Goal: Task Accomplishment & Management: Manage account settings

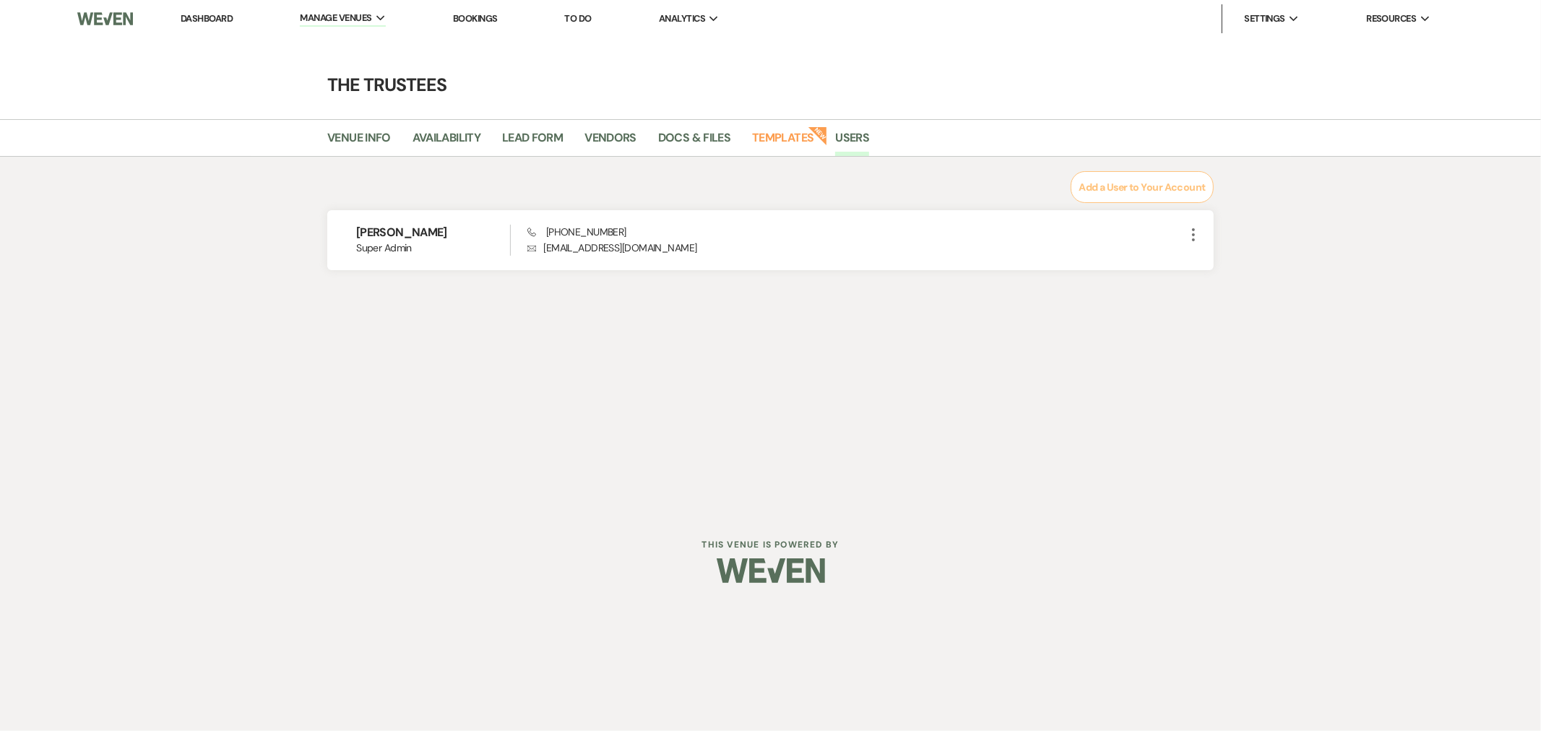
click at [205, 18] on link "Dashboard" at bounding box center [207, 18] width 52 height 12
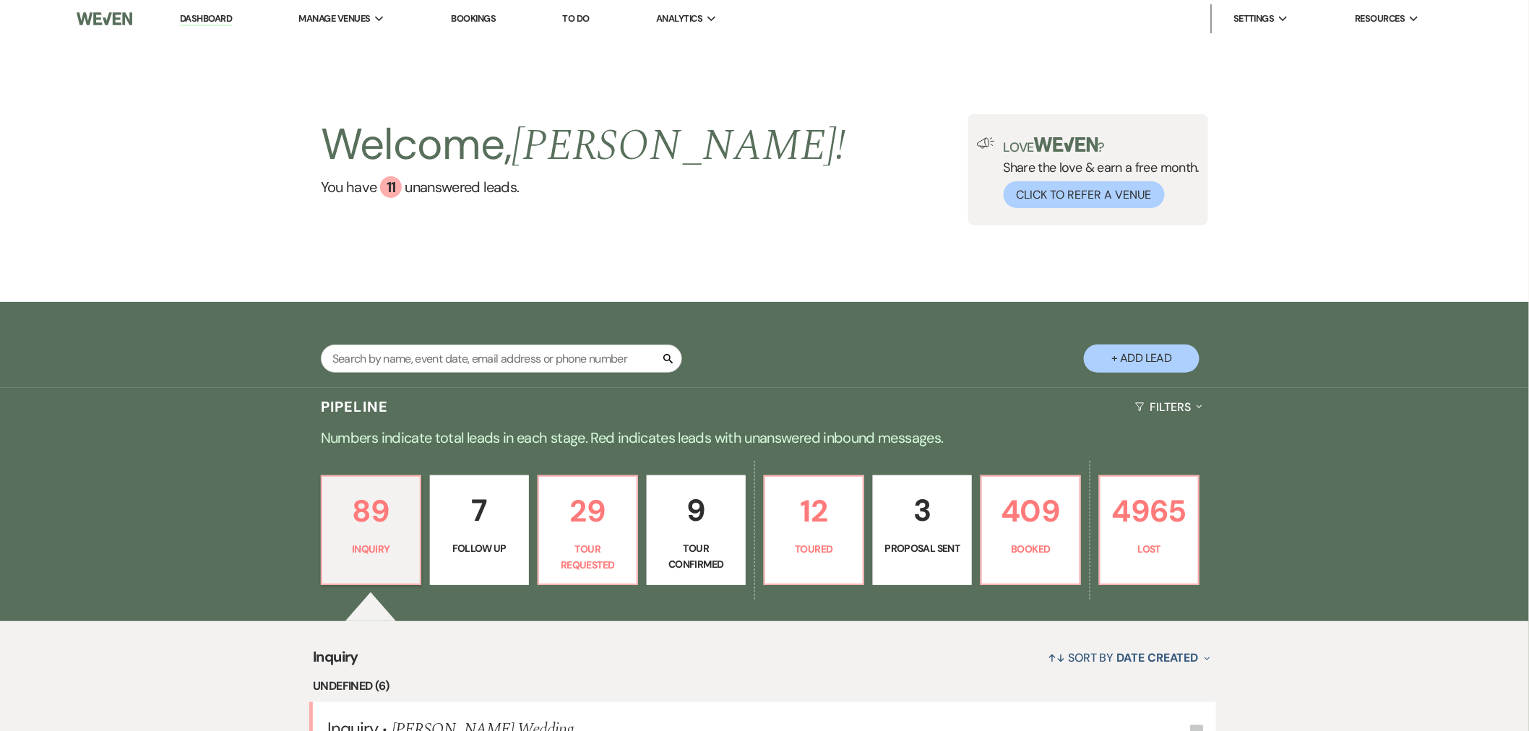
click at [913, 522] on p "3" at bounding box center [922, 510] width 80 height 48
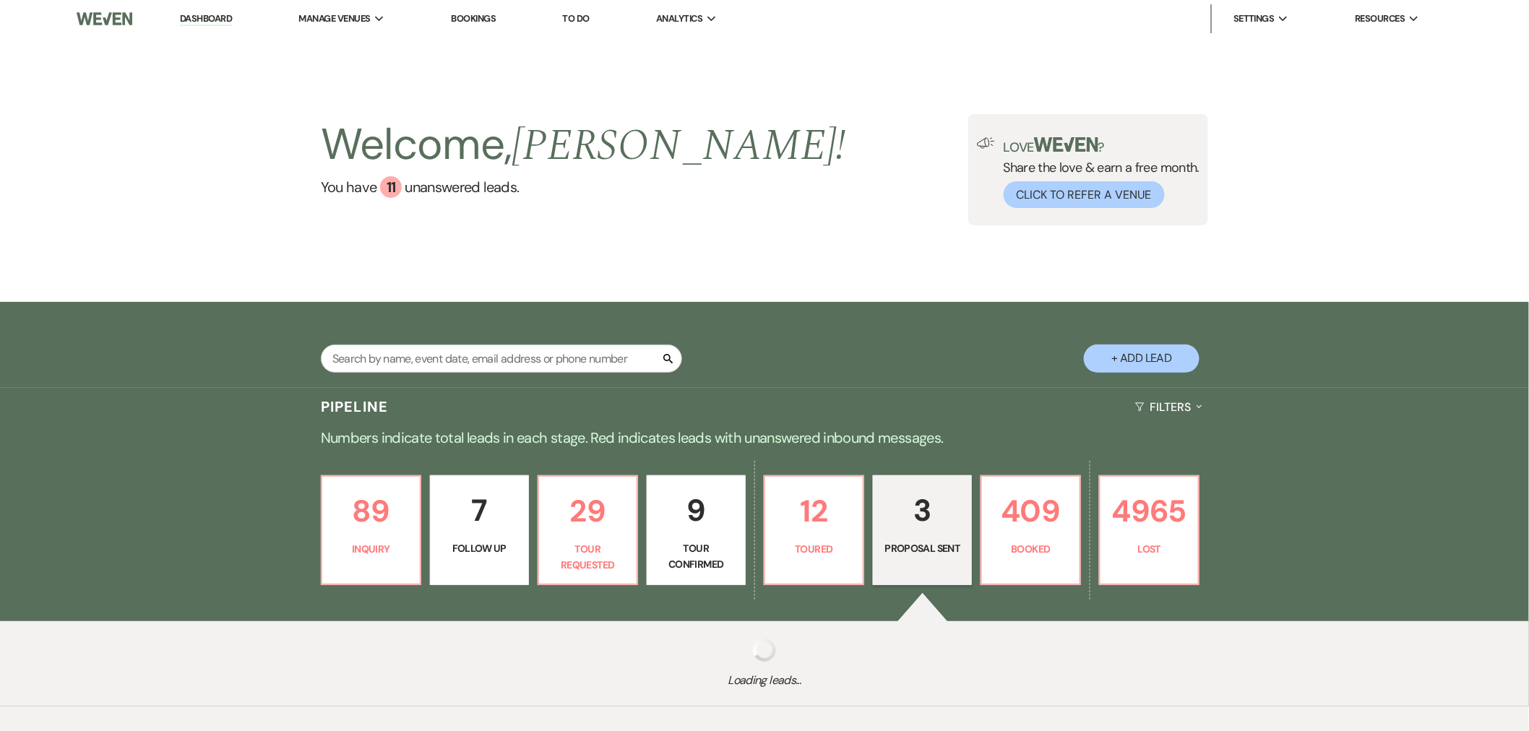
select select "6"
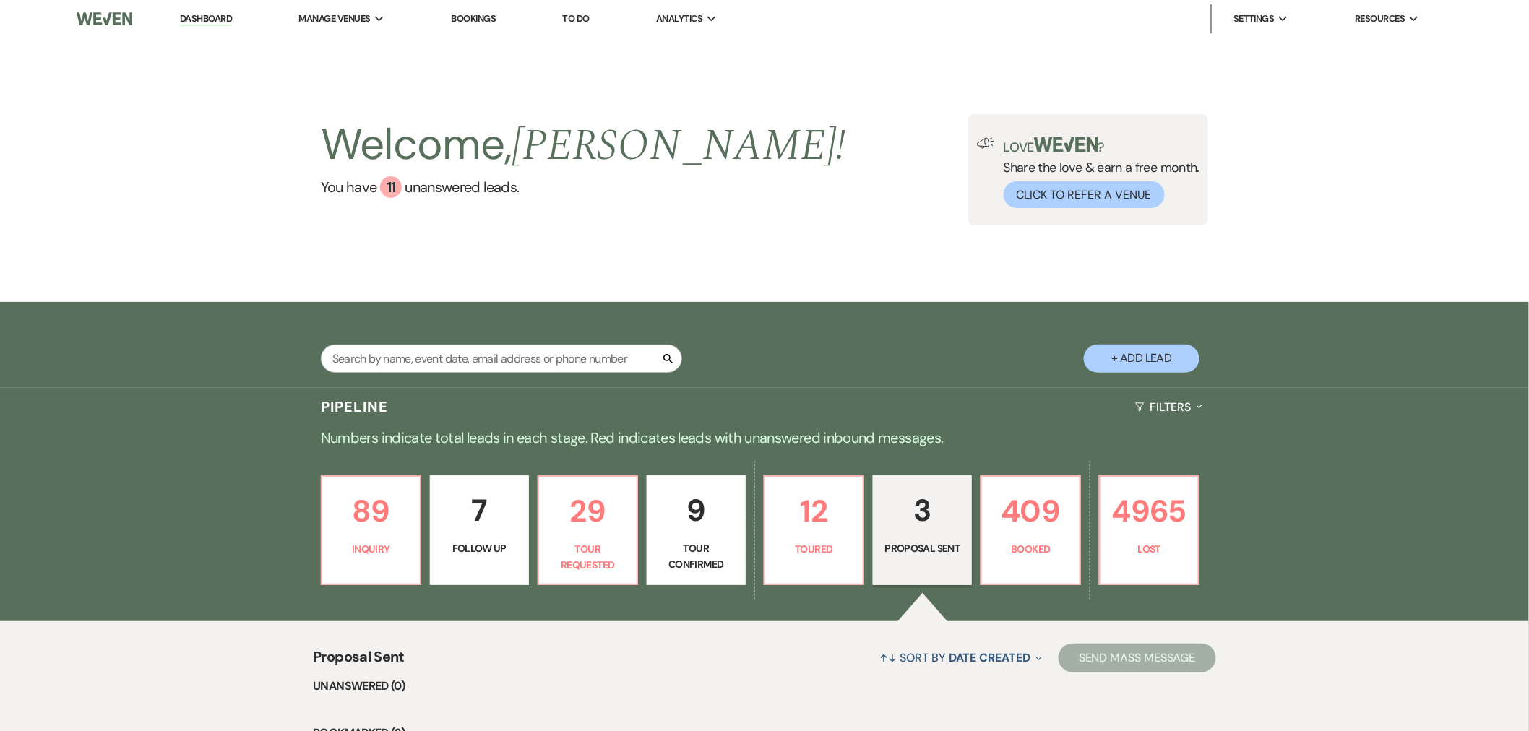
scroll to position [374, 0]
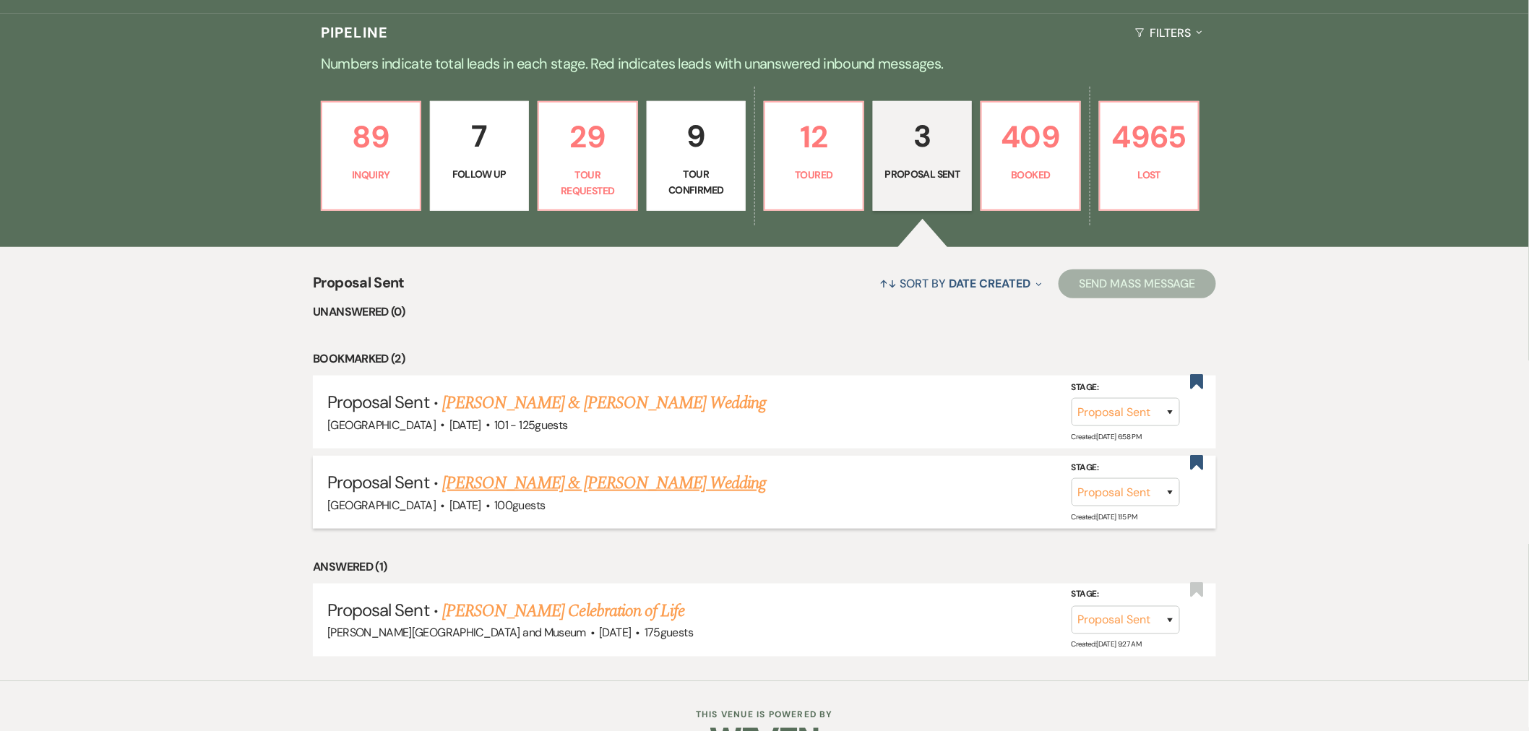
click at [556, 478] on link "[PERSON_NAME] & [PERSON_NAME] Wedding" at bounding box center [604, 483] width 324 height 26
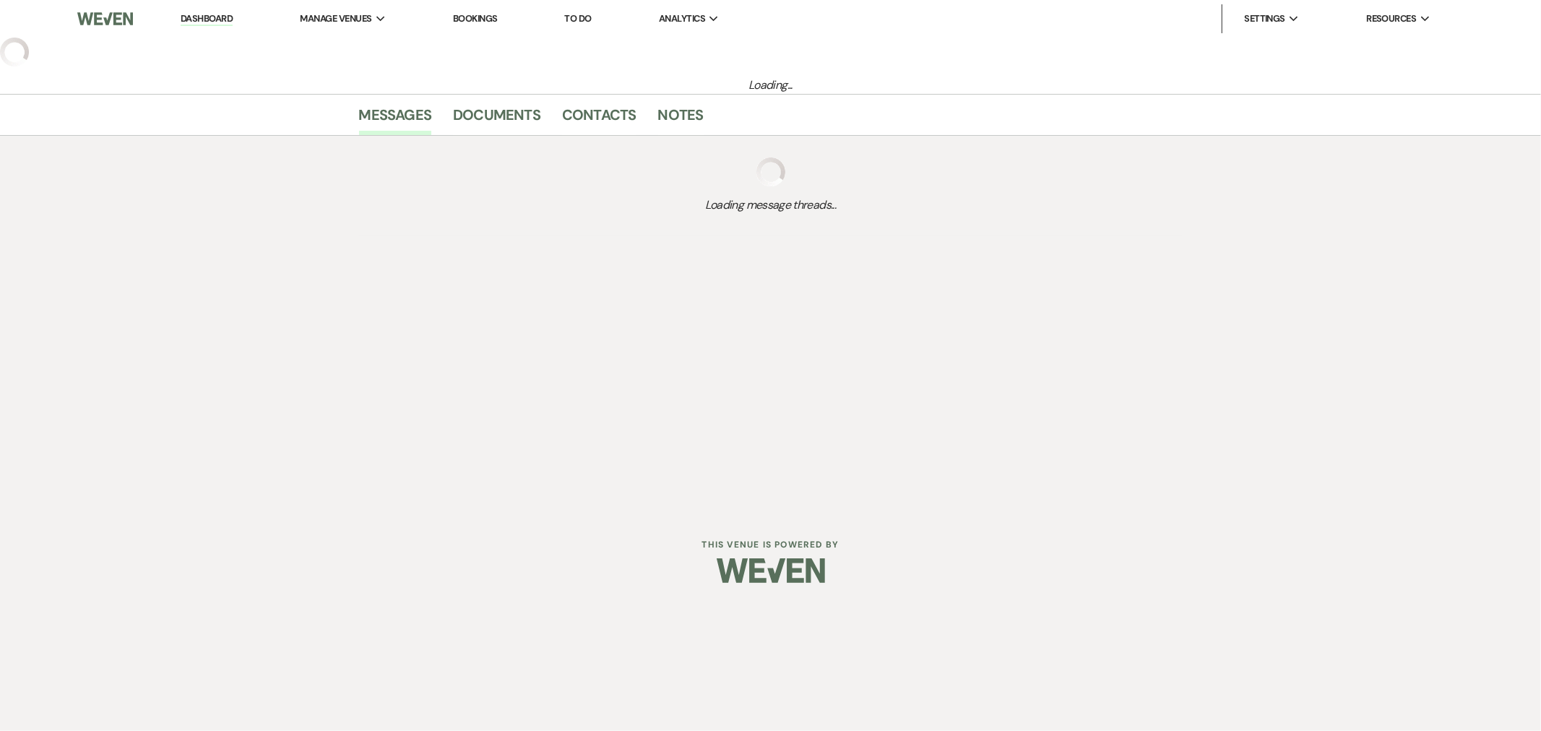
select select "6"
select select "5"
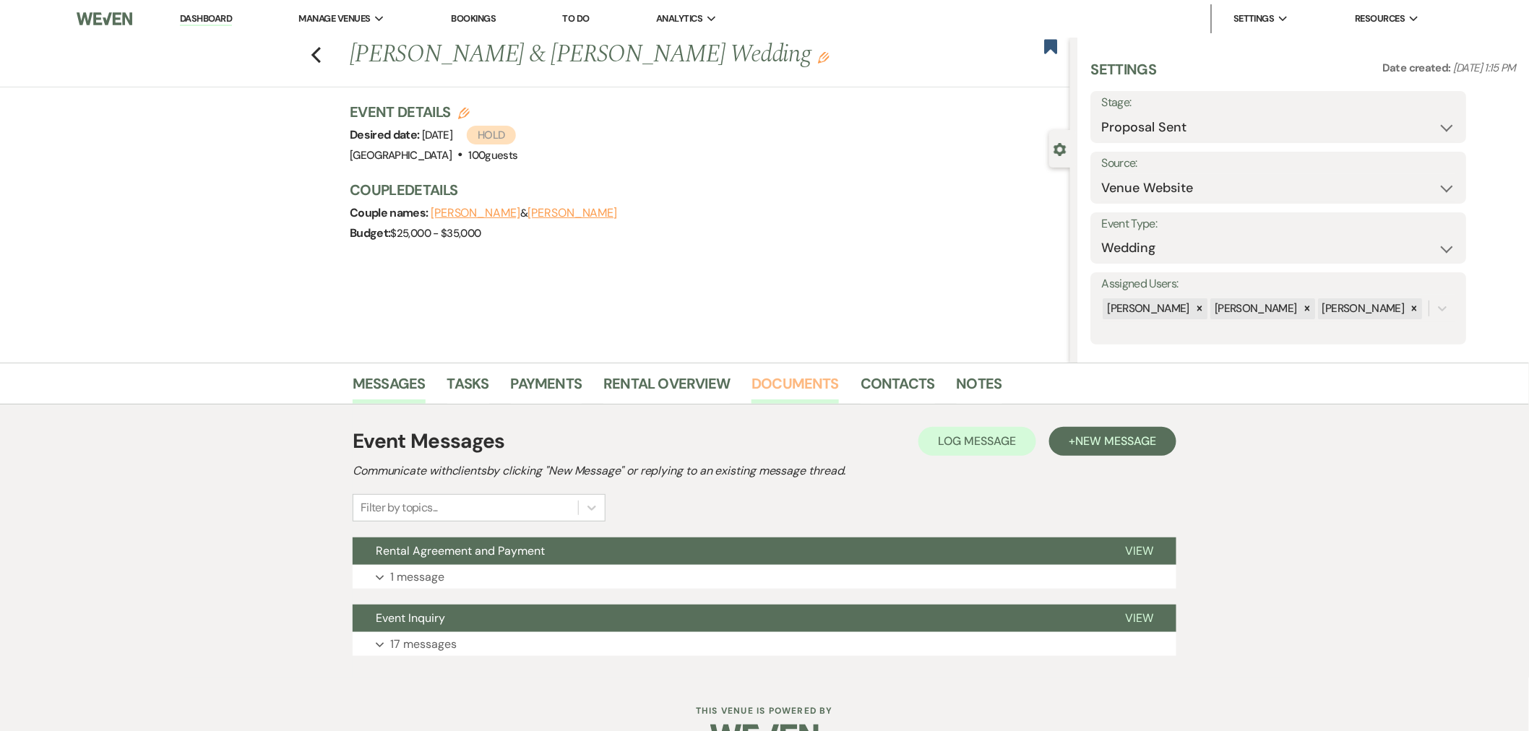
click at [782, 384] on link "Documents" at bounding box center [795, 388] width 87 height 32
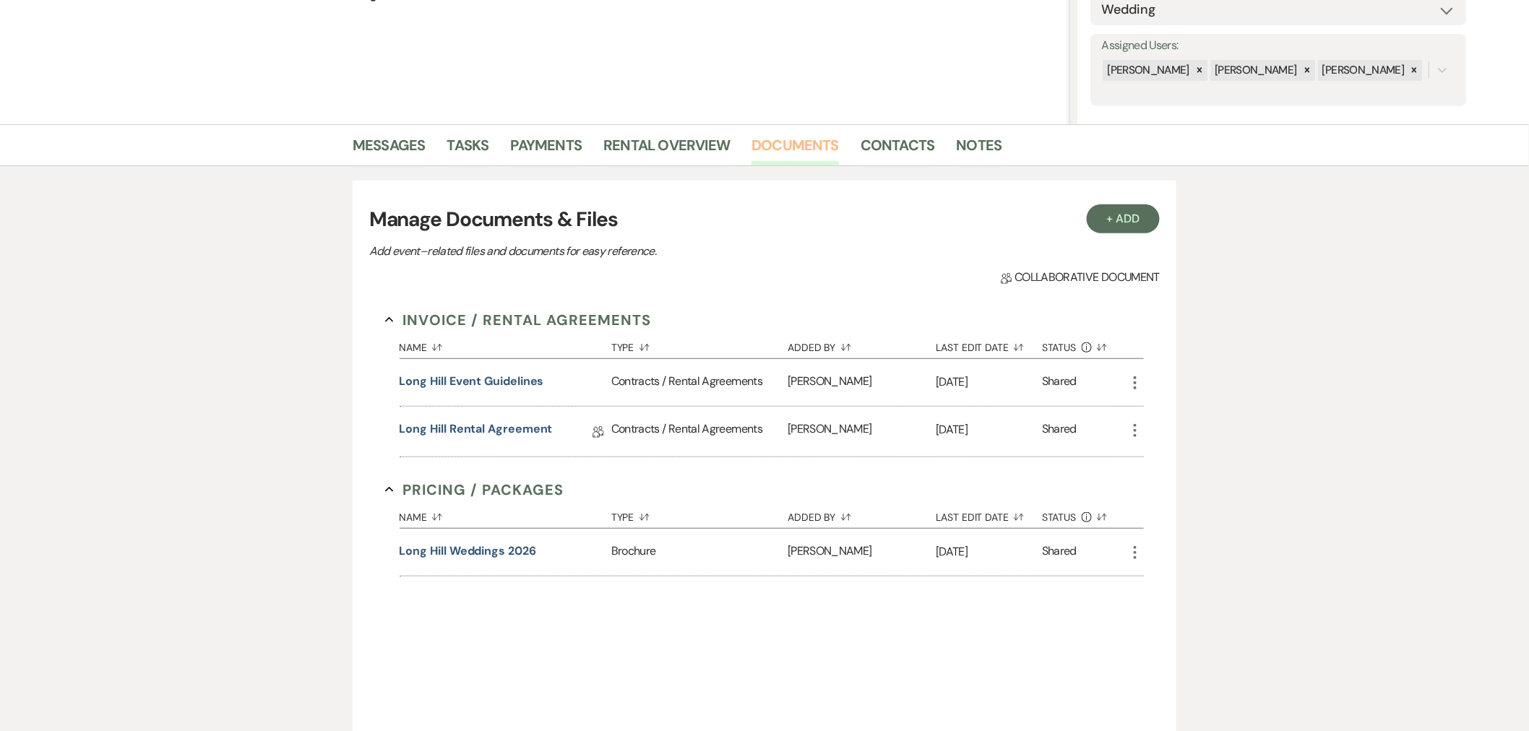
scroll to position [364, 0]
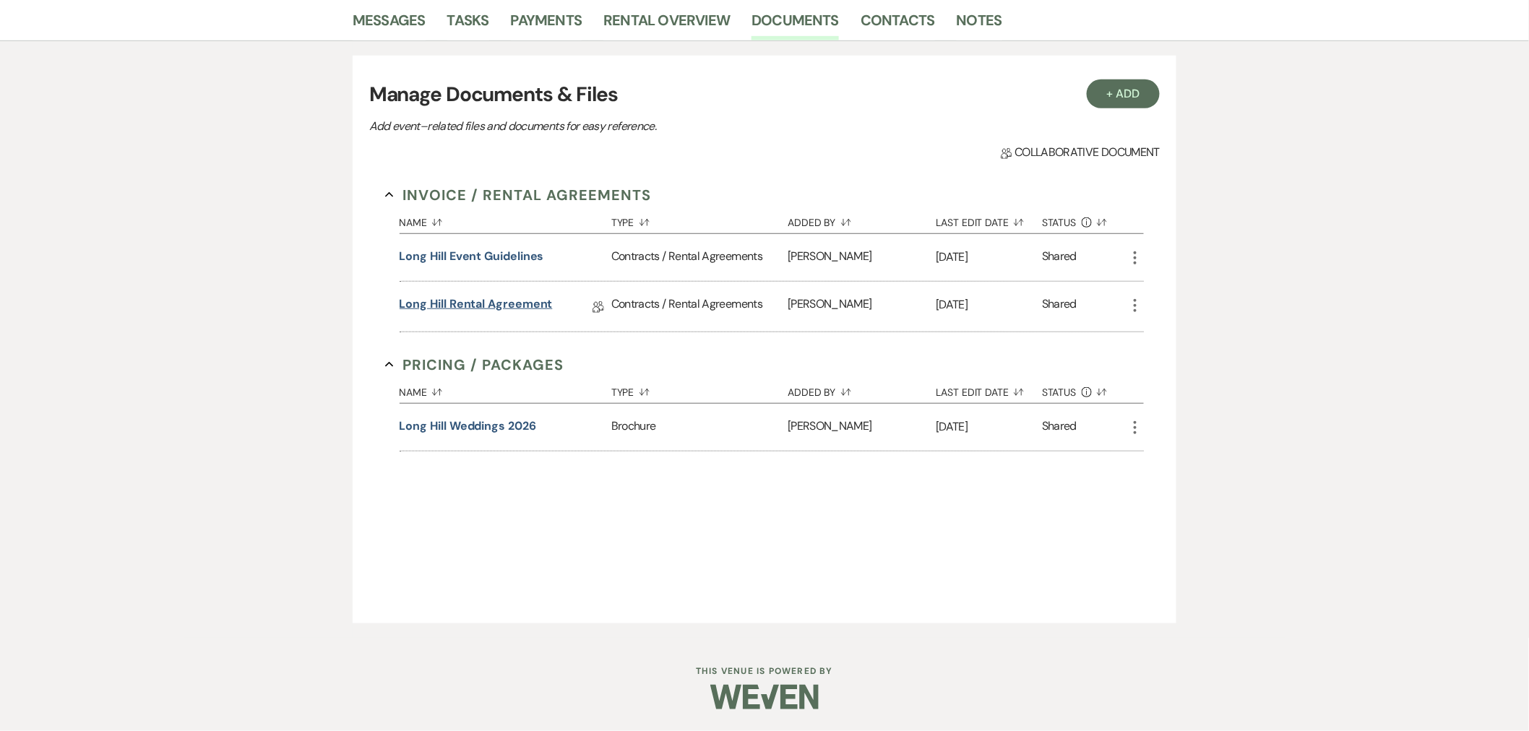
click at [468, 301] on link "Long Hill Rental Agreement" at bounding box center [476, 307] width 153 height 22
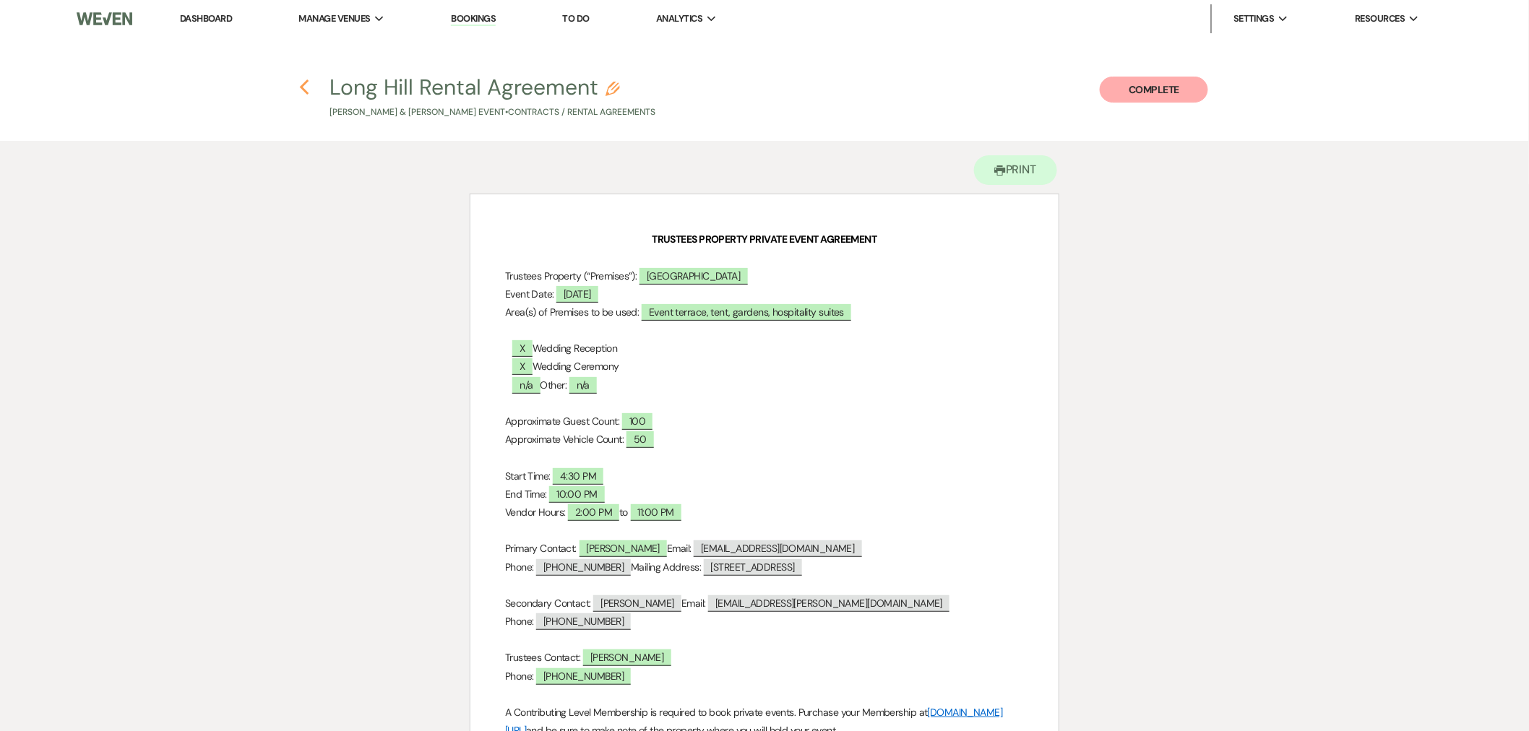
click at [309, 87] on icon "Previous" at bounding box center [304, 87] width 11 height 17
select select "6"
select select "5"
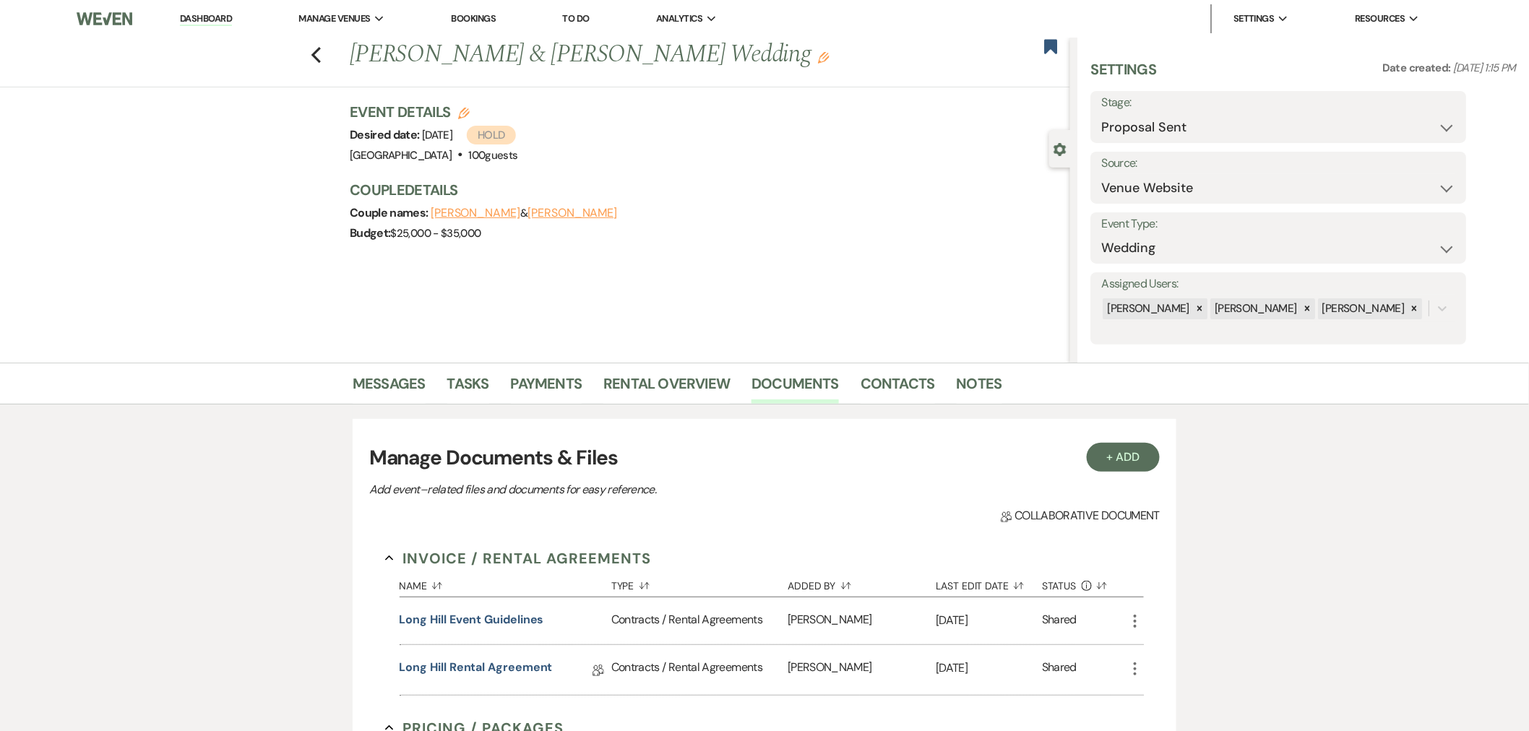
select select "6"
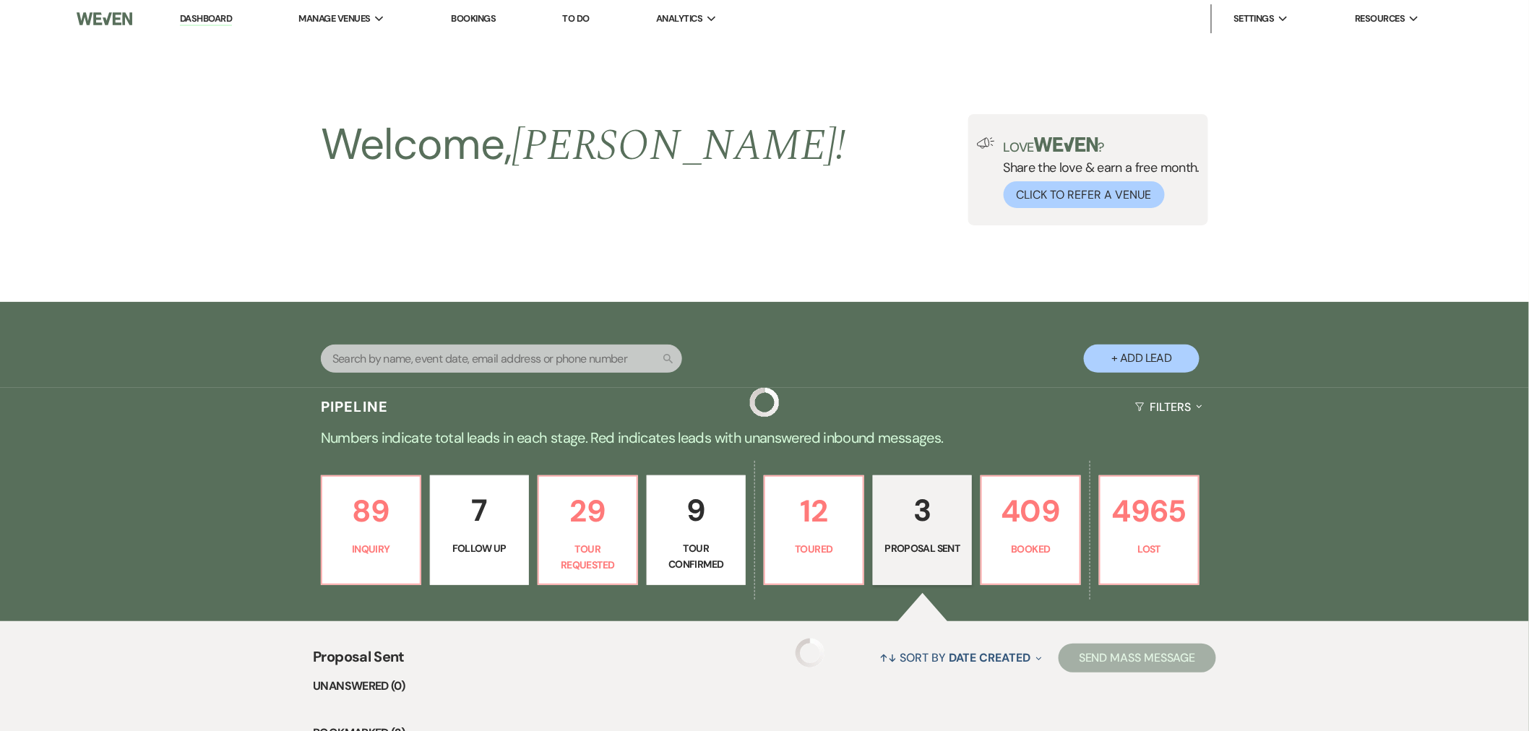
scroll to position [374, 0]
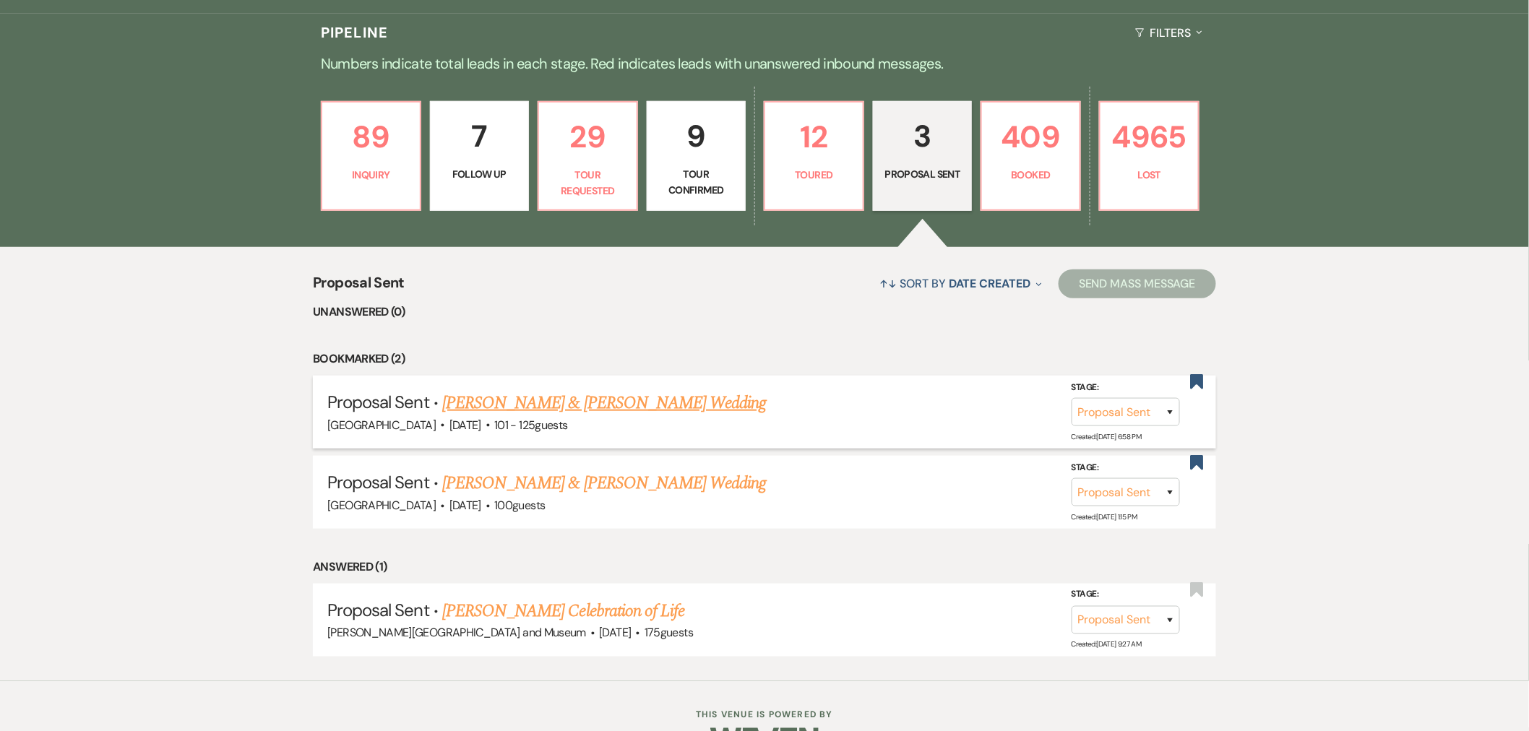
click at [629, 403] on link "[PERSON_NAME] & [PERSON_NAME] Wedding" at bounding box center [604, 403] width 324 height 26
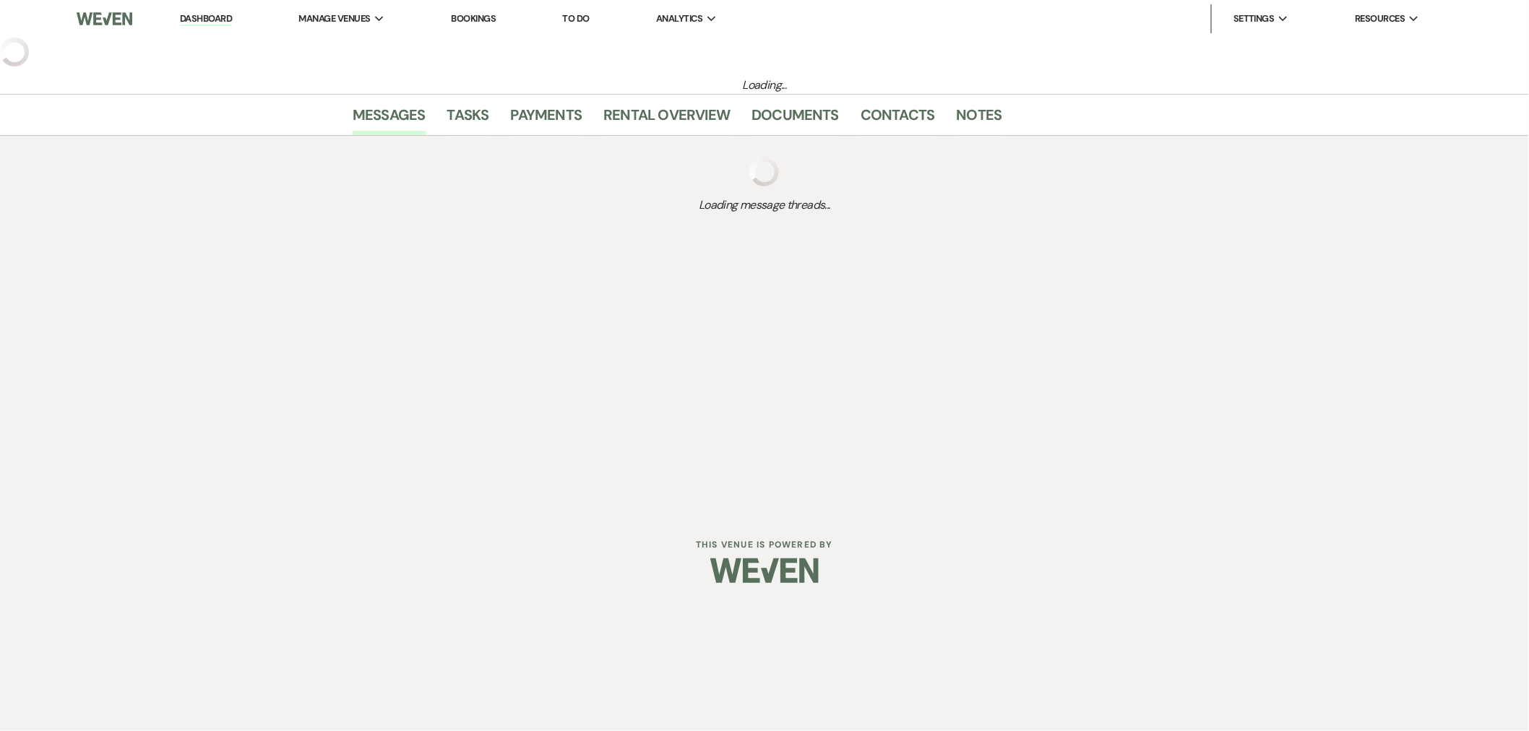
select select "6"
select select "4"
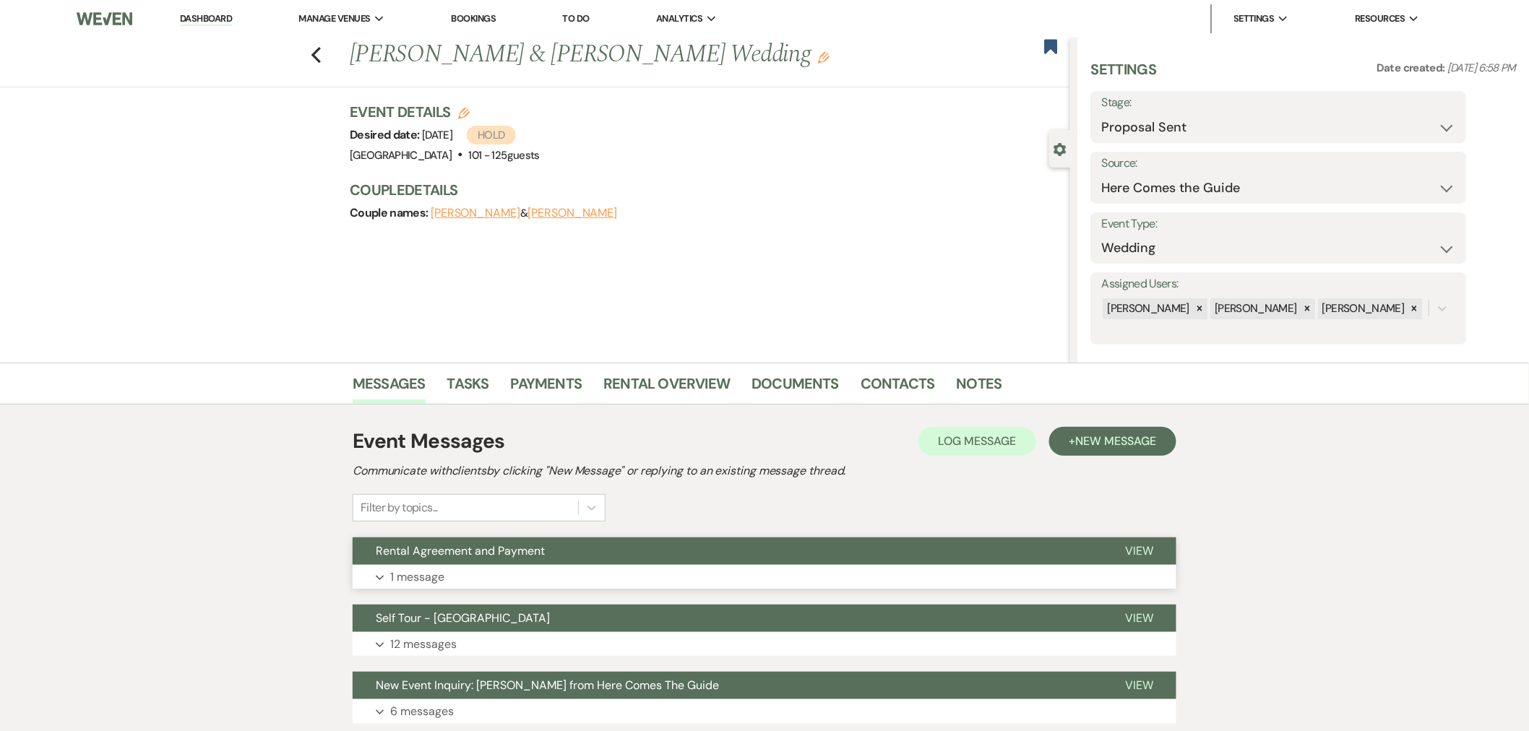
click at [645, 572] on button "Expand 1 message" at bounding box center [765, 577] width 824 height 25
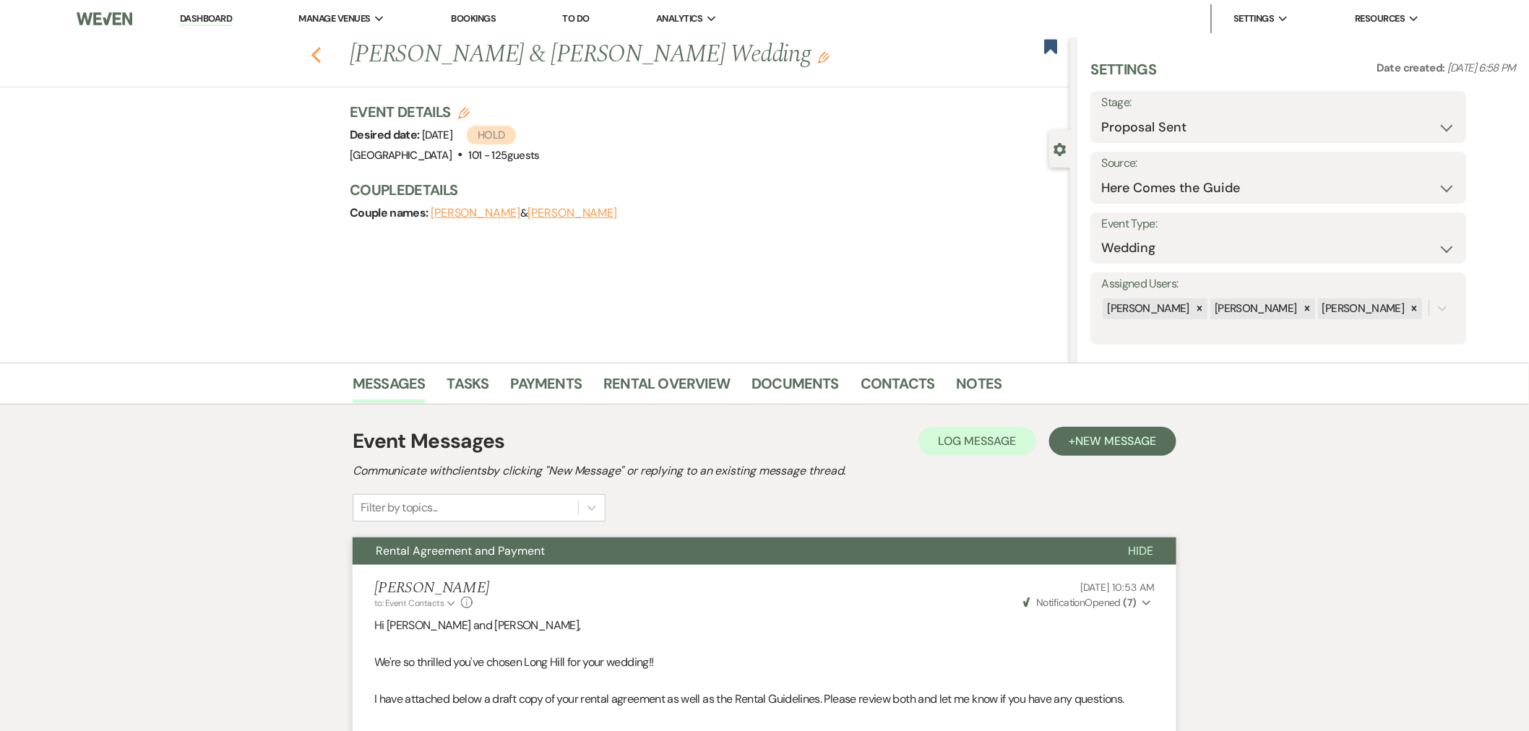
click at [322, 59] on icon "Previous" at bounding box center [316, 54] width 11 height 17
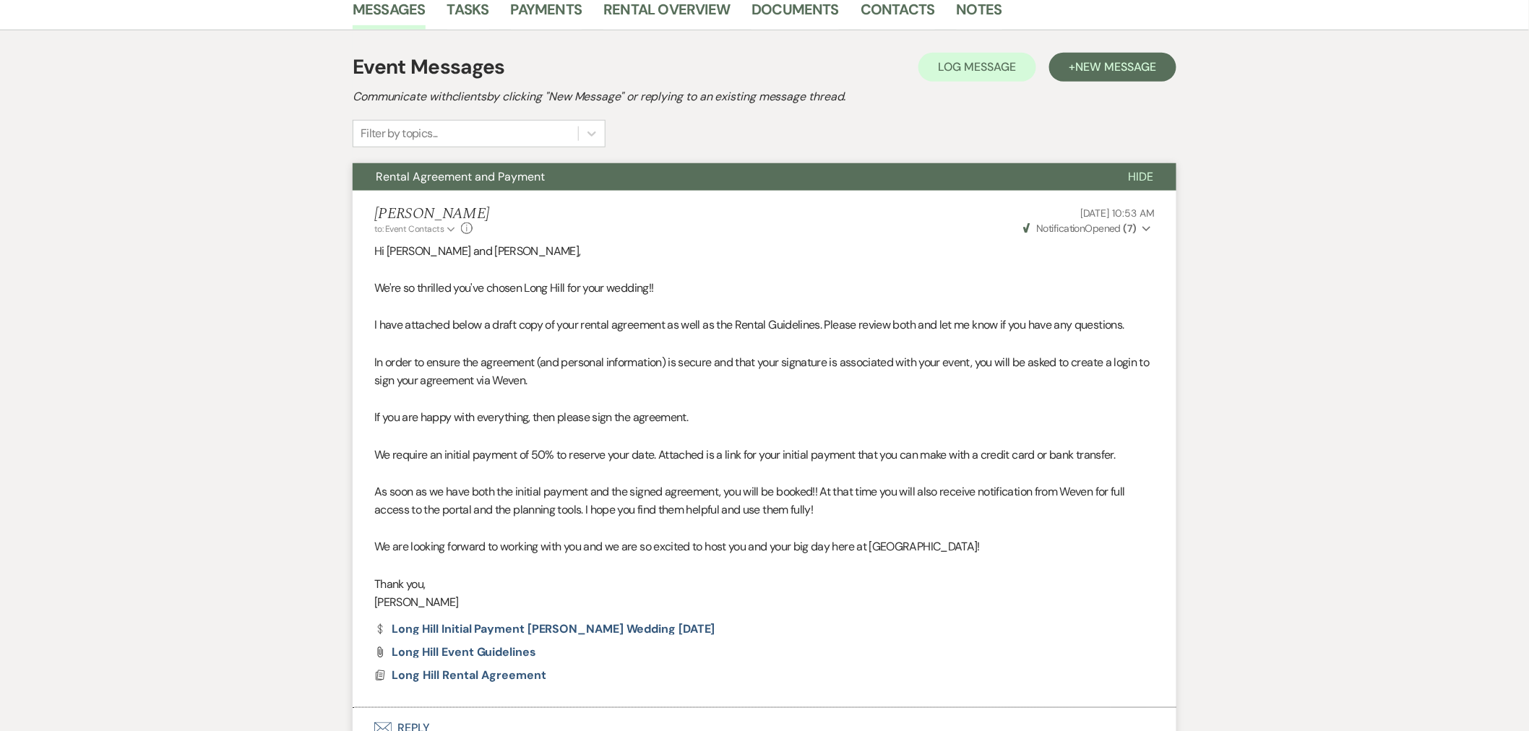
select select "6"
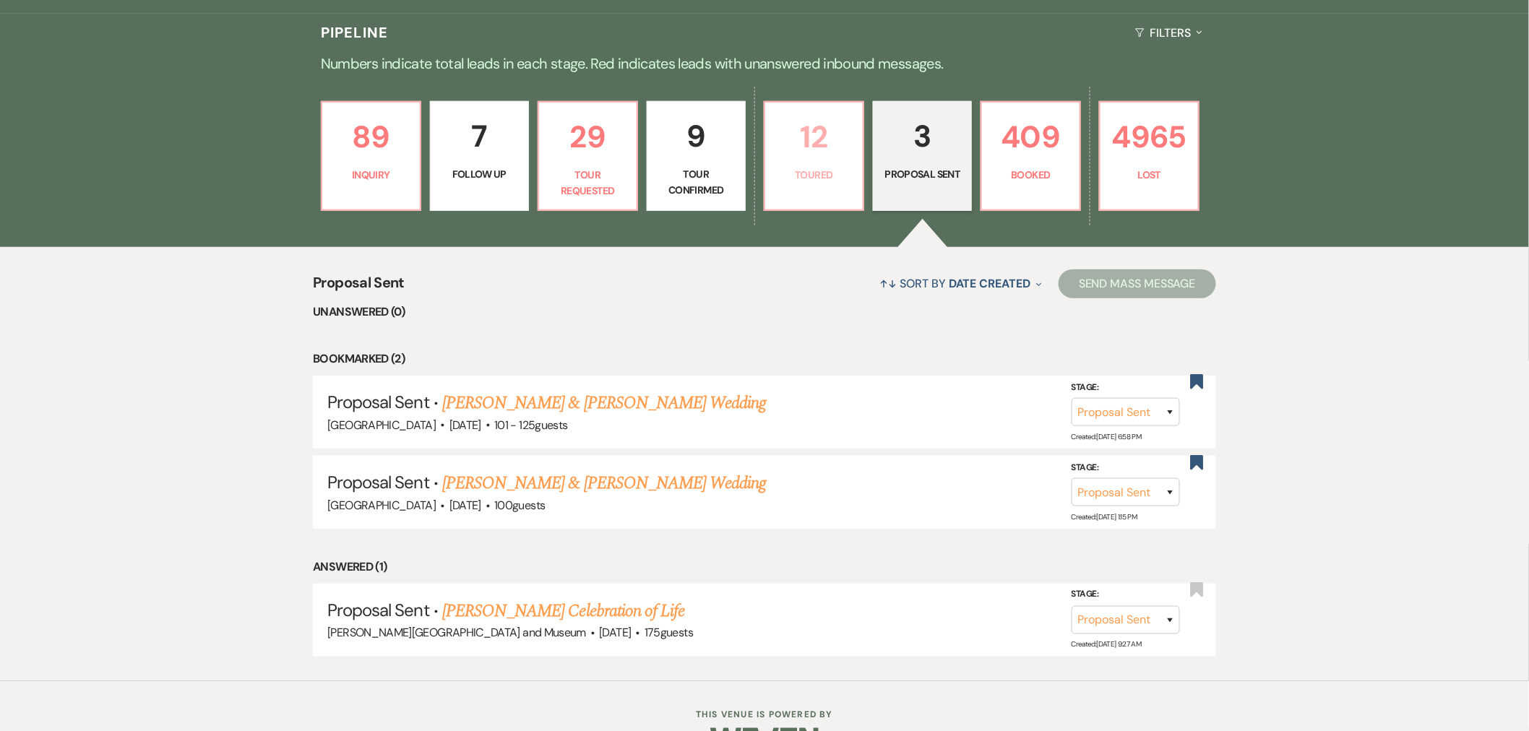
click at [785, 156] on p "12" at bounding box center [814, 137] width 80 height 48
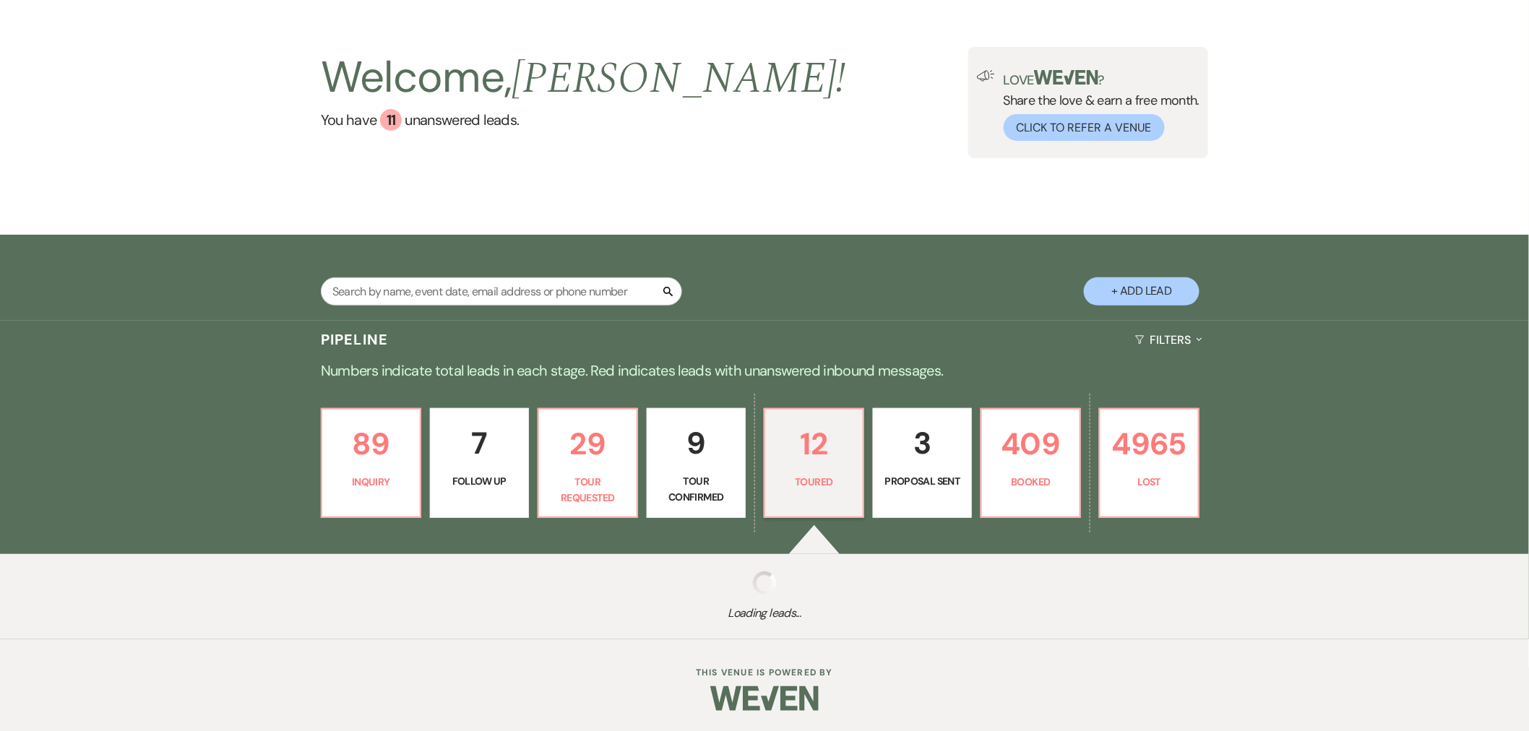
scroll to position [374, 0]
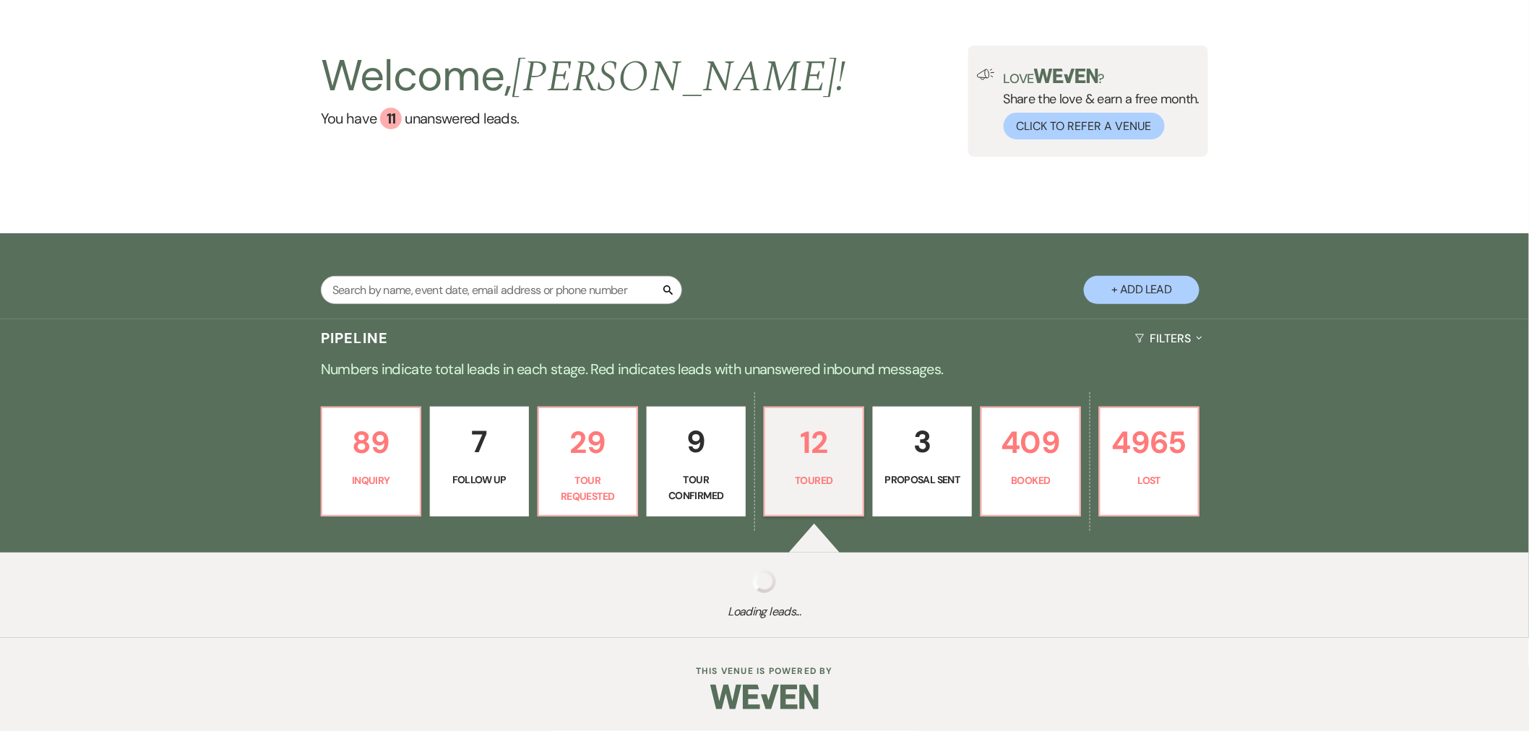
select select "5"
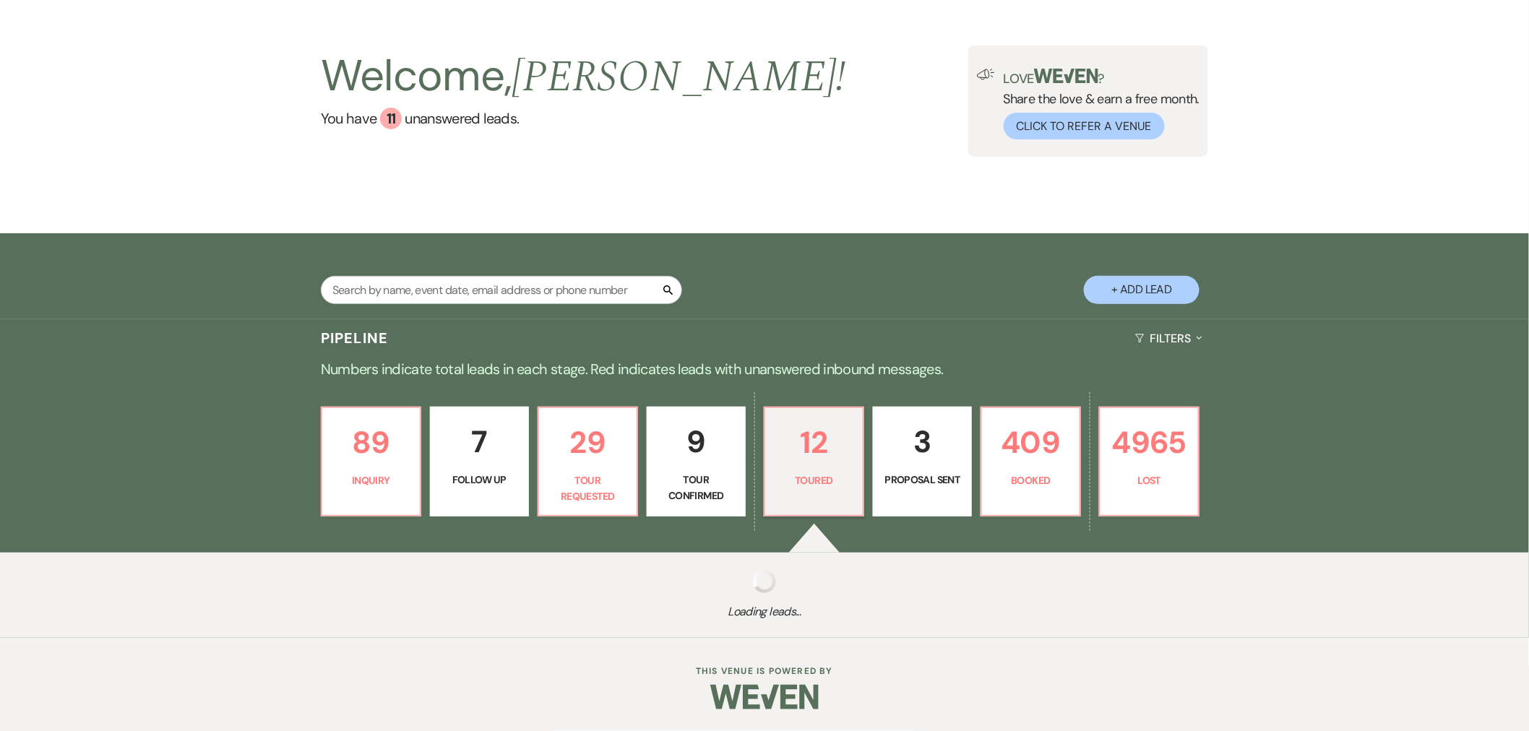
select select "5"
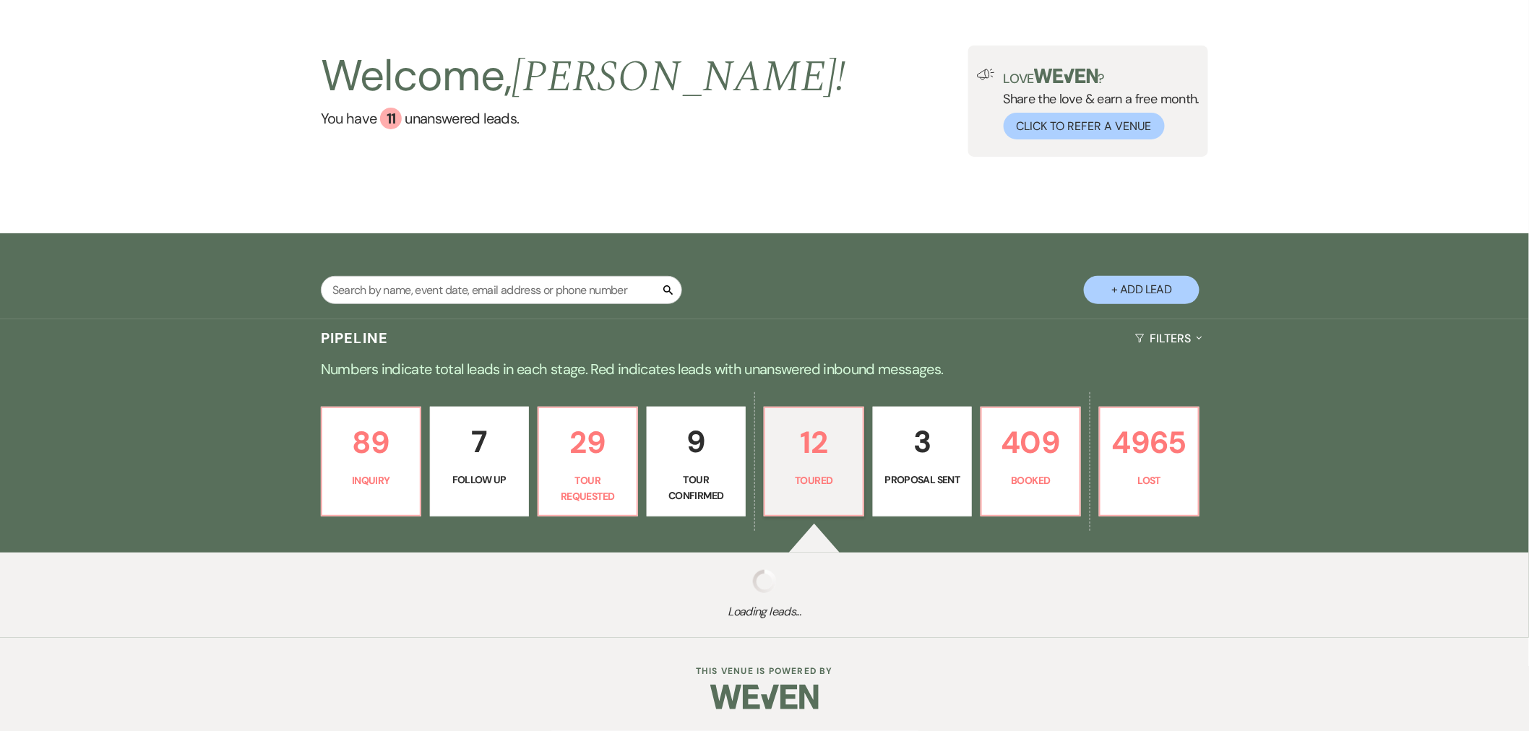
select select "5"
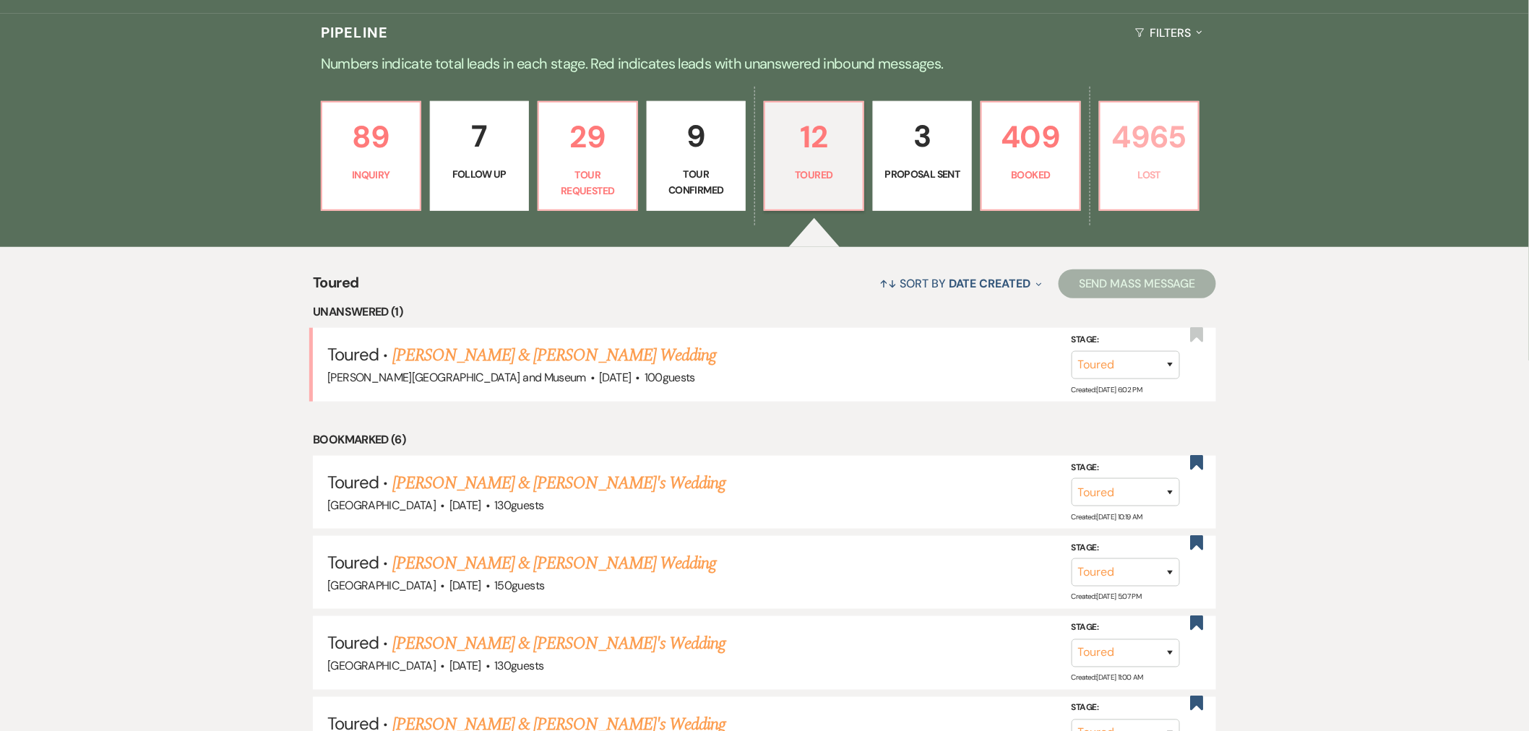
click at [1153, 148] on p "4965" at bounding box center [1149, 137] width 80 height 48
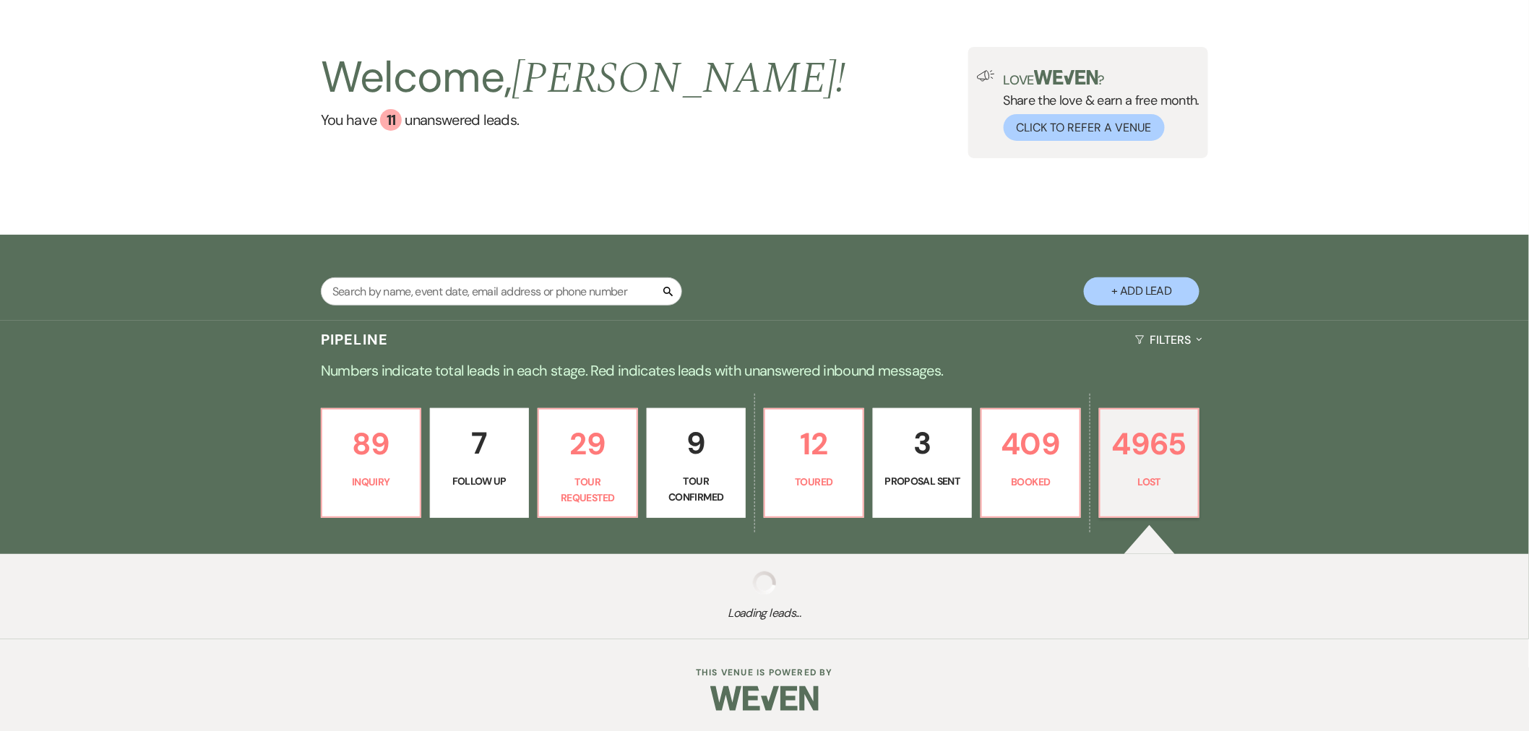
select select "8"
select select "6"
select select "8"
select select "10"
select select "8"
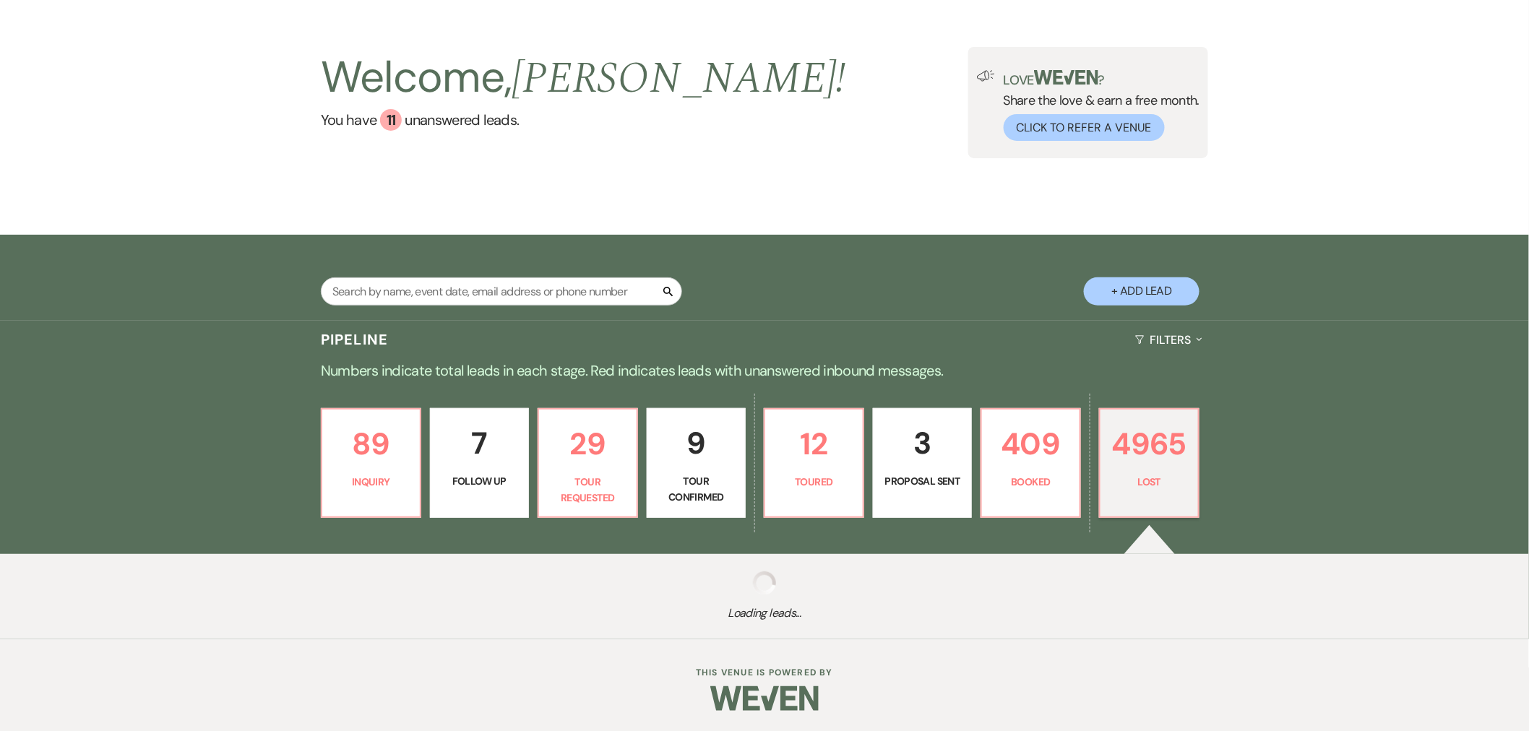
select select "10"
select select "8"
select select "10"
select select "8"
select select "10"
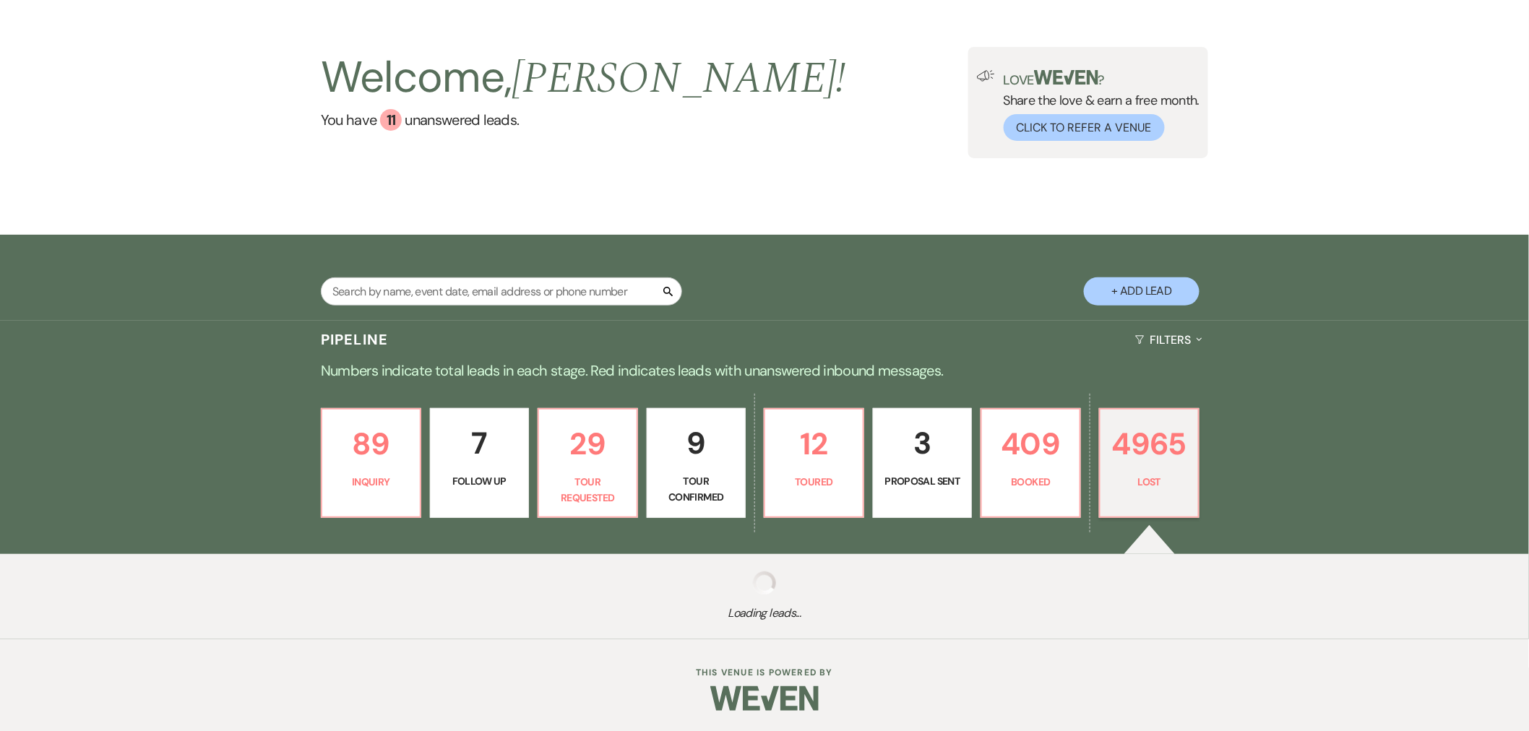
select select "8"
select select "6"
select select "8"
select select "10"
select select "8"
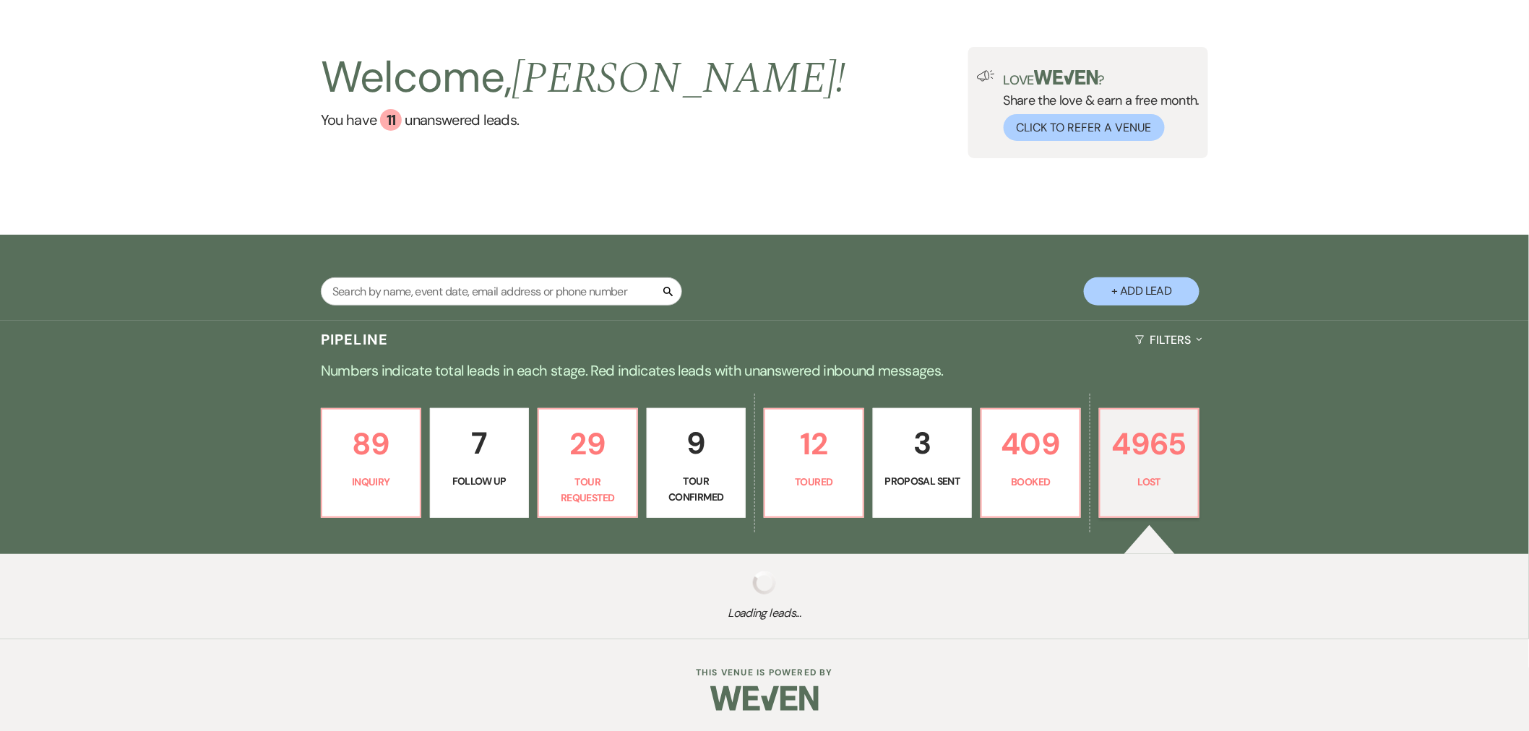
select select "1"
select select "8"
select select "1"
select select "8"
select select "10"
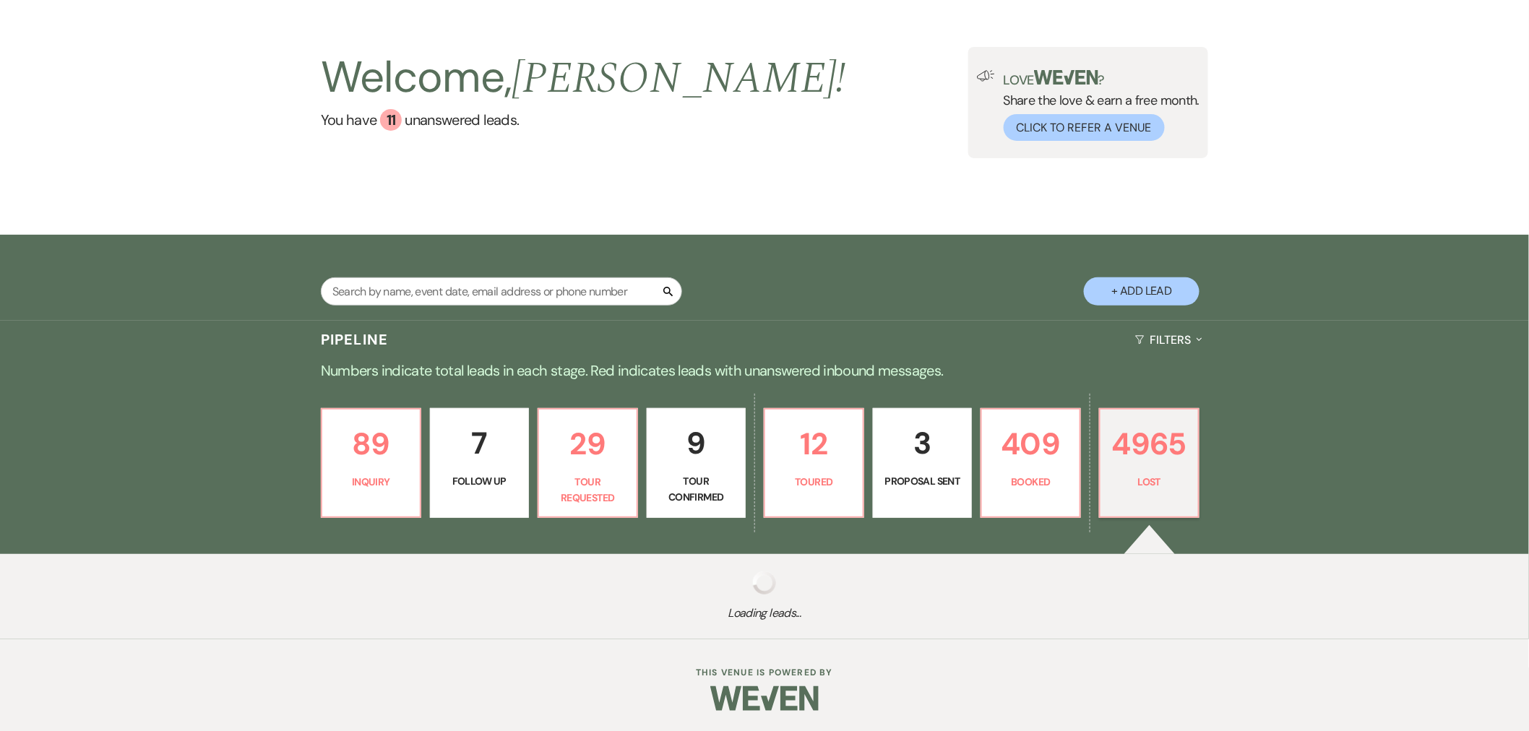
select select "8"
select select "10"
select select "8"
select select "1"
select select "8"
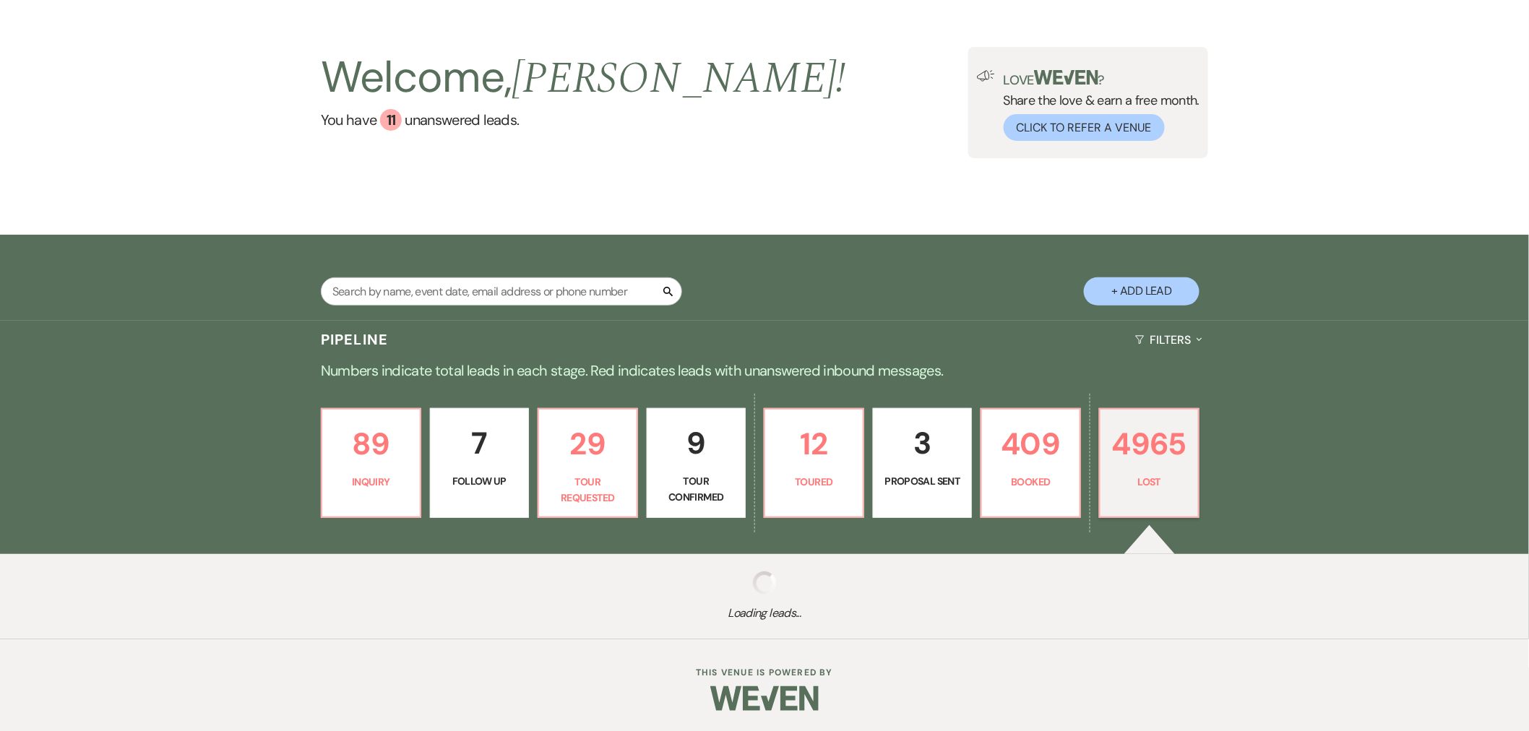
select select "8"
select select "10"
select select "8"
select select "1"
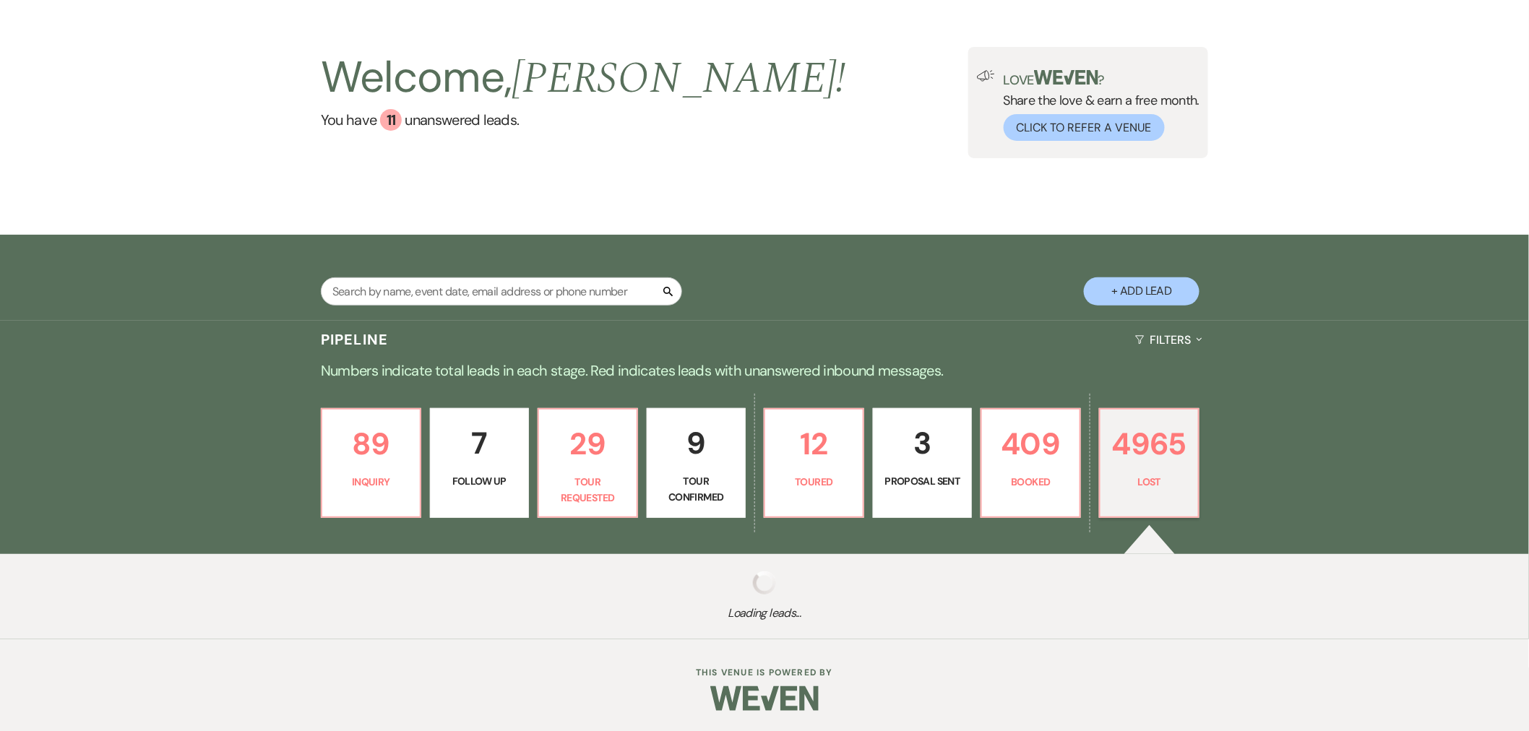
select select "8"
select select "1"
select select "8"
select select "5"
select select "8"
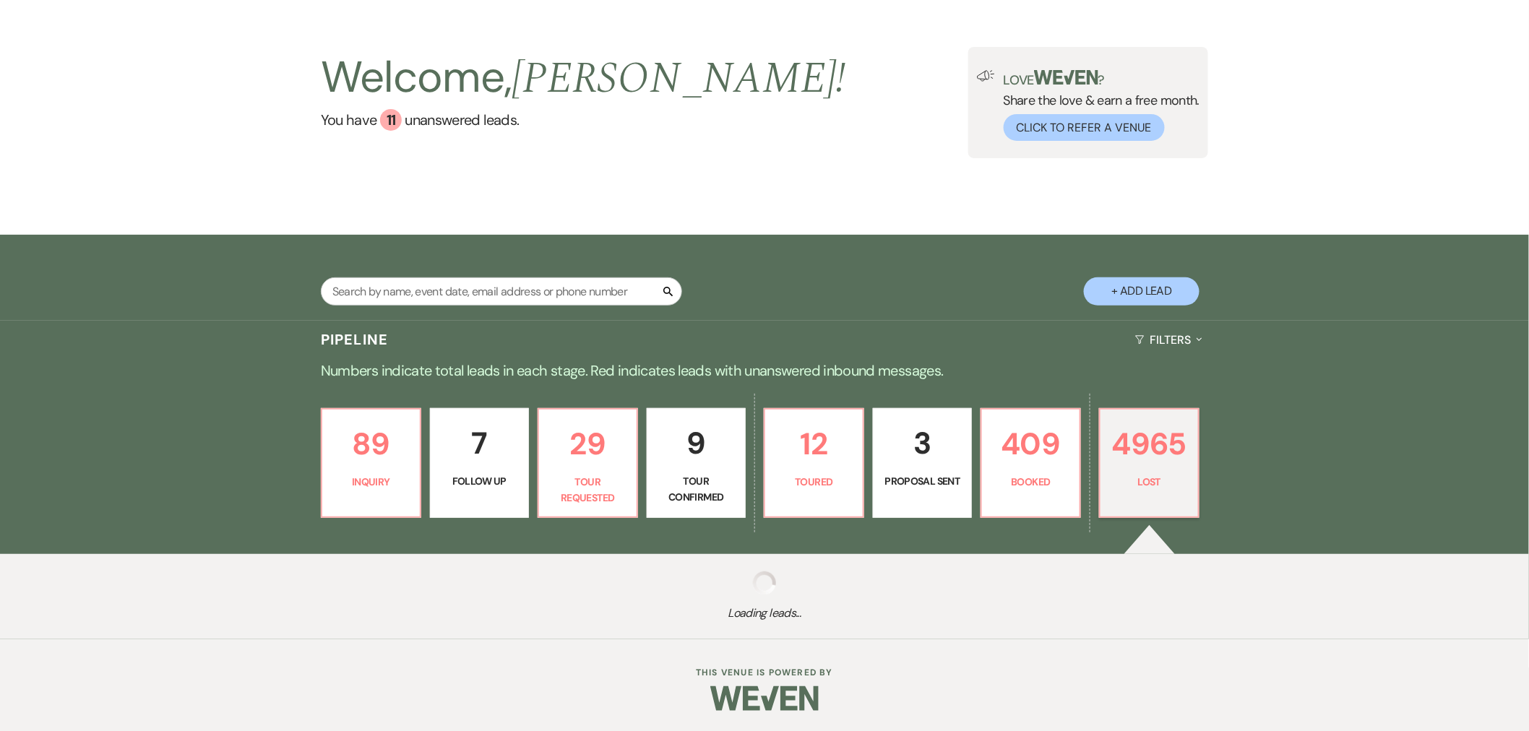
select select "10"
select select "8"
select select "1"
select select "8"
select select "5"
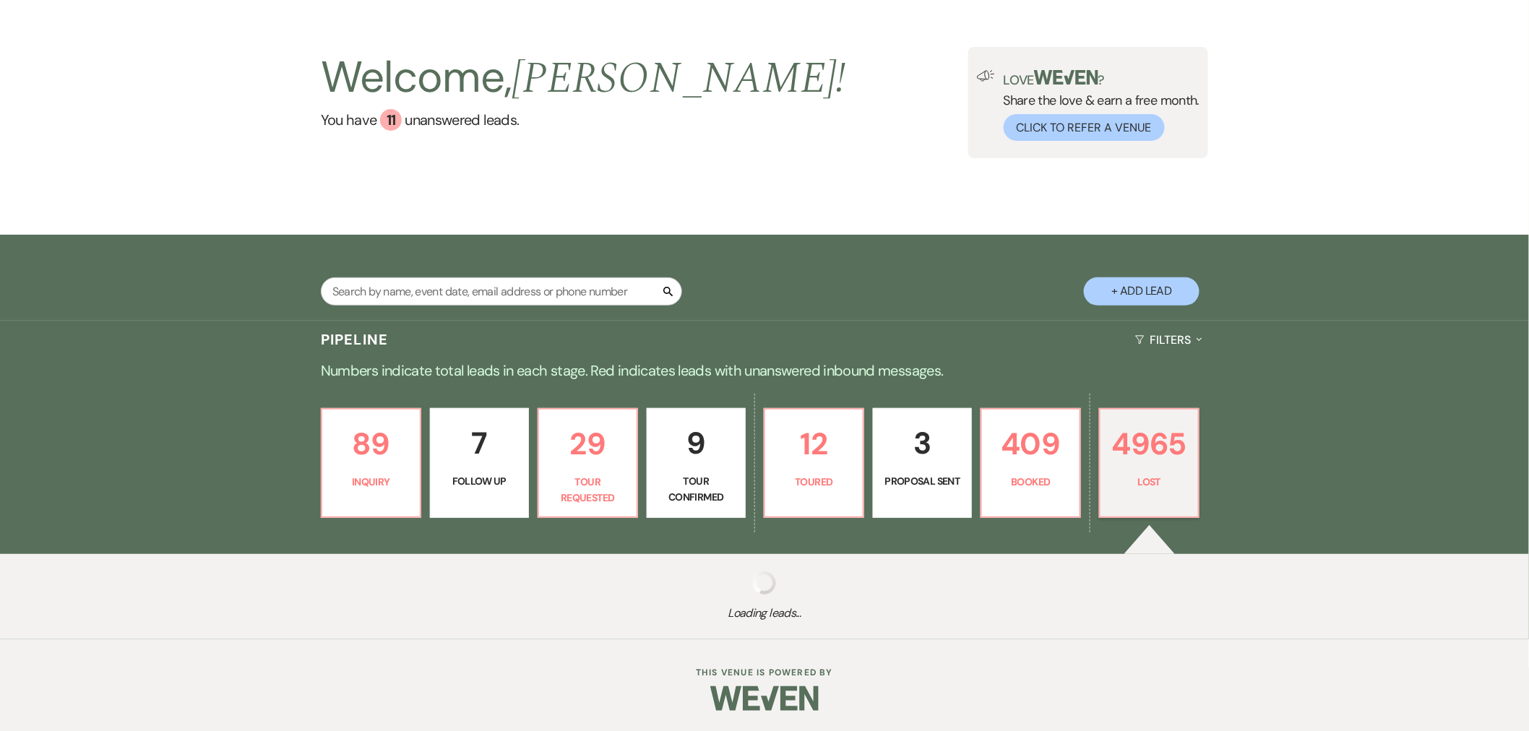
select select "8"
select select "10"
select select "8"
select select "10"
select select "8"
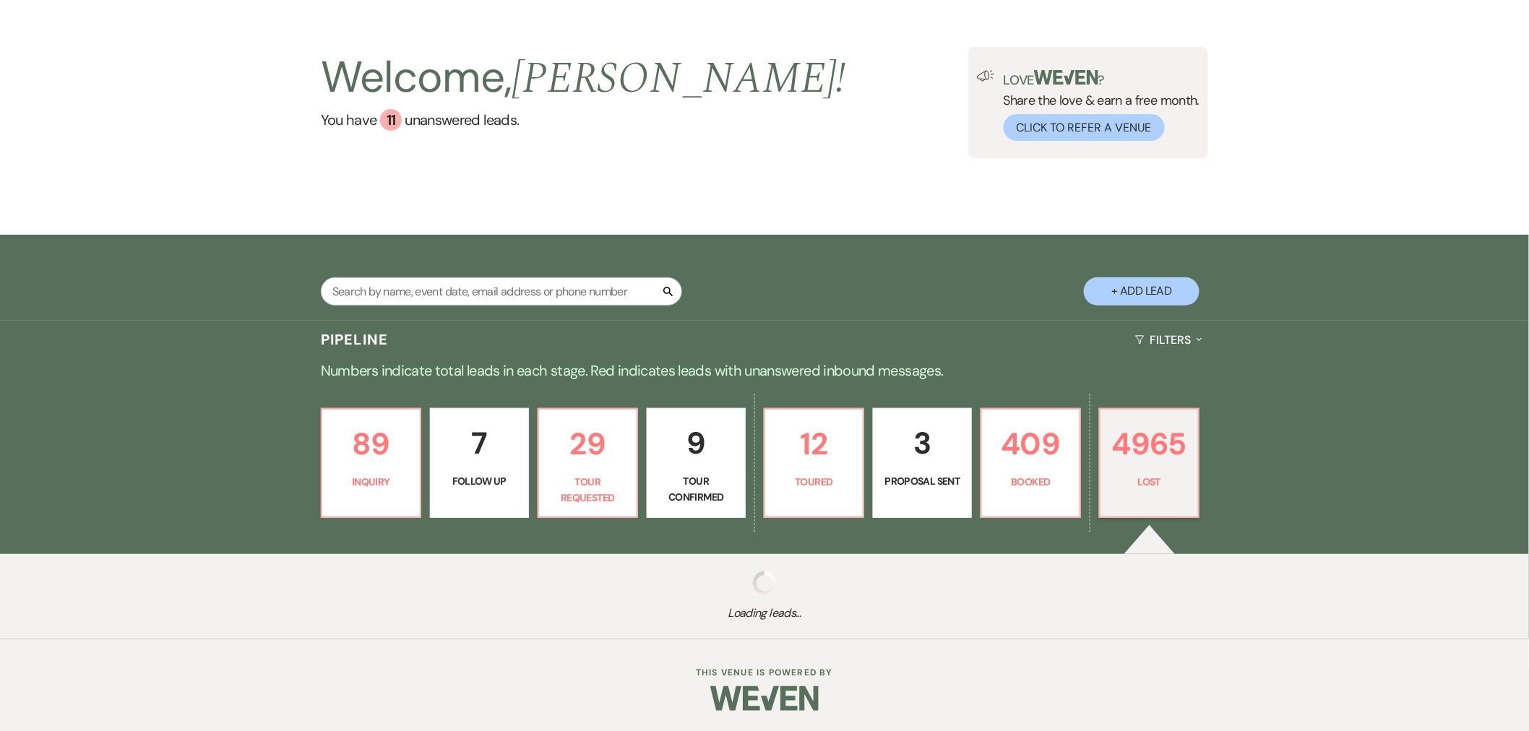
select select "1"
select select "8"
select select "5"
select select "8"
select select "10"
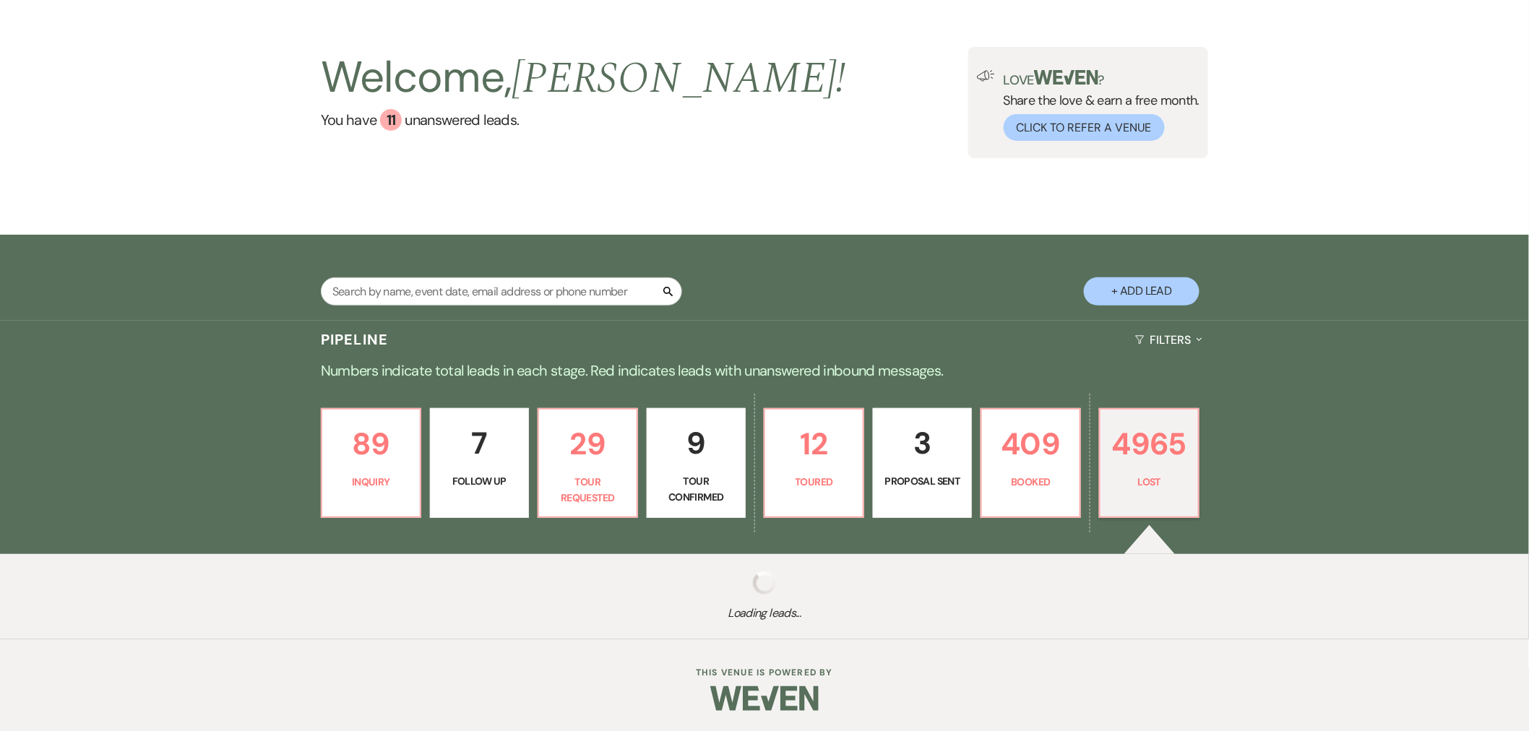
select select "8"
select select "1"
select select "8"
select select "5"
select select "8"
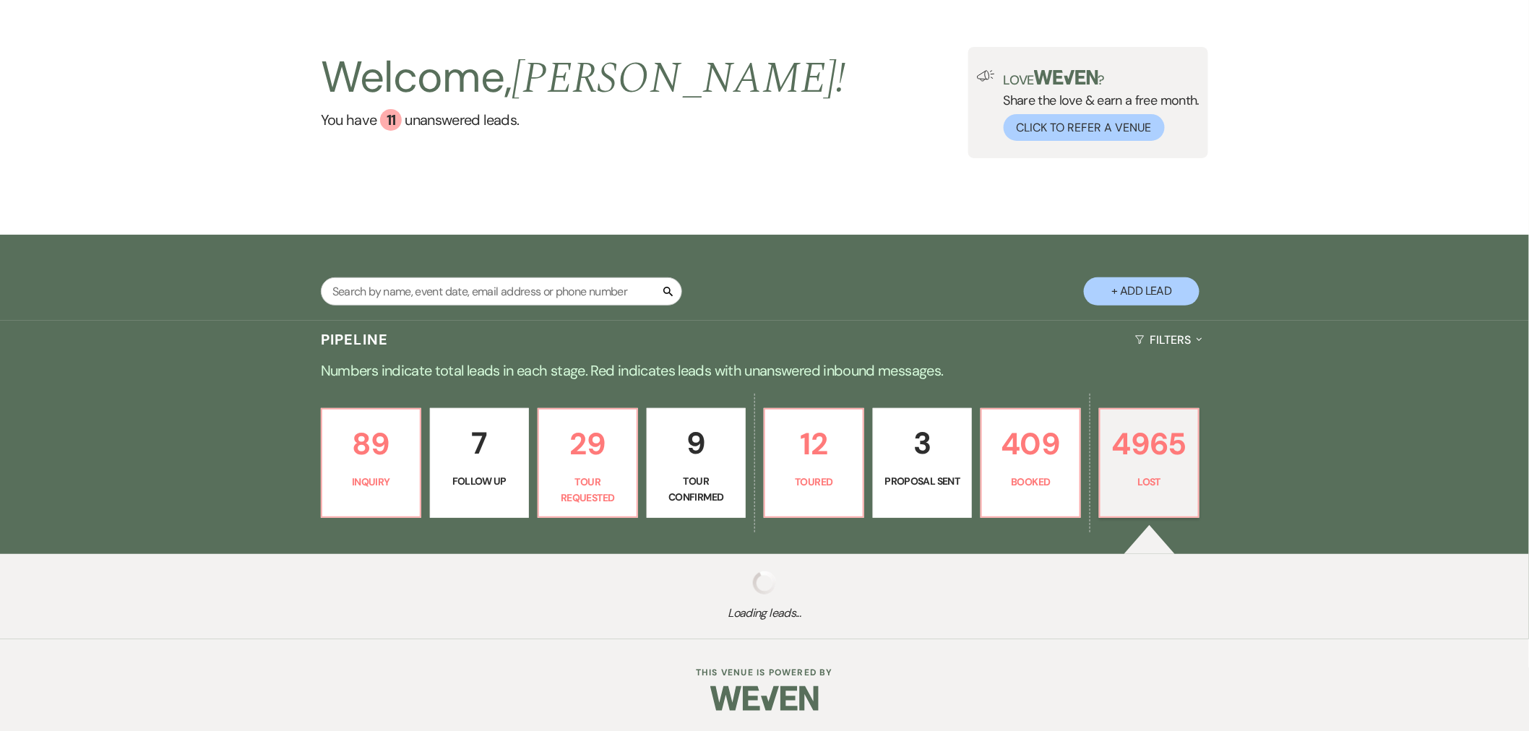
select select "10"
select select "8"
select select "5"
select select "8"
select select "10"
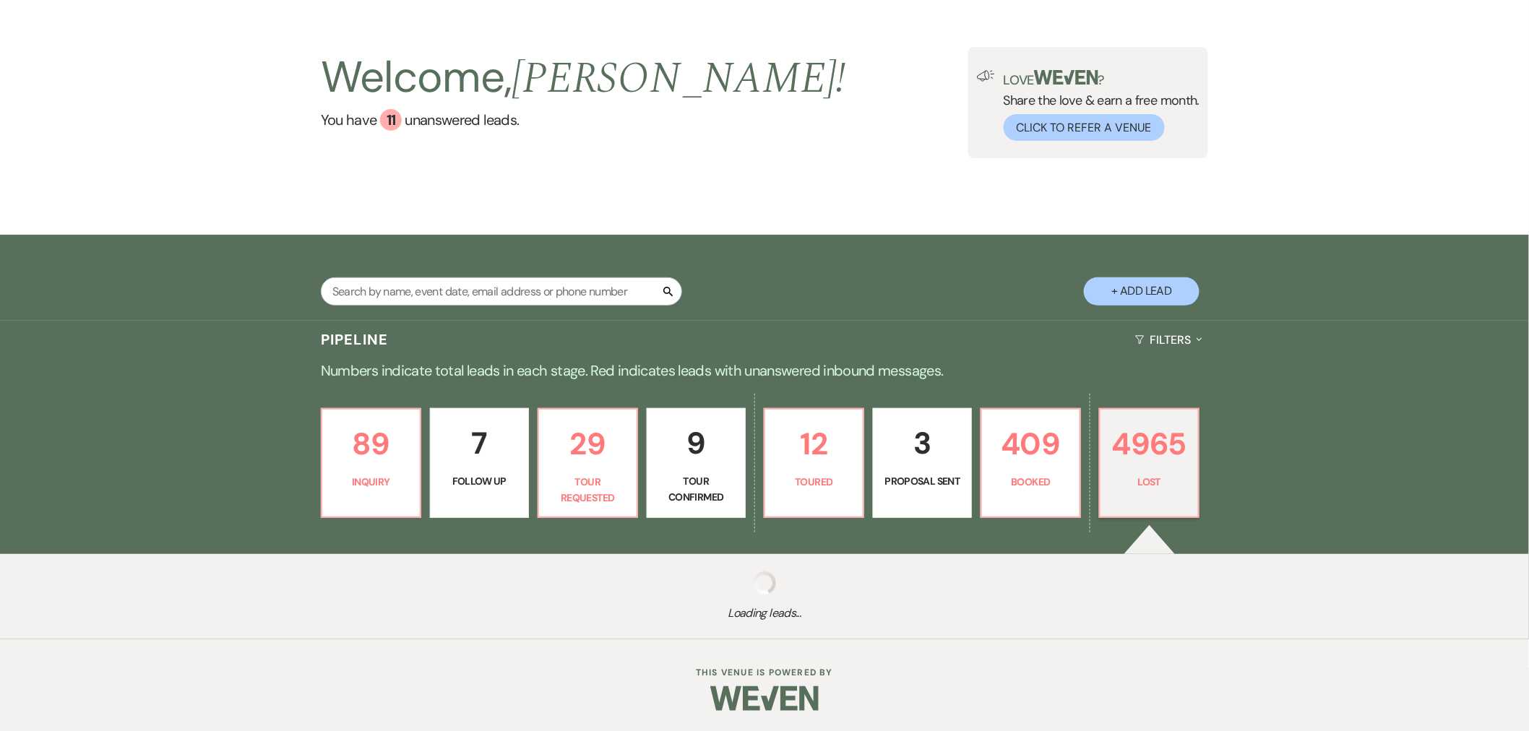
select select "8"
select select "5"
select select "8"
select select "5"
select select "8"
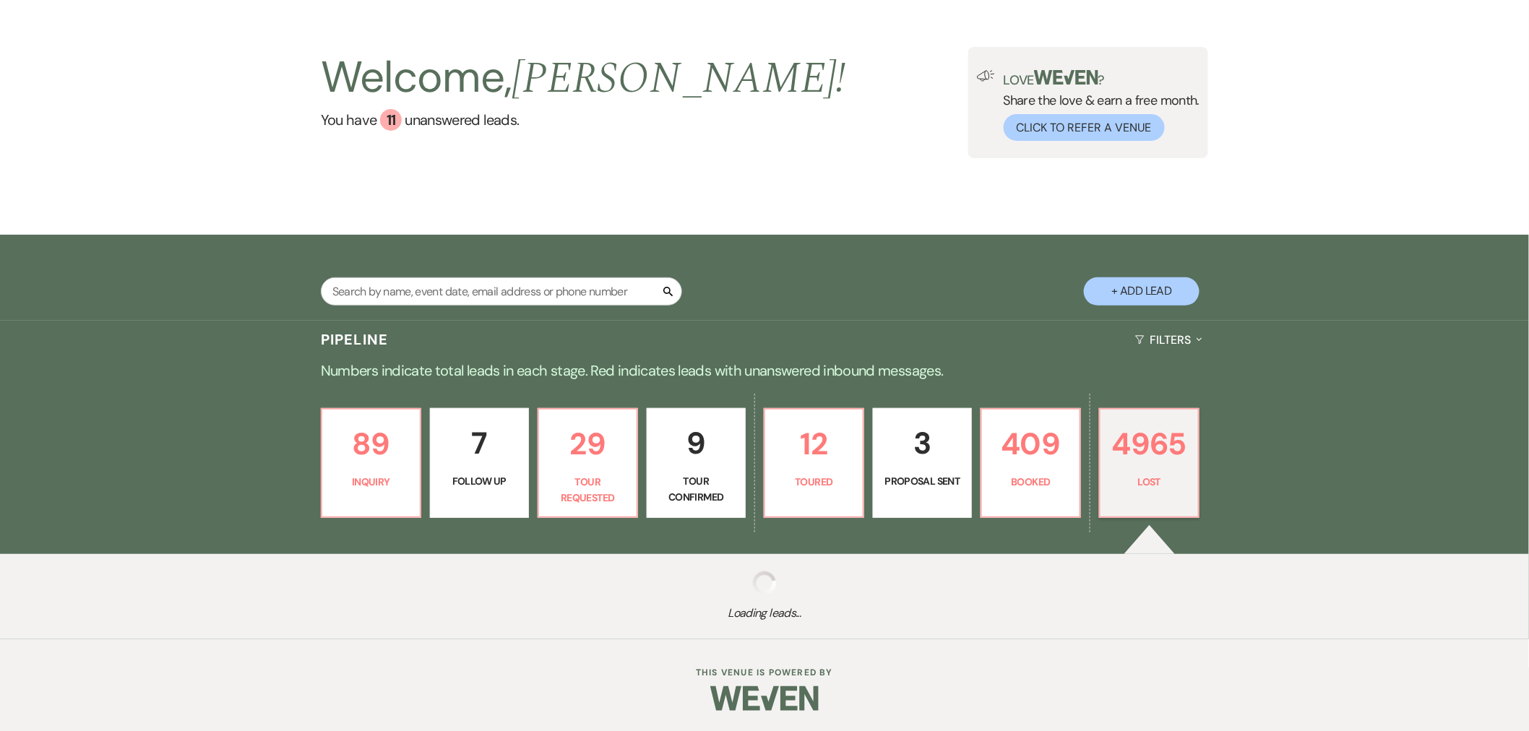
select select "10"
select select "8"
select select "10"
select select "8"
select select "5"
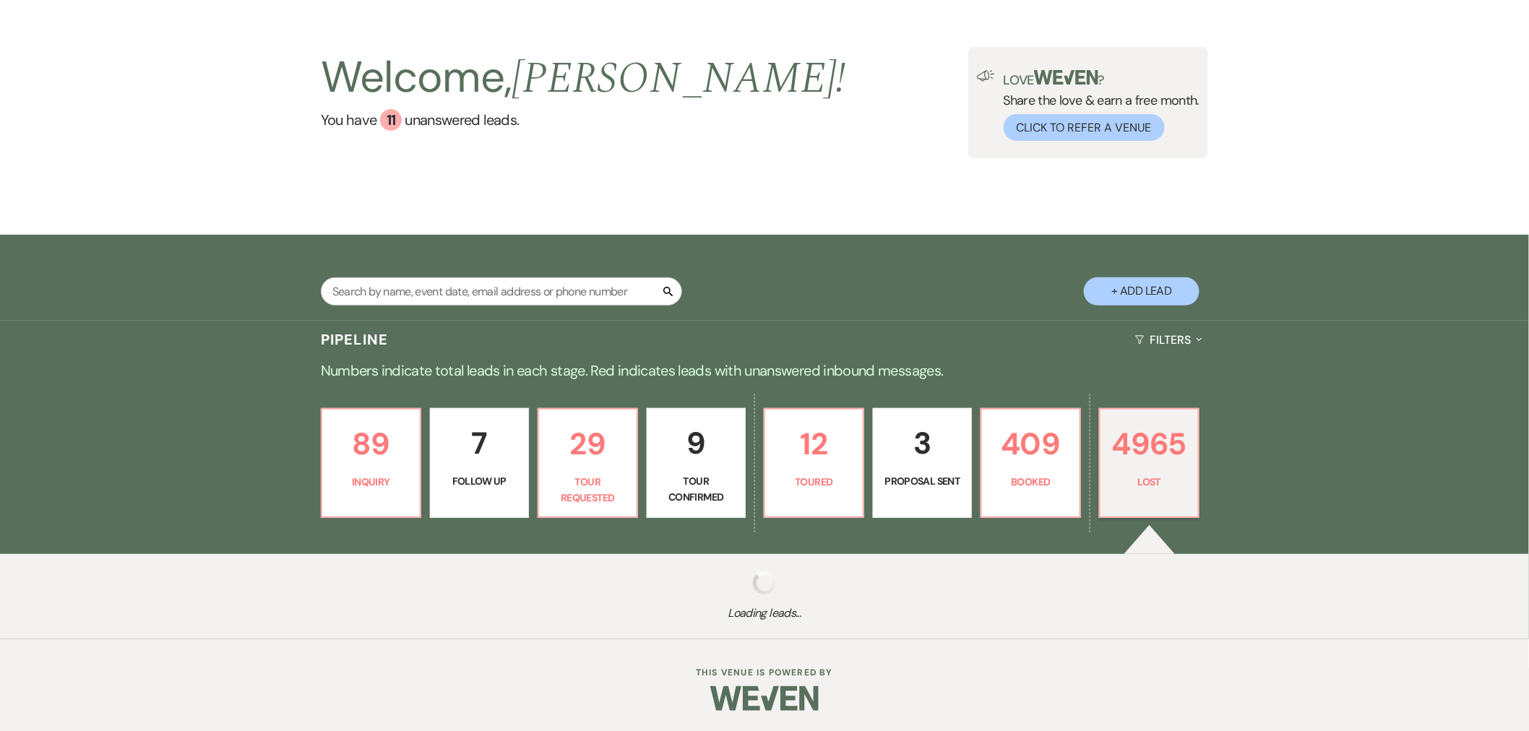
select select "8"
select select "11"
select select "8"
select select "10"
select select "8"
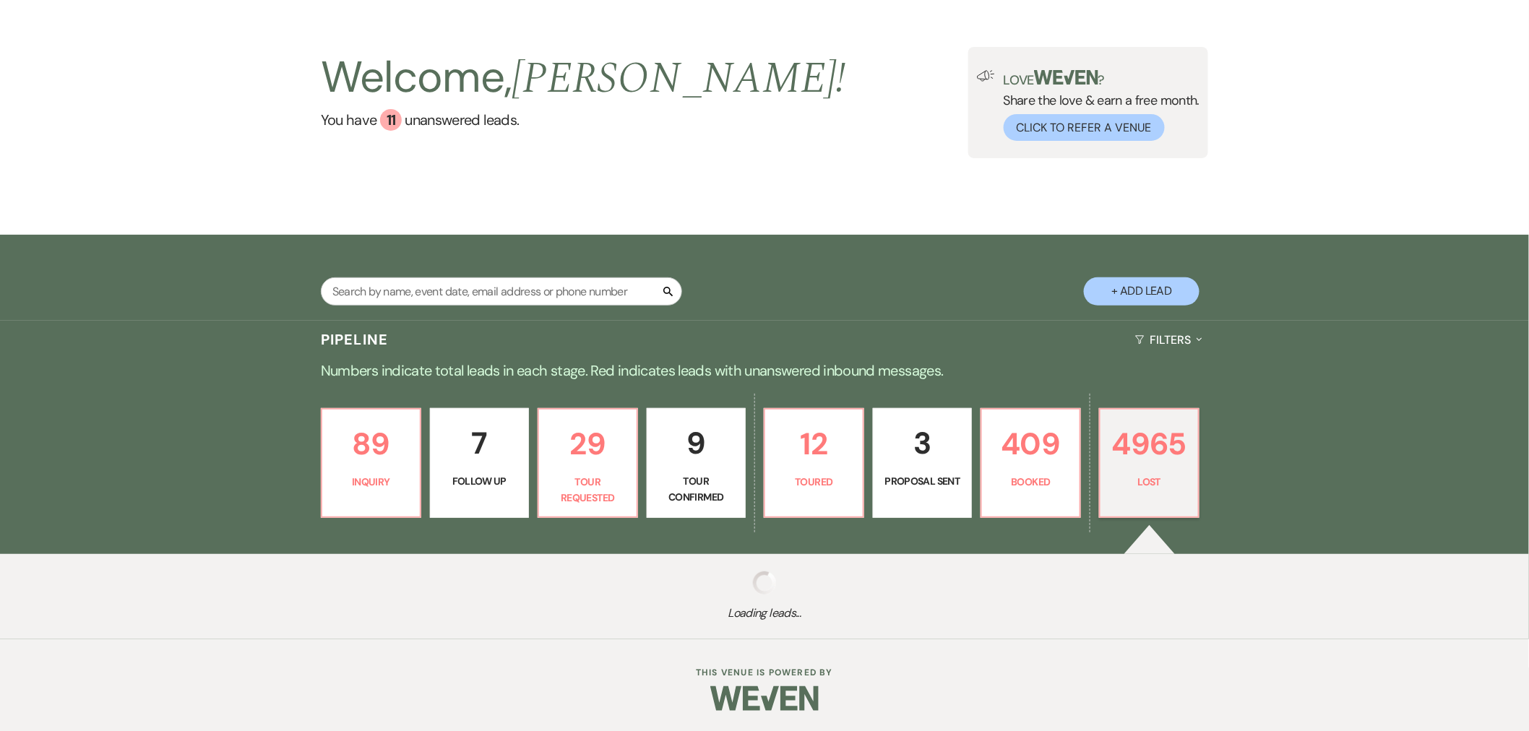
select select "5"
select select "8"
select select "6"
select select "8"
select select "10"
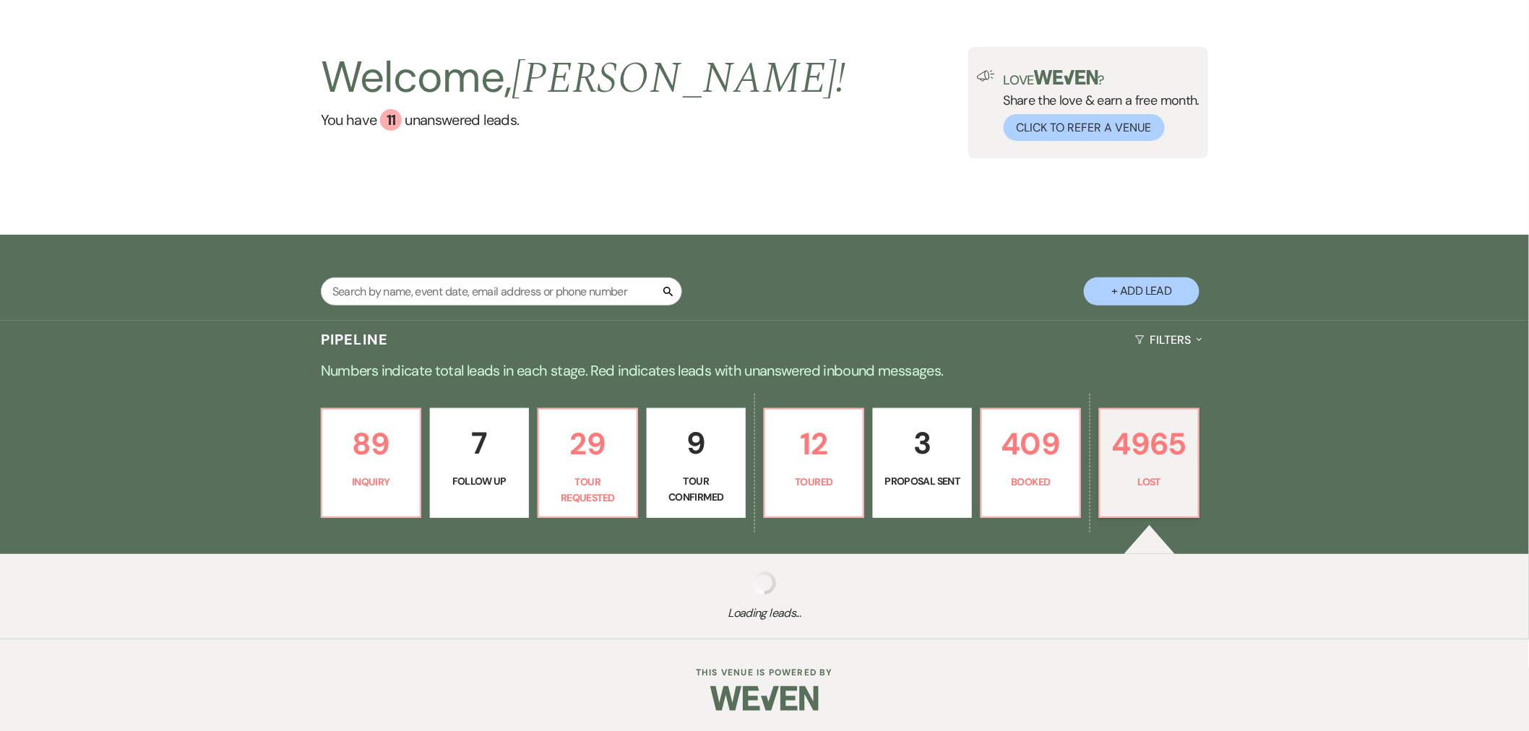
select select "8"
select select "10"
select select "8"
select select "5"
select select "8"
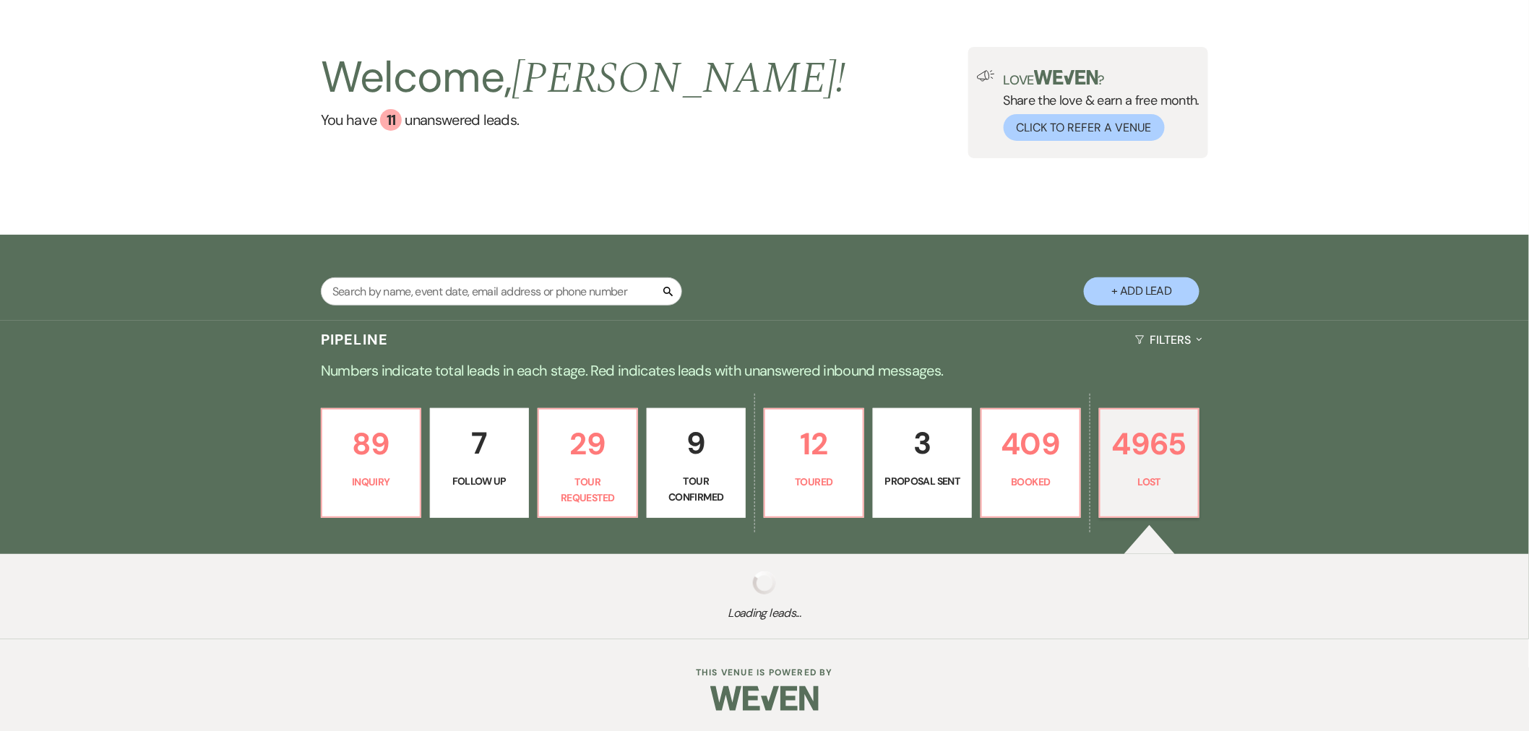
select select "5"
select select "8"
select select "10"
select select "8"
select select "5"
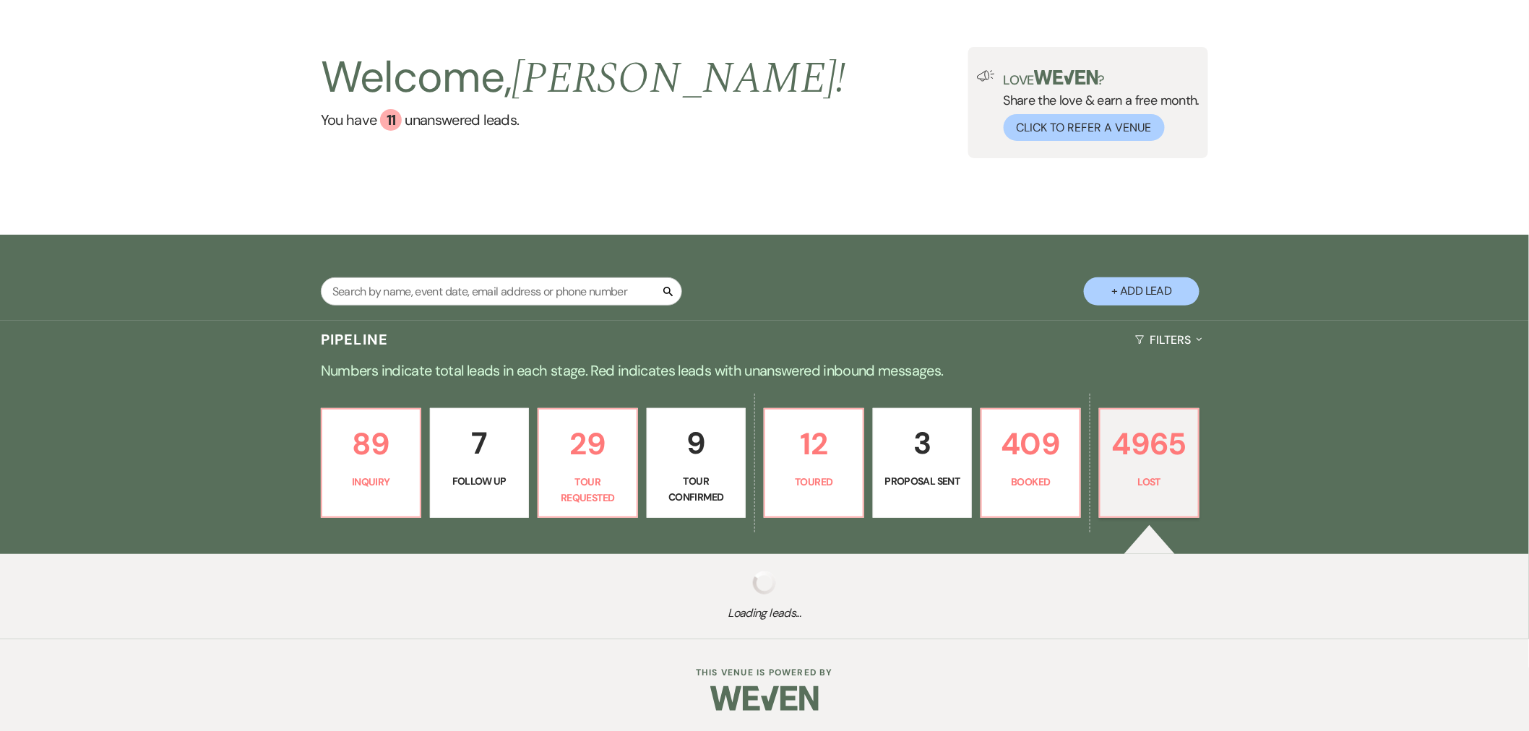
select select "8"
select select "5"
select select "8"
select select "10"
select select "8"
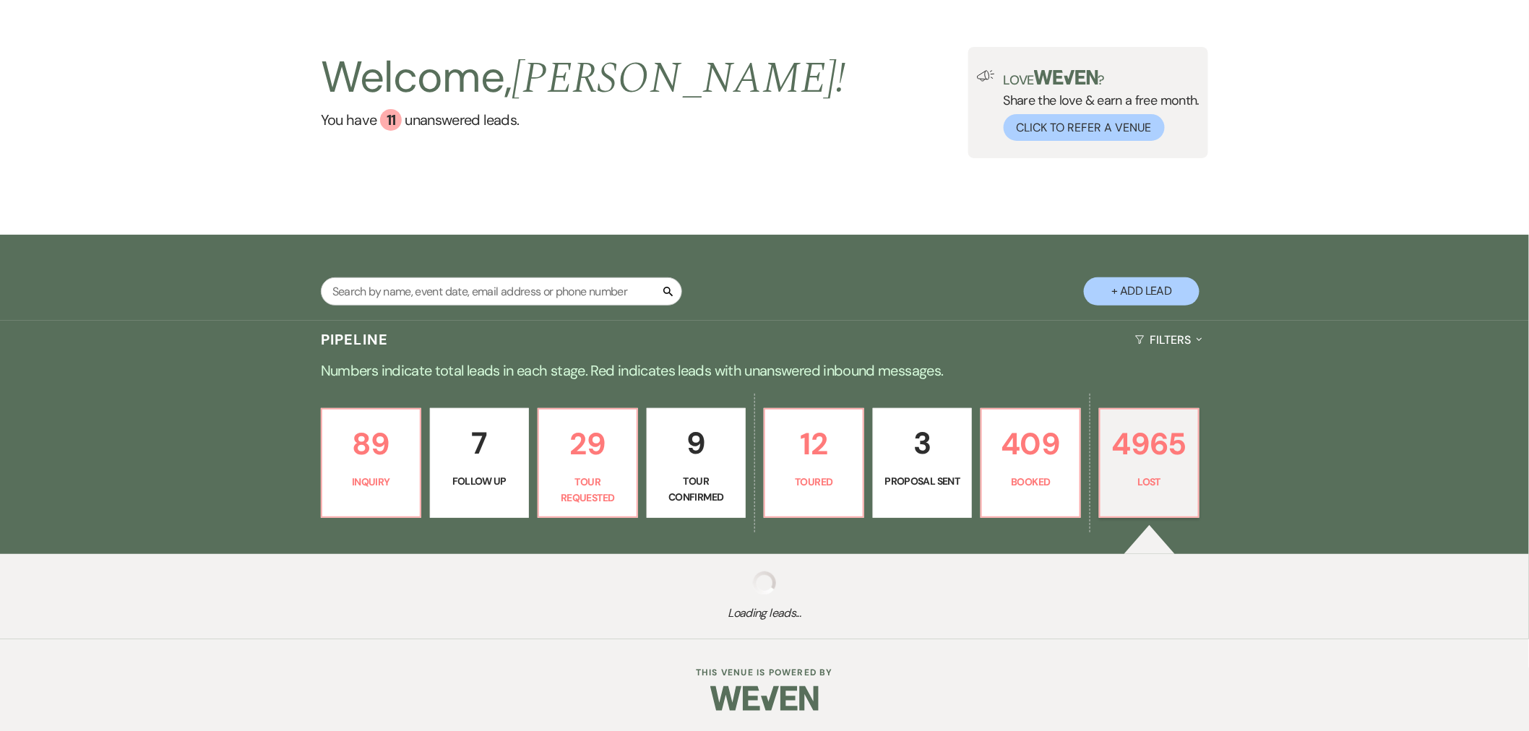
select select "1"
select select "8"
select select "1"
select select "8"
select select "5"
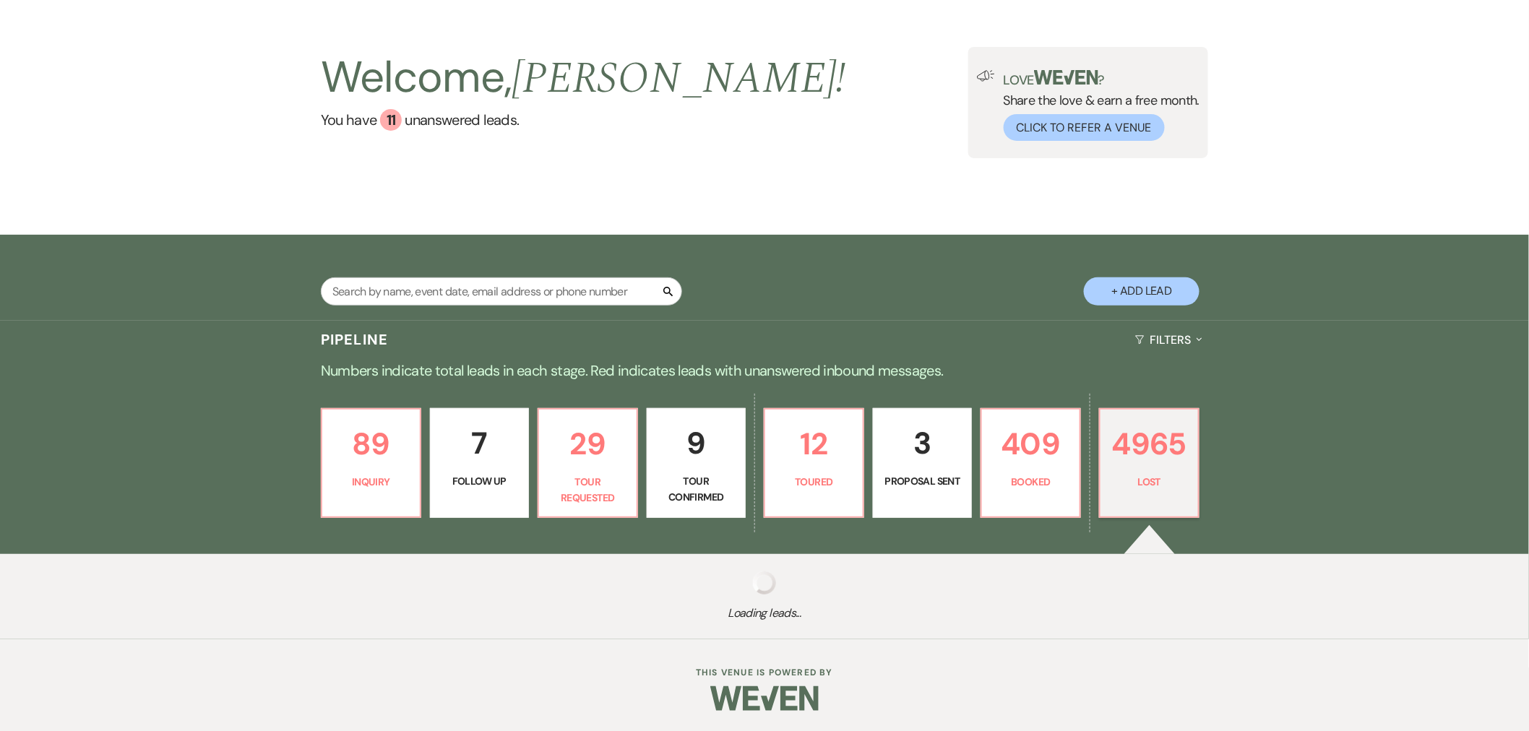
select select "8"
select select "5"
select select "8"
select select "5"
select select "8"
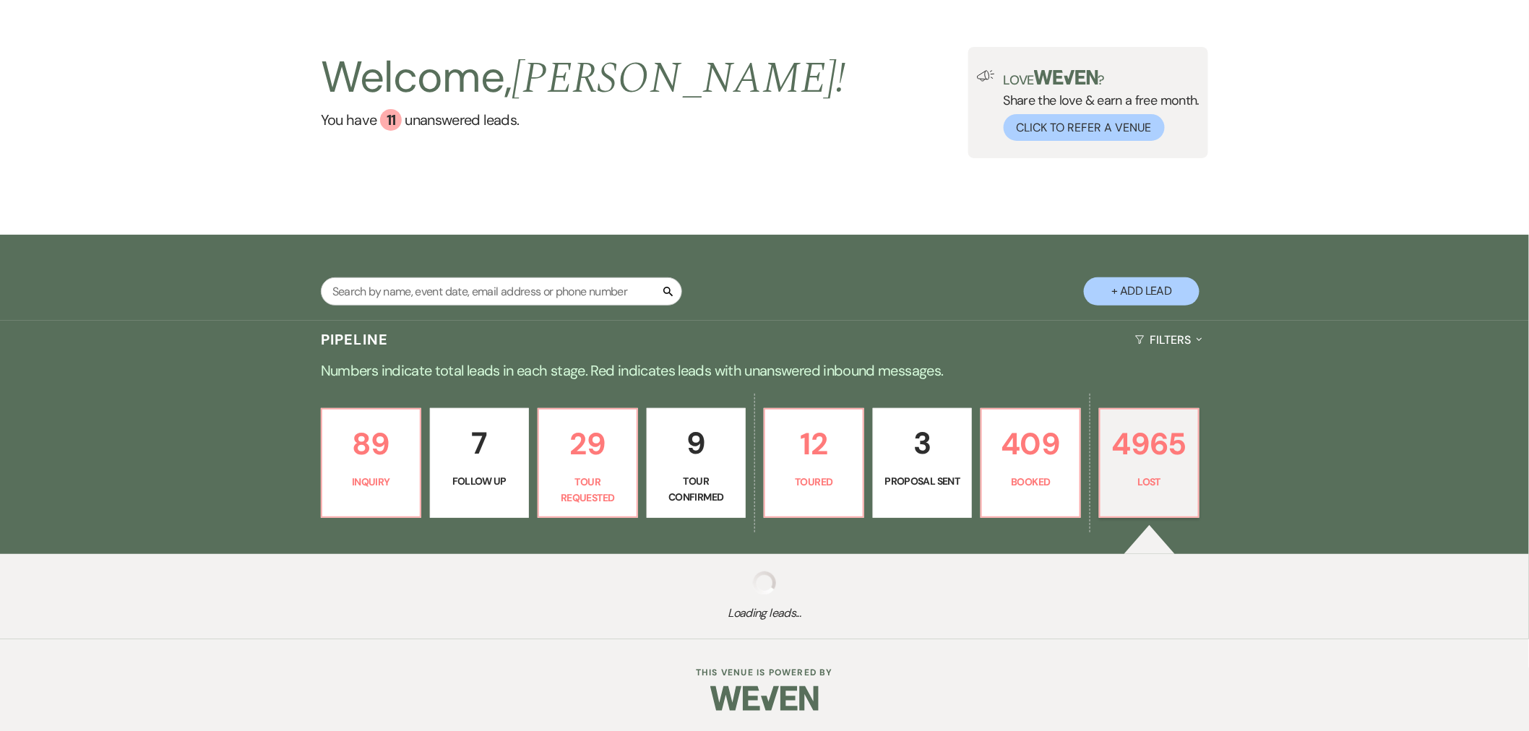
select select "8"
select select "10"
select select "8"
select select "5"
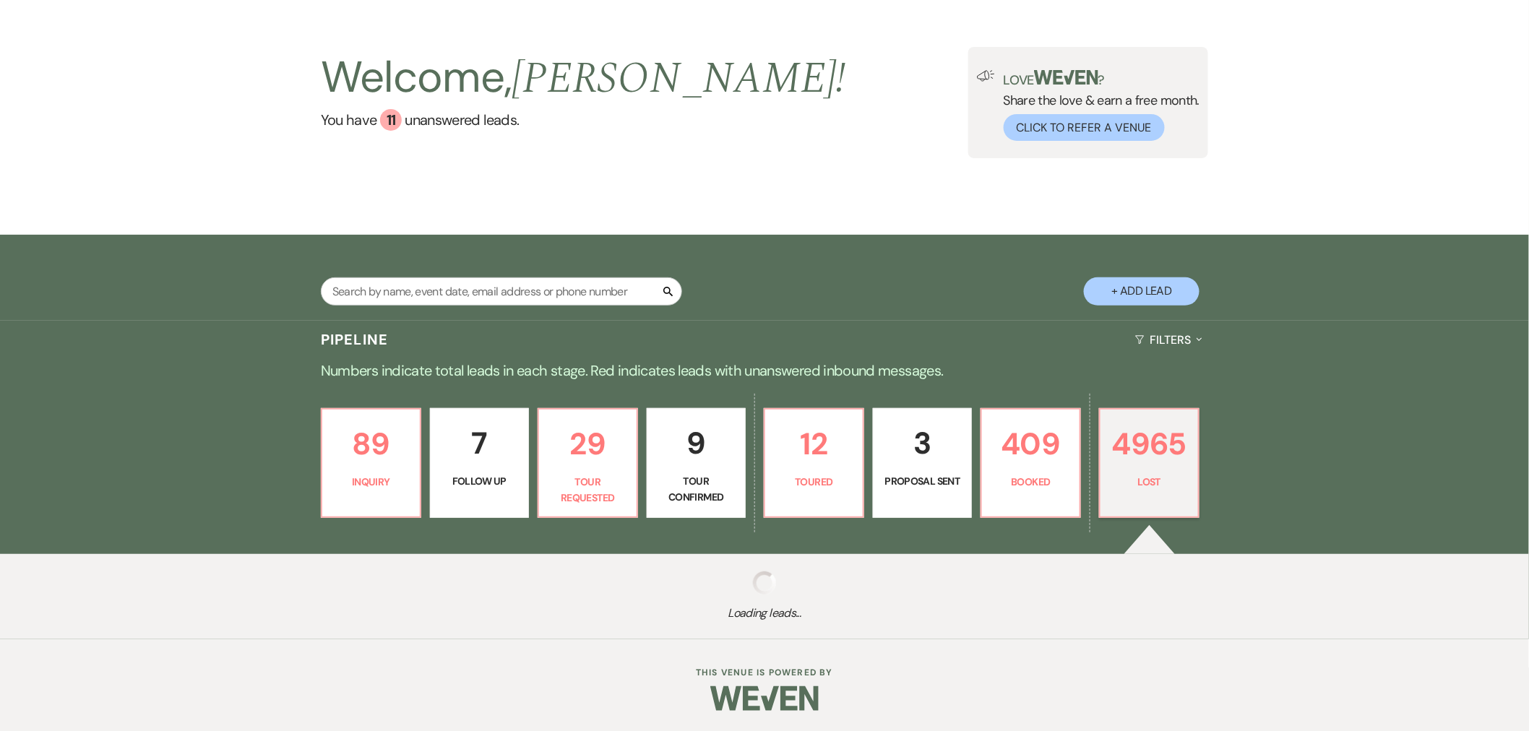
select select "8"
select select "10"
select select "8"
select select "5"
select select "8"
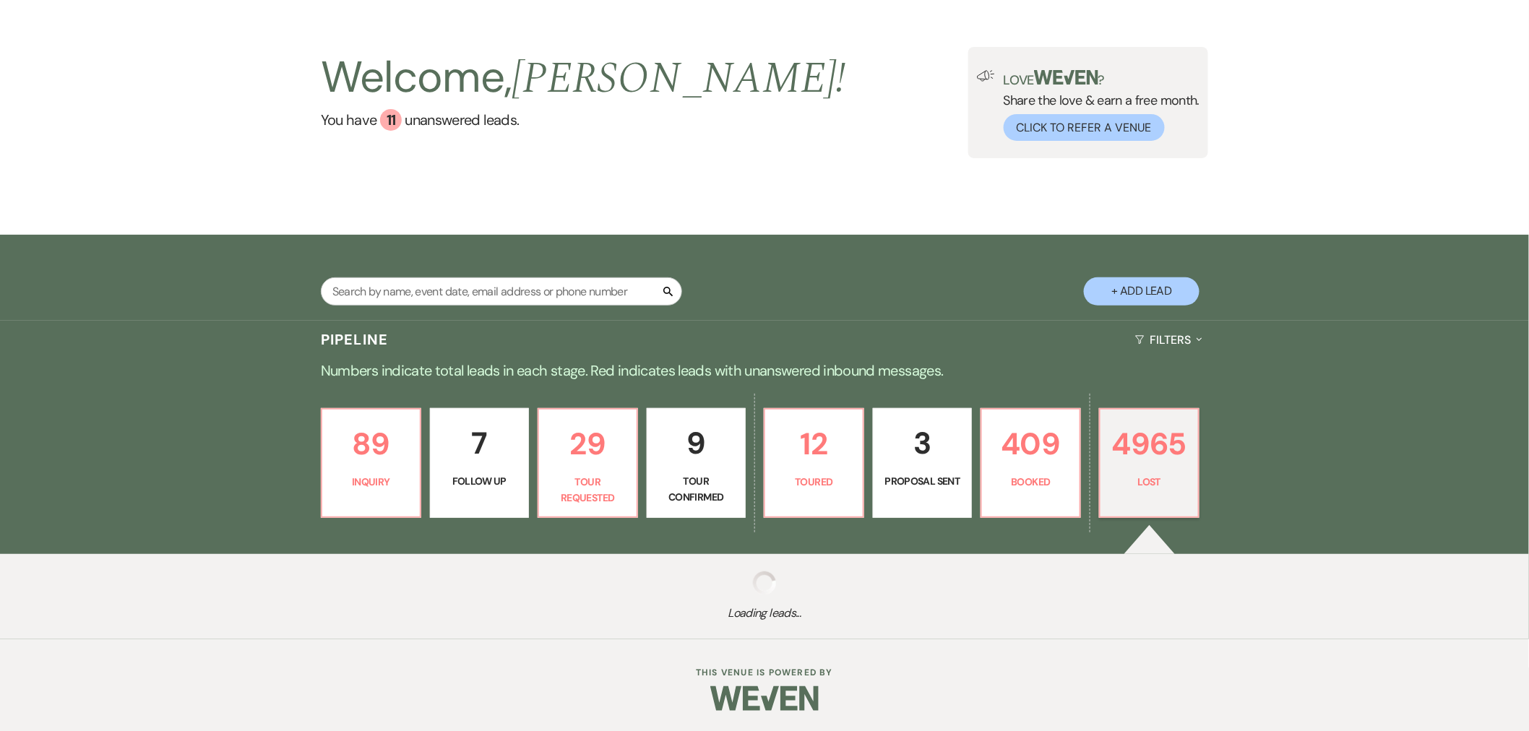
select select "1"
select select "8"
select select "5"
select select "8"
select select "7"
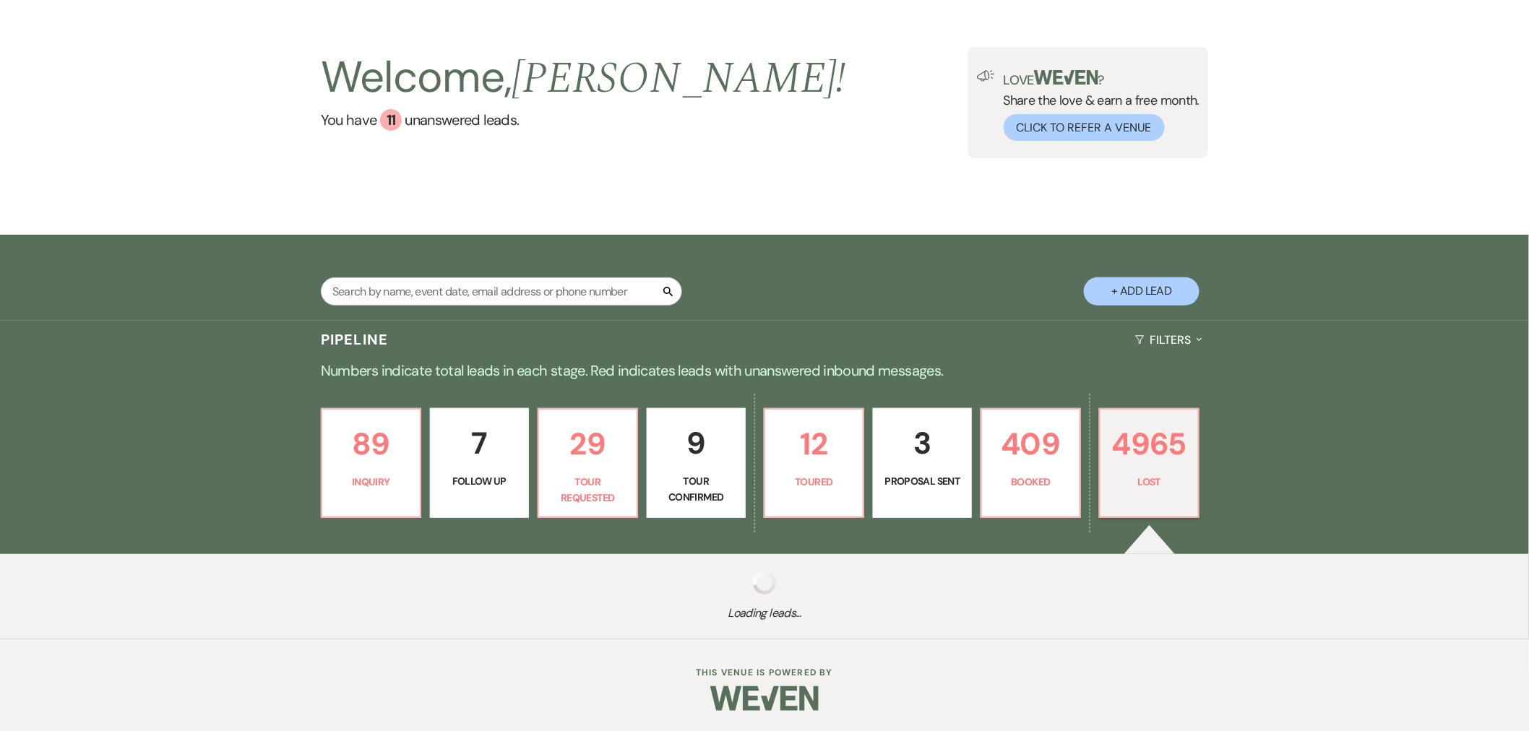
select select "8"
select select "10"
select select "8"
select select "10"
select select "8"
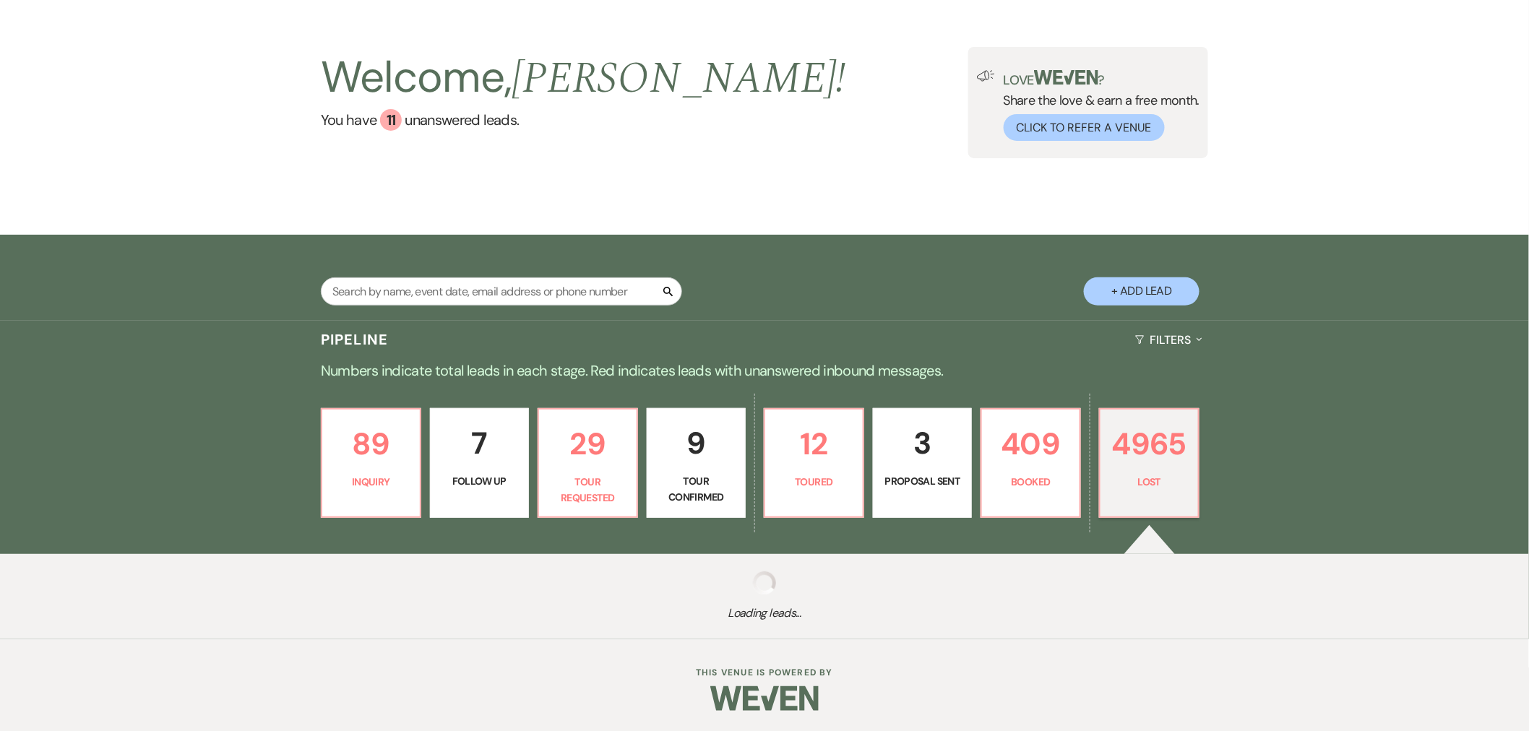
select select "6"
select select "8"
select select "10"
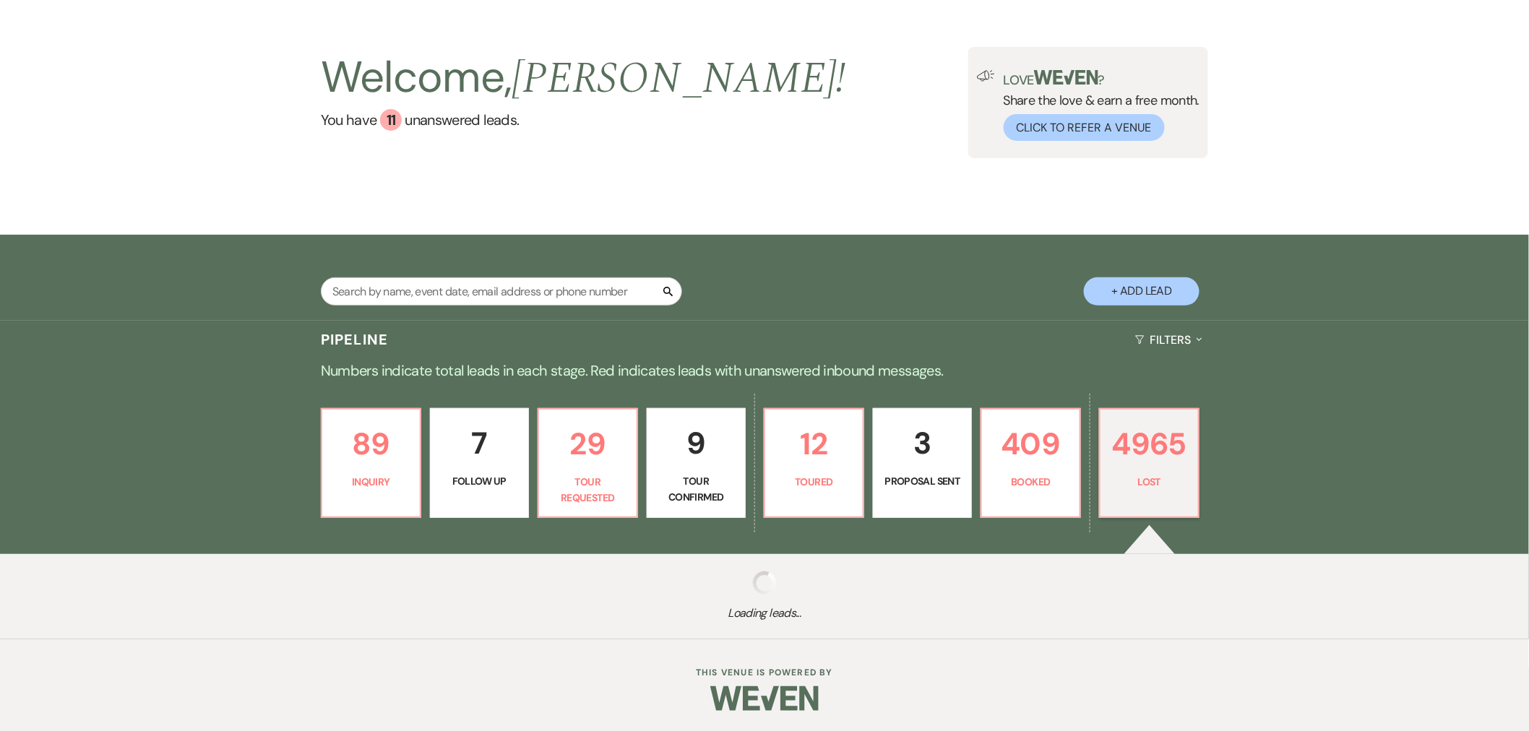
select select "8"
select select "1"
select select "8"
select select "11"
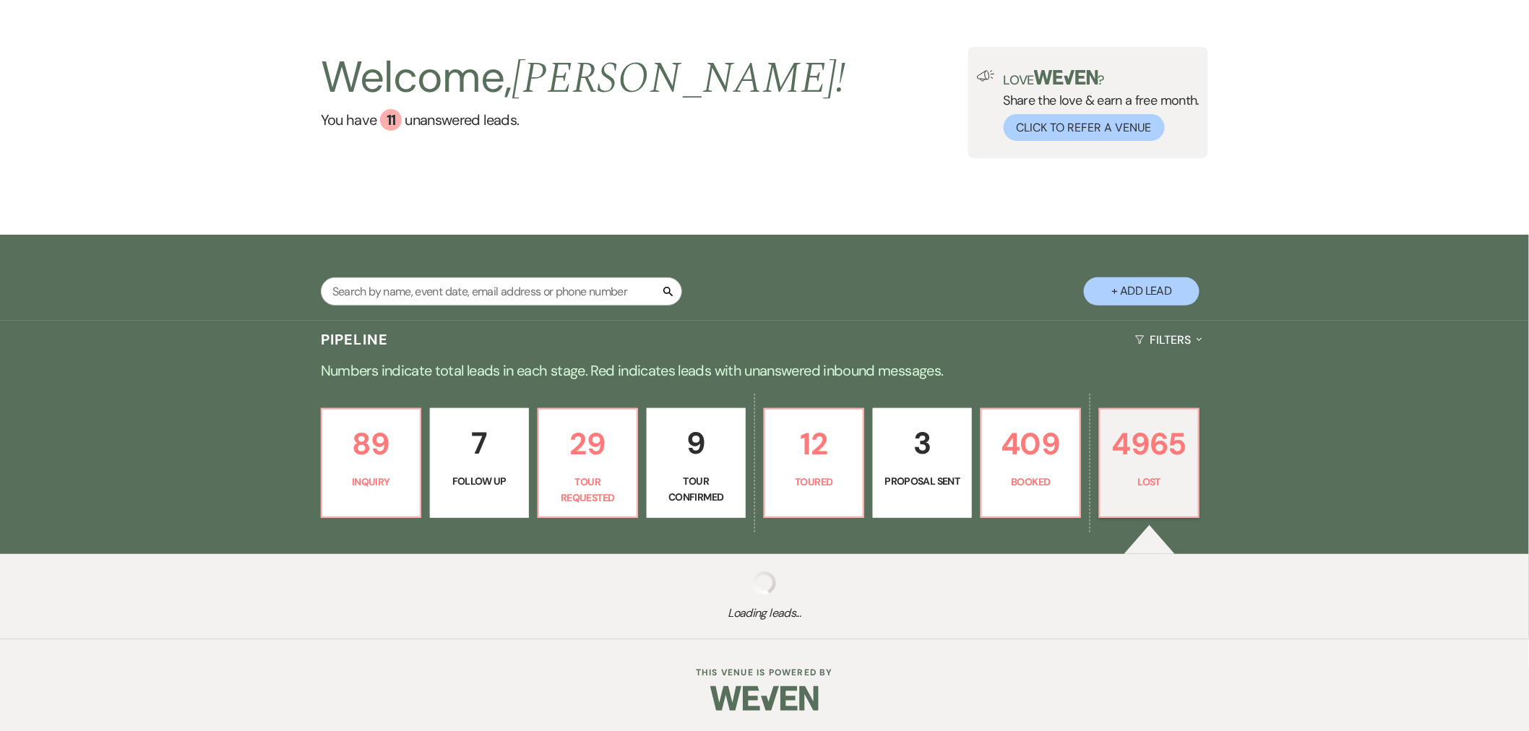
select select "8"
select select "10"
select select "8"
select select "5"
select select "8"
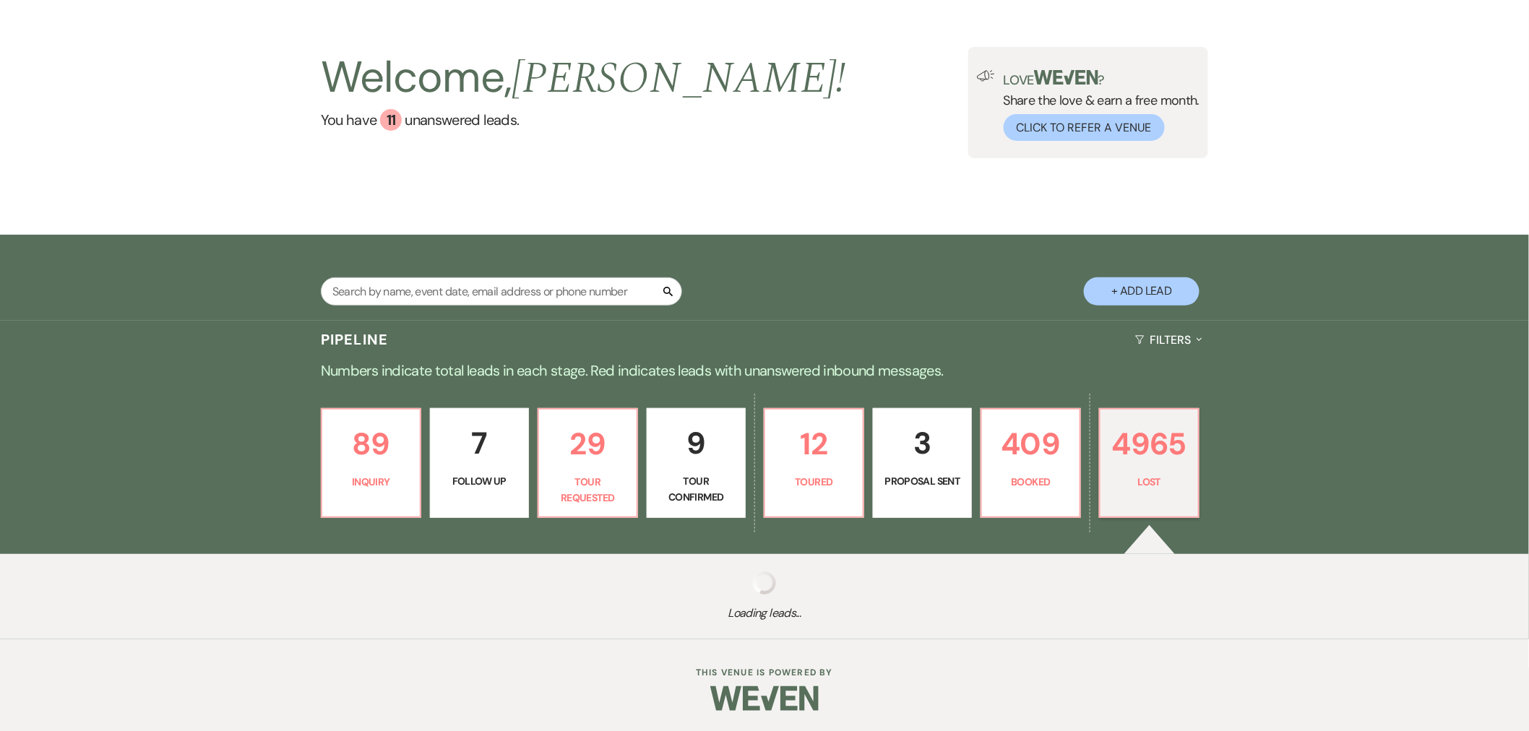
select select "5"
select select "8"
select select "1"
select select "8"
select select "10"
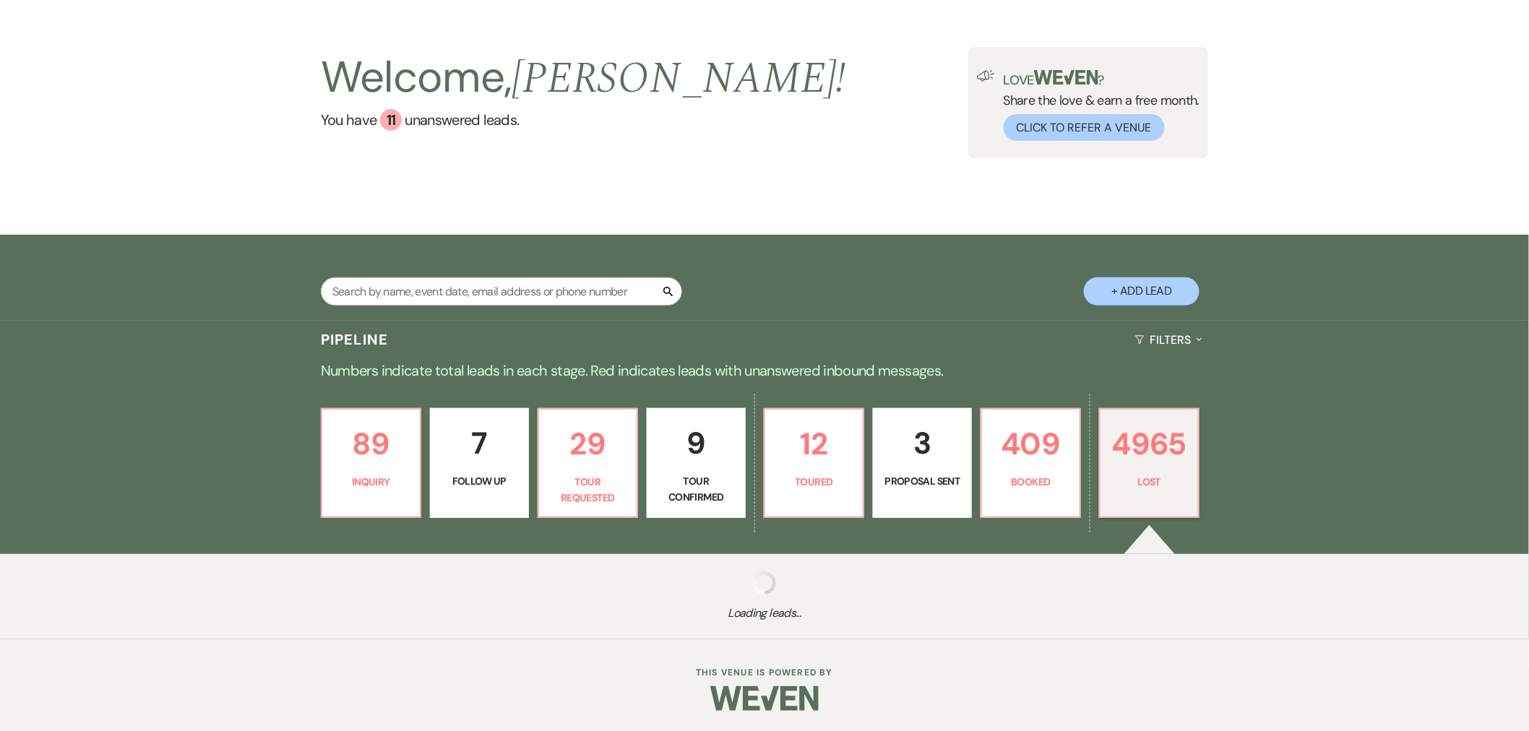
select select "8"
select select "10"
select select "8"
select select "5"
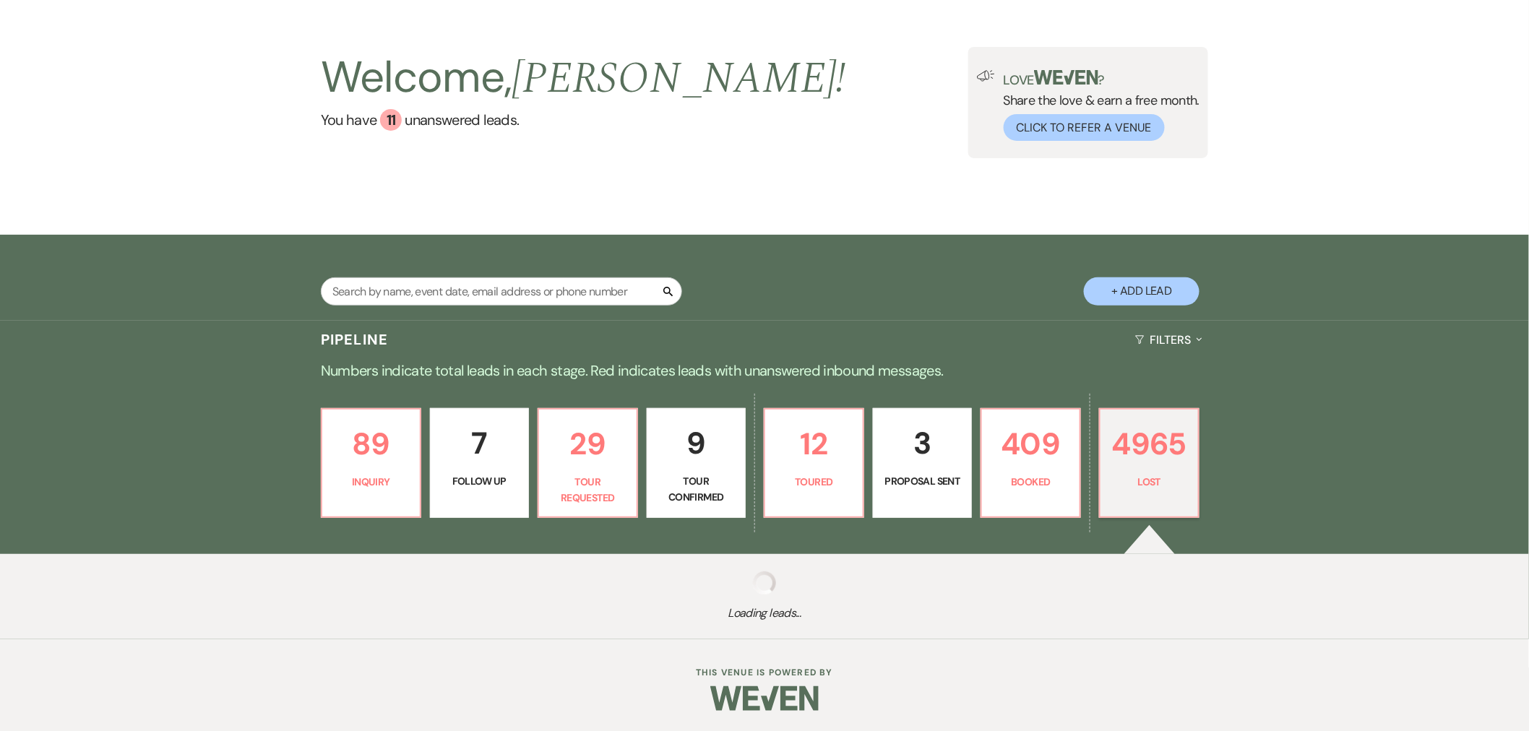
select select "8"
select select "5"
select select "8"
select select "5"
select select "8"
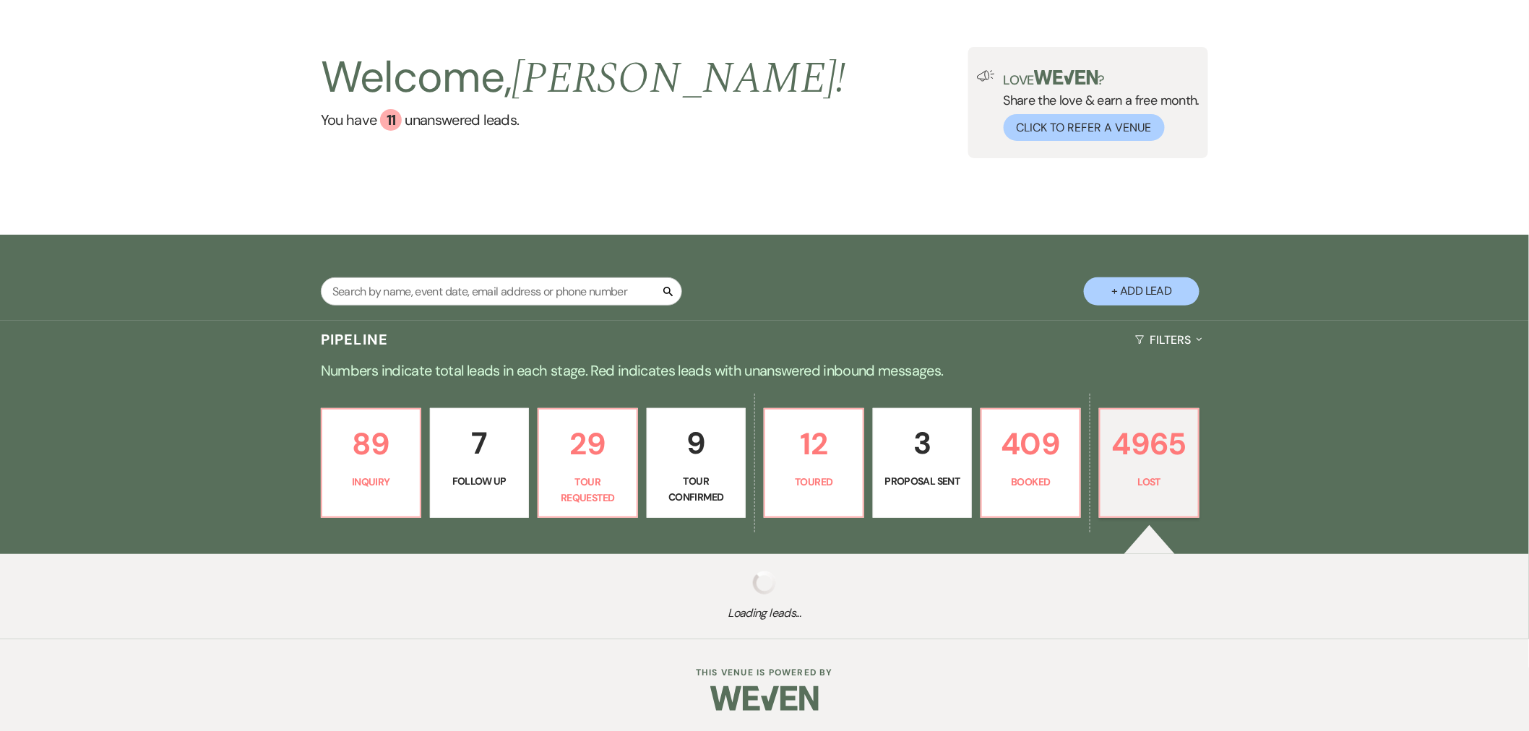
select select "5"
select select "8"
select select "10"
select select "8"
select select "5"
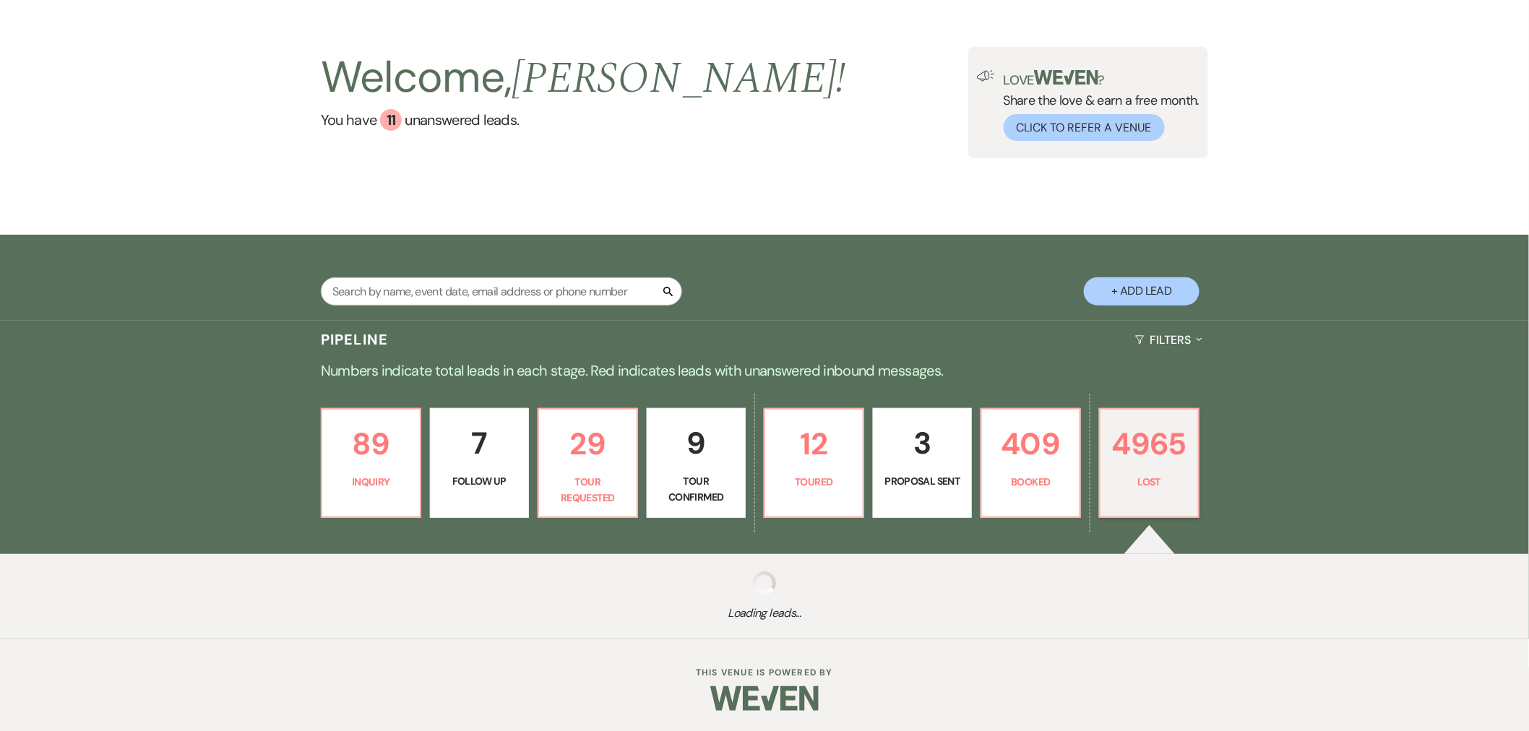
select select "8"
select select "5"
select select "8"
select select "5"
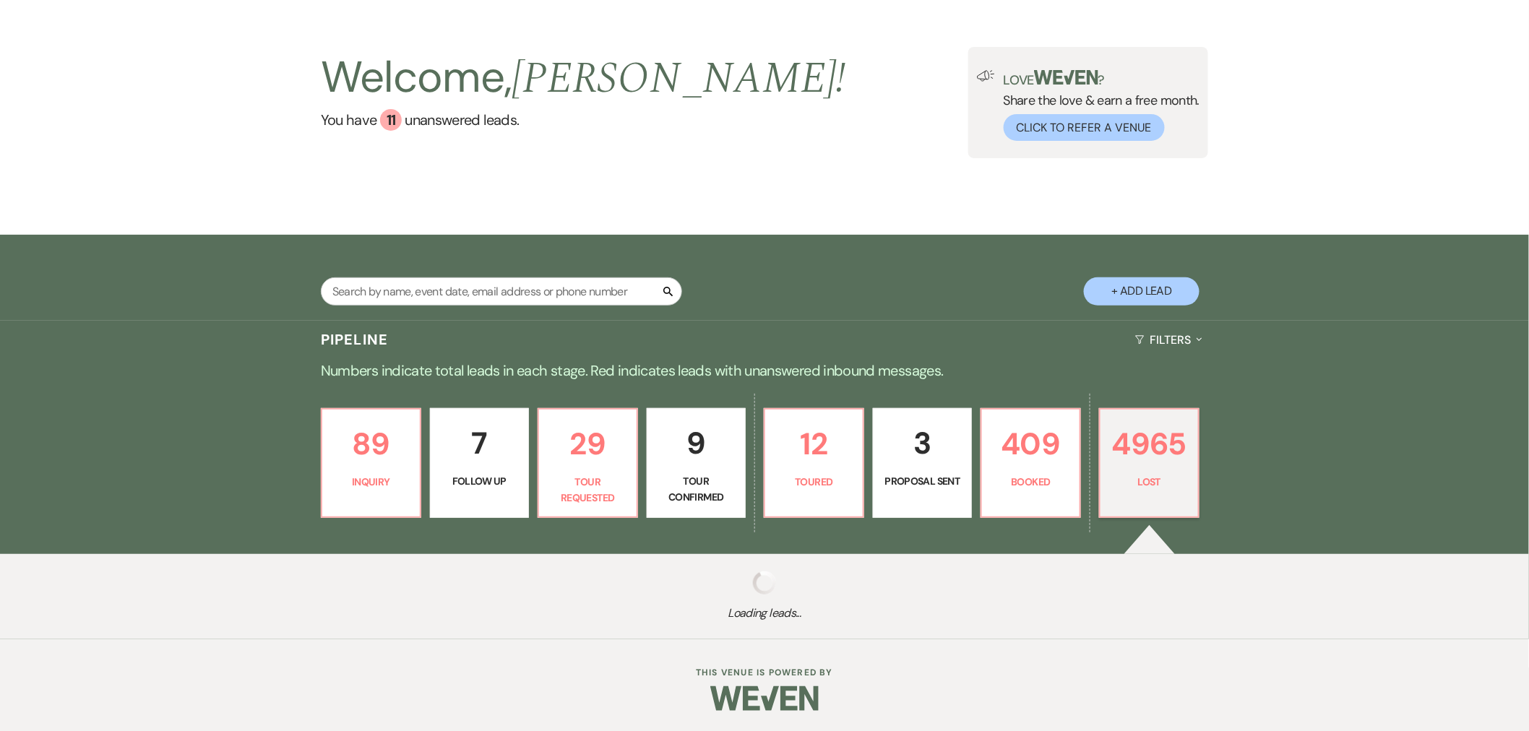
select select "8"
select select "7"
select select "8"
select select "11"
select select "8"
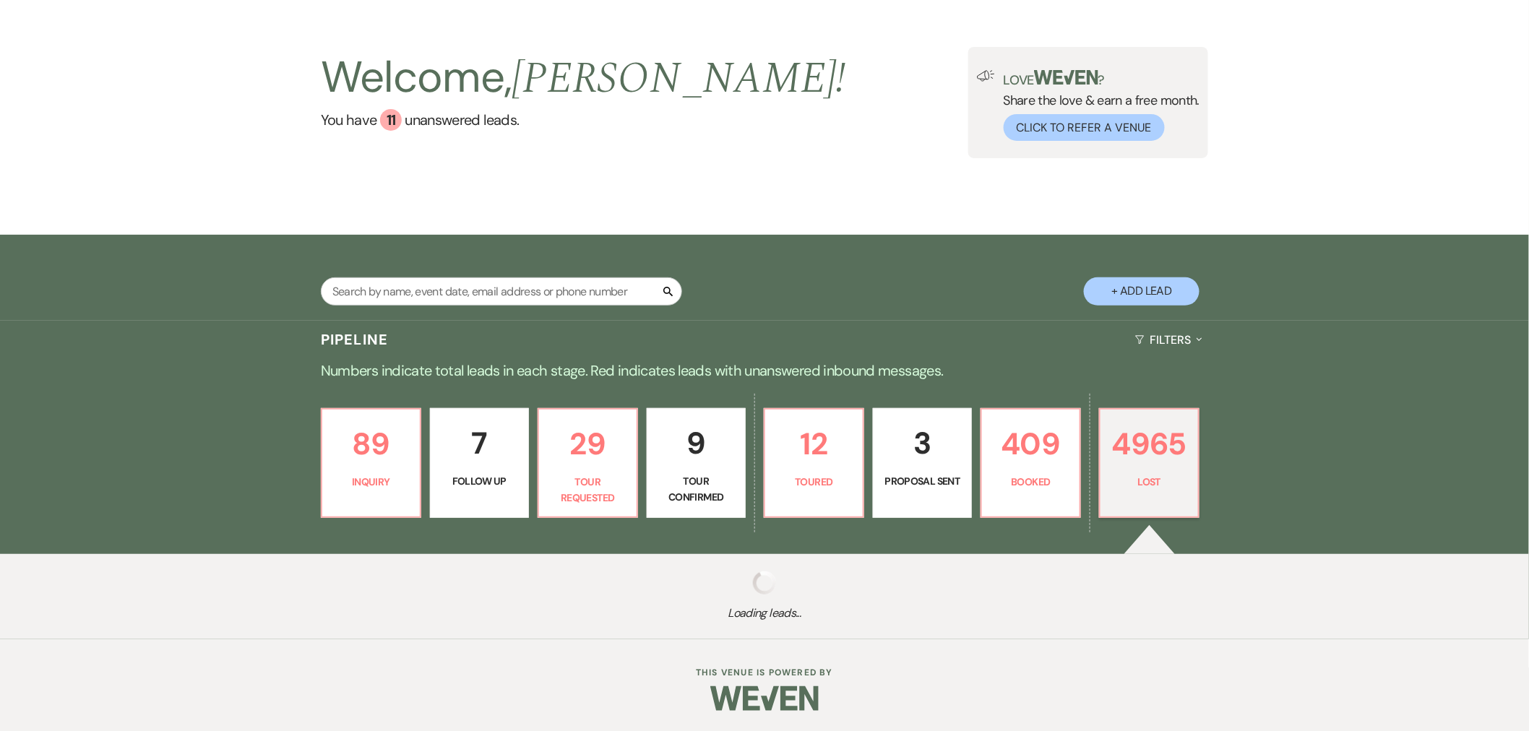
select select "10"
select select "8"
select select "1"
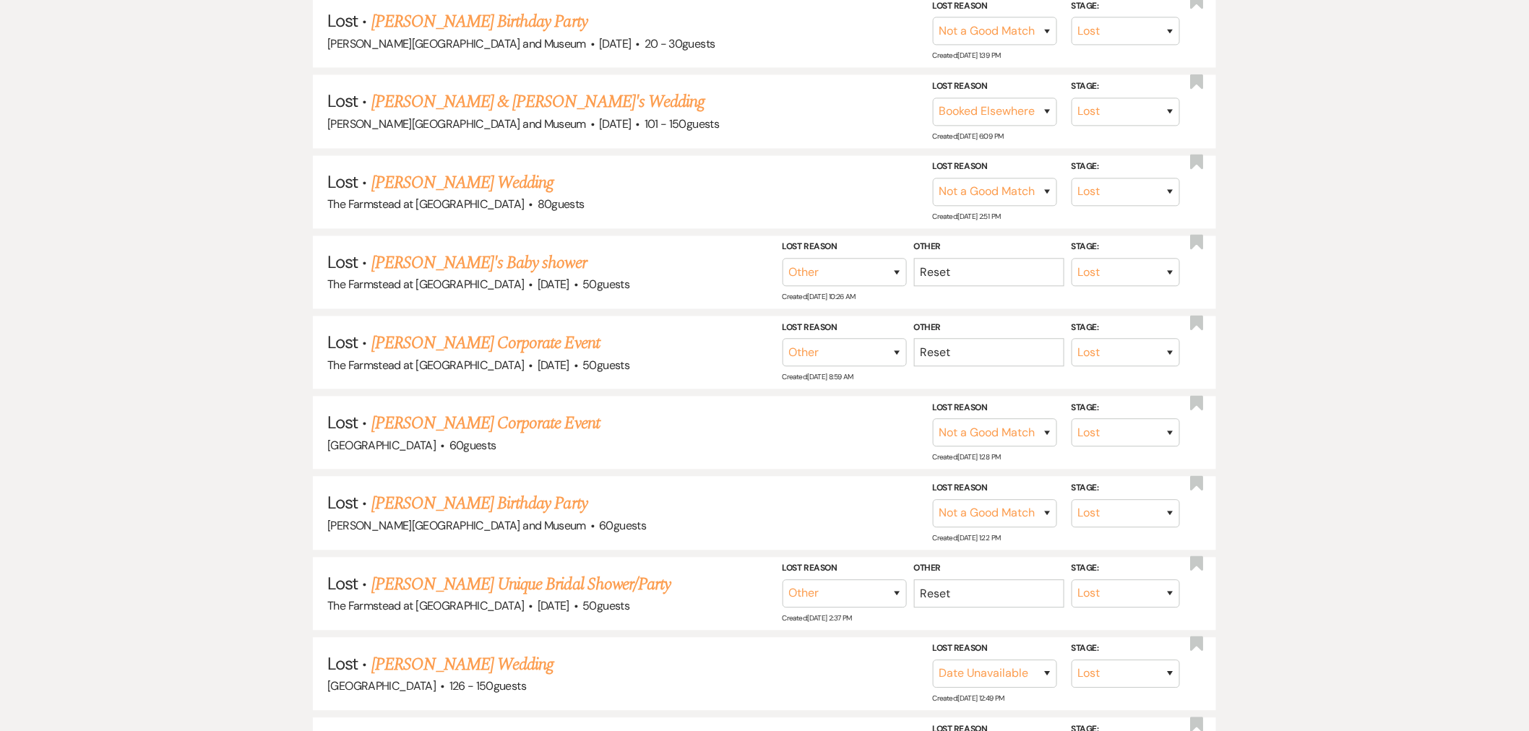
scroll to position [0, 0]
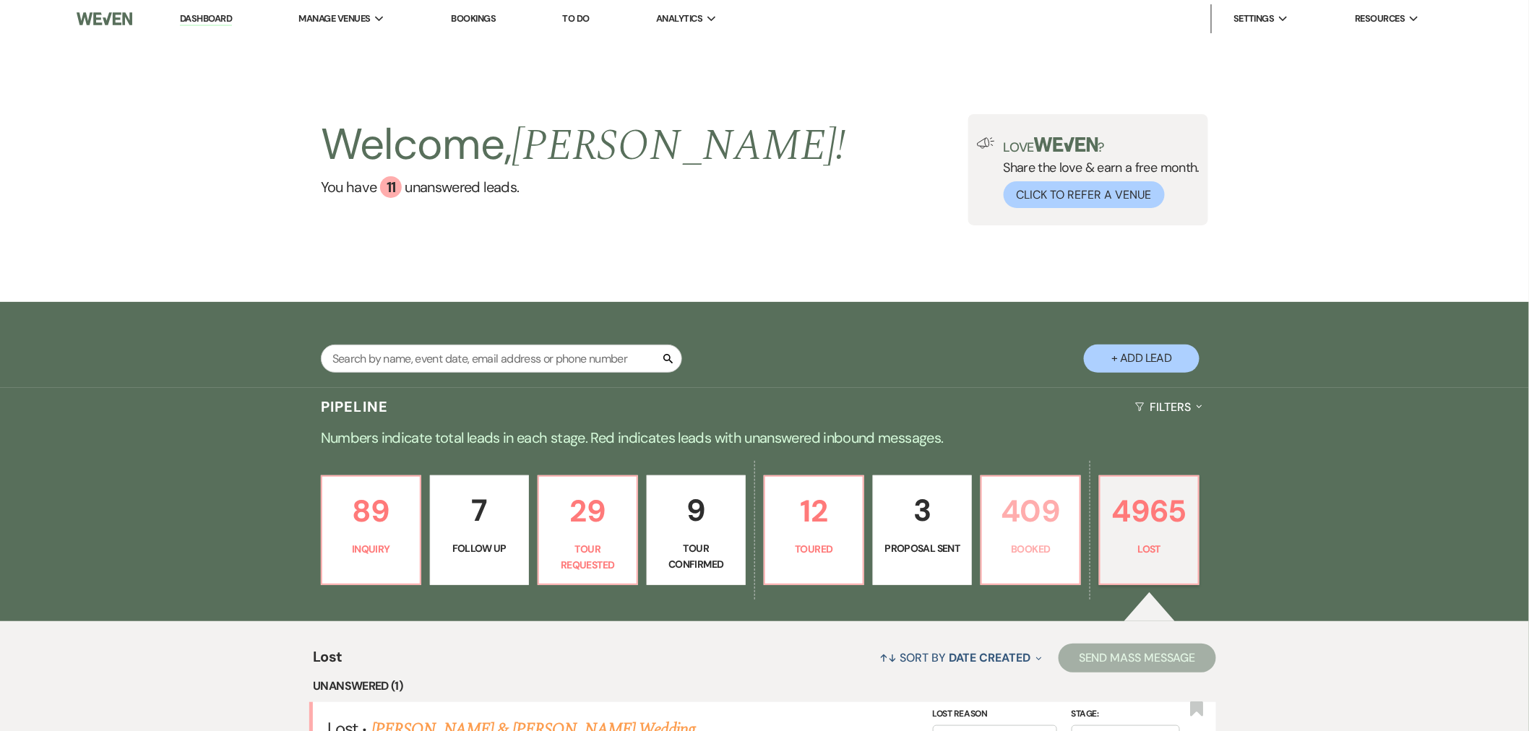
click at [1020, 529] on p "409" at bounding box center [1031, 511] width 80 height 48
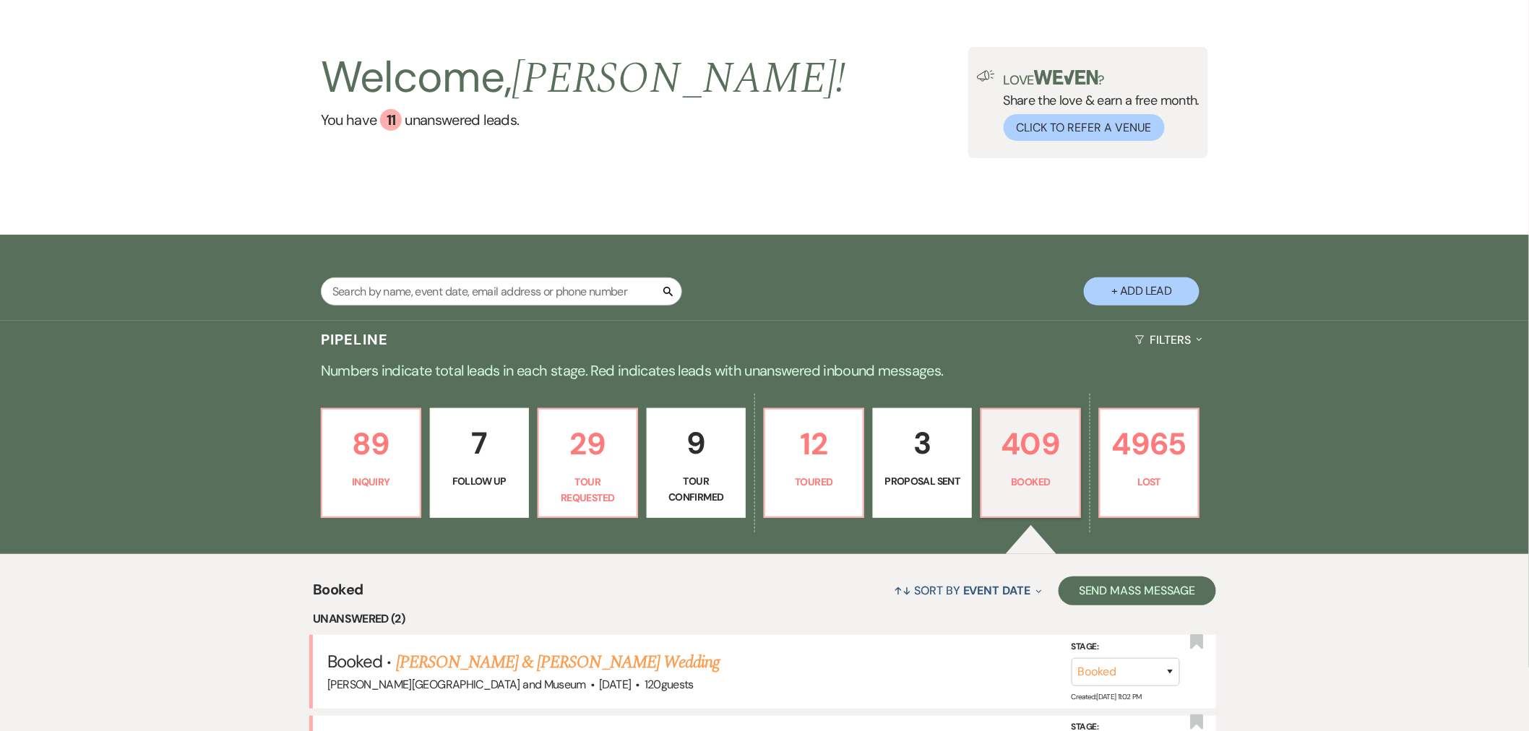
scroll to position [254, 0]
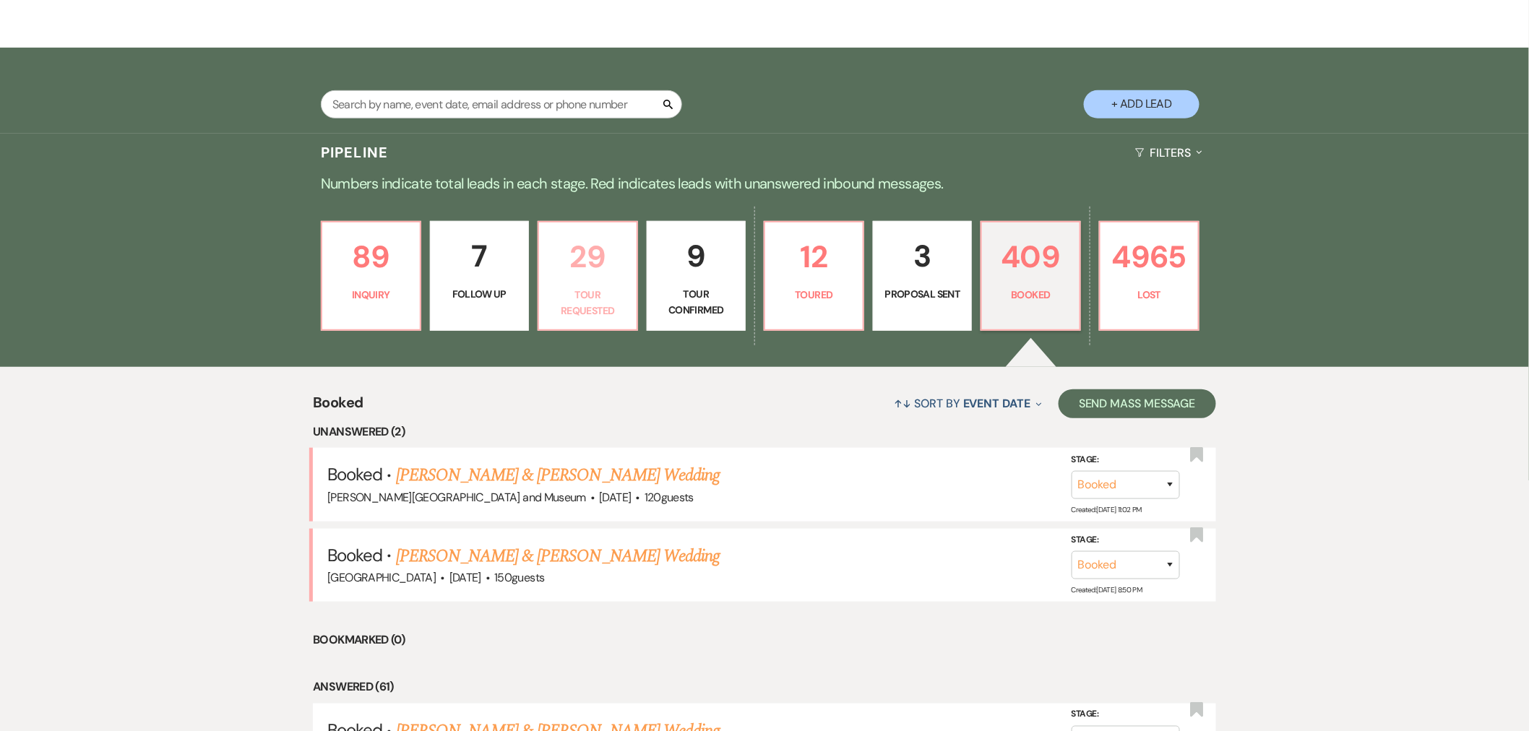
click at [573, 265] on p "29" at bounding box center [588, 257] width 80 height 48
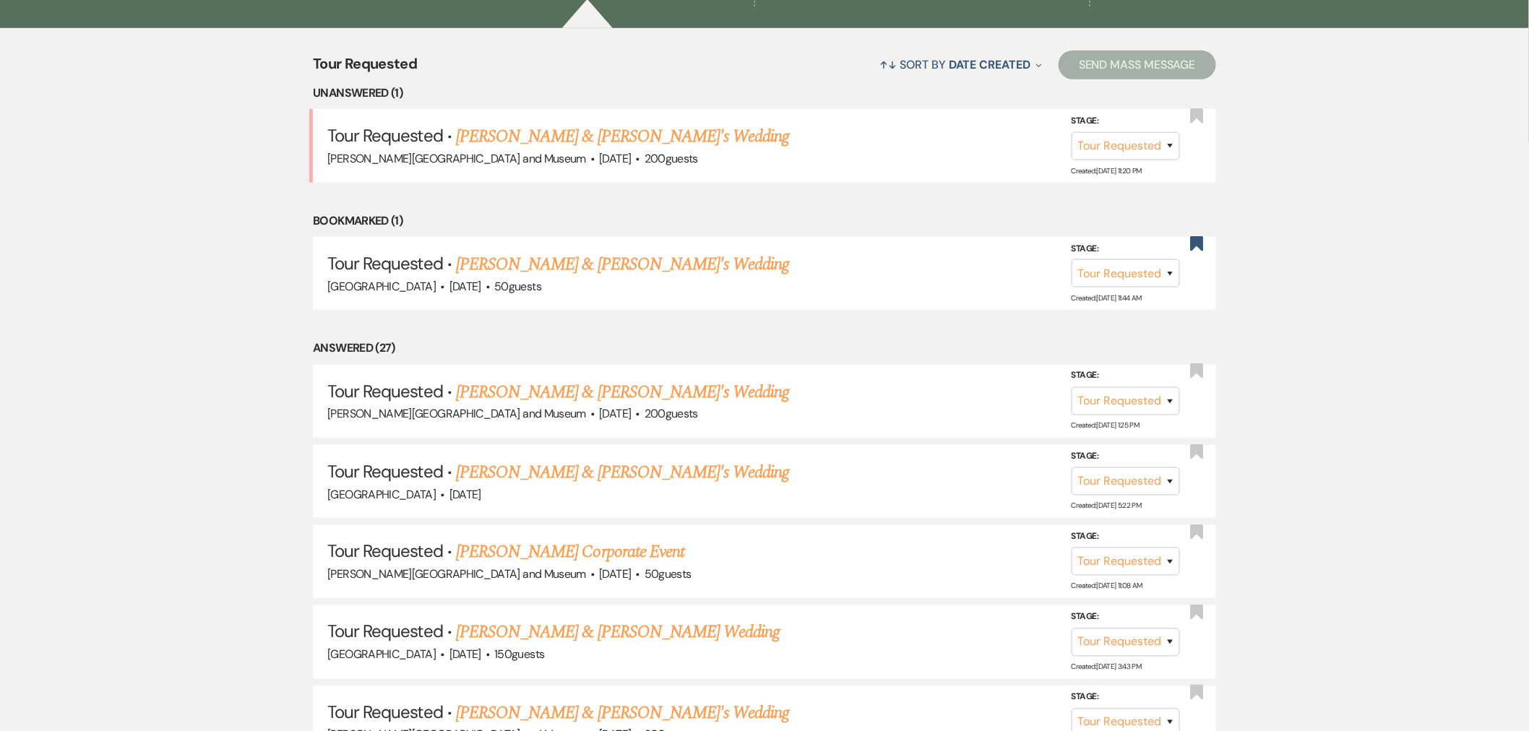
scroll to position [629, 0]
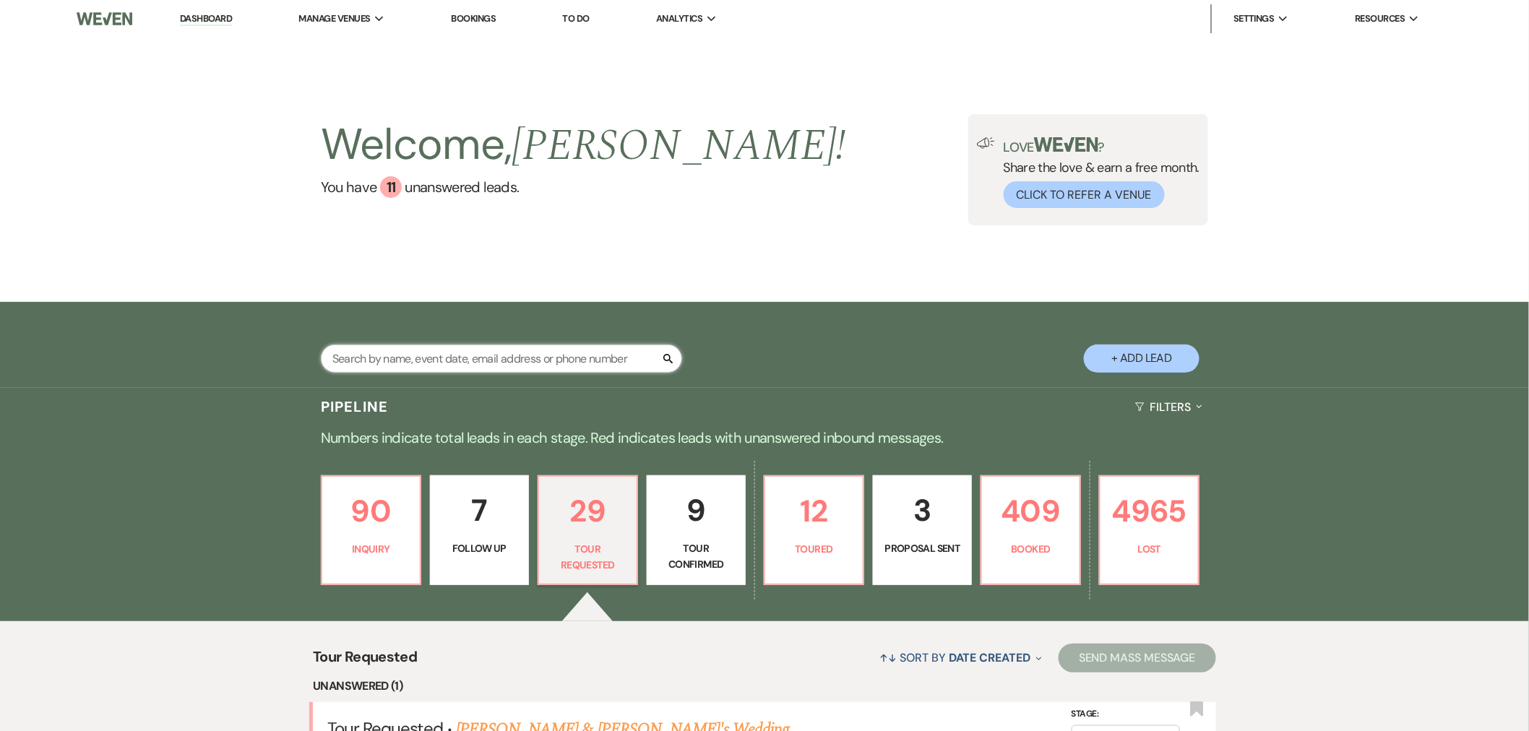
click at [403, 355] on input "text" at bounding box center [501, 359] width 361 height 28
paste input "Beliveau"
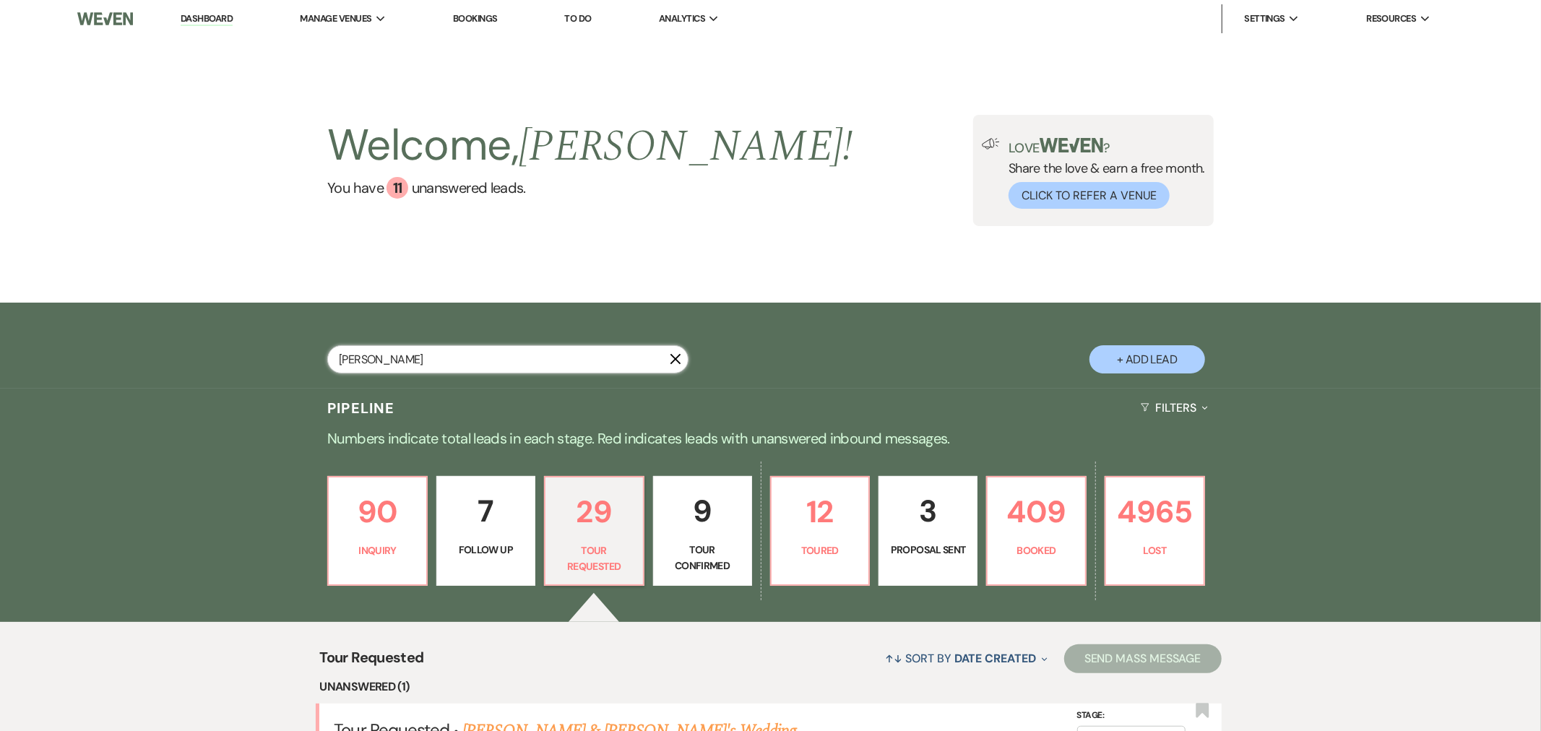
type input "Beliveau"
